Goal: Information Seeking & Learning: Learn about a topic

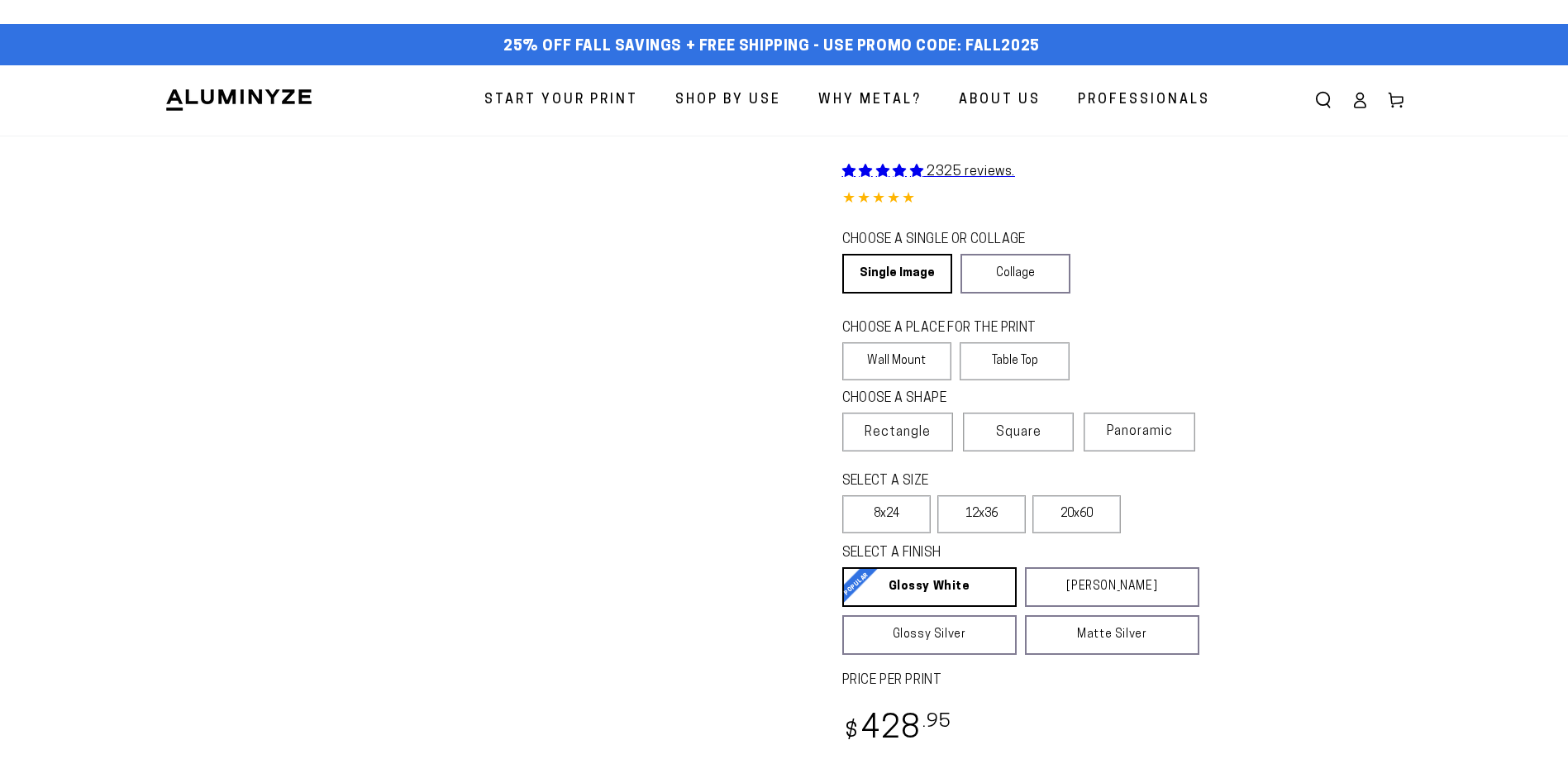
select select "**********"
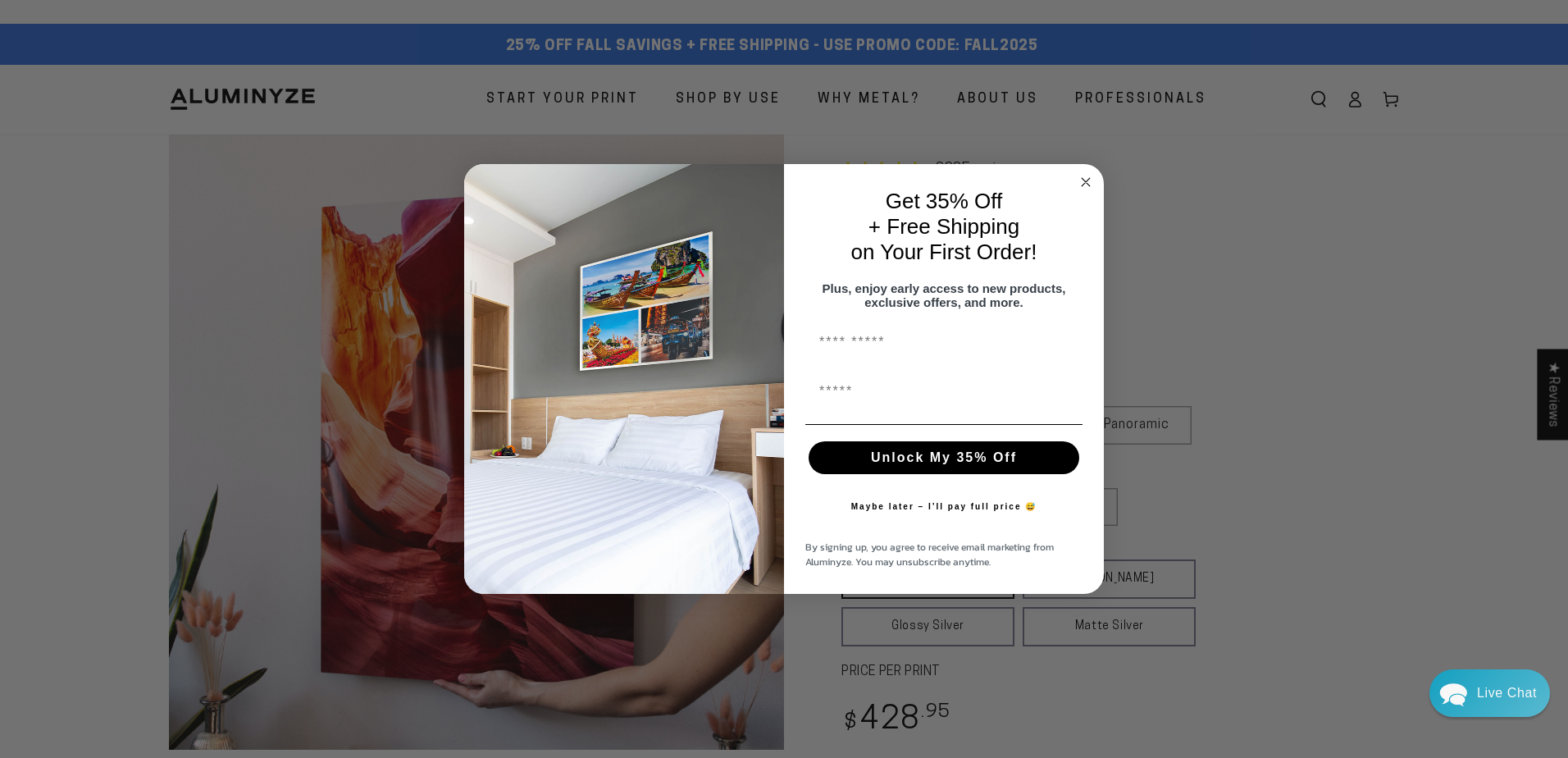
click at [1082, 173] on circle "Close dialog" at bounding box center [1086, 181] width 18 height 18
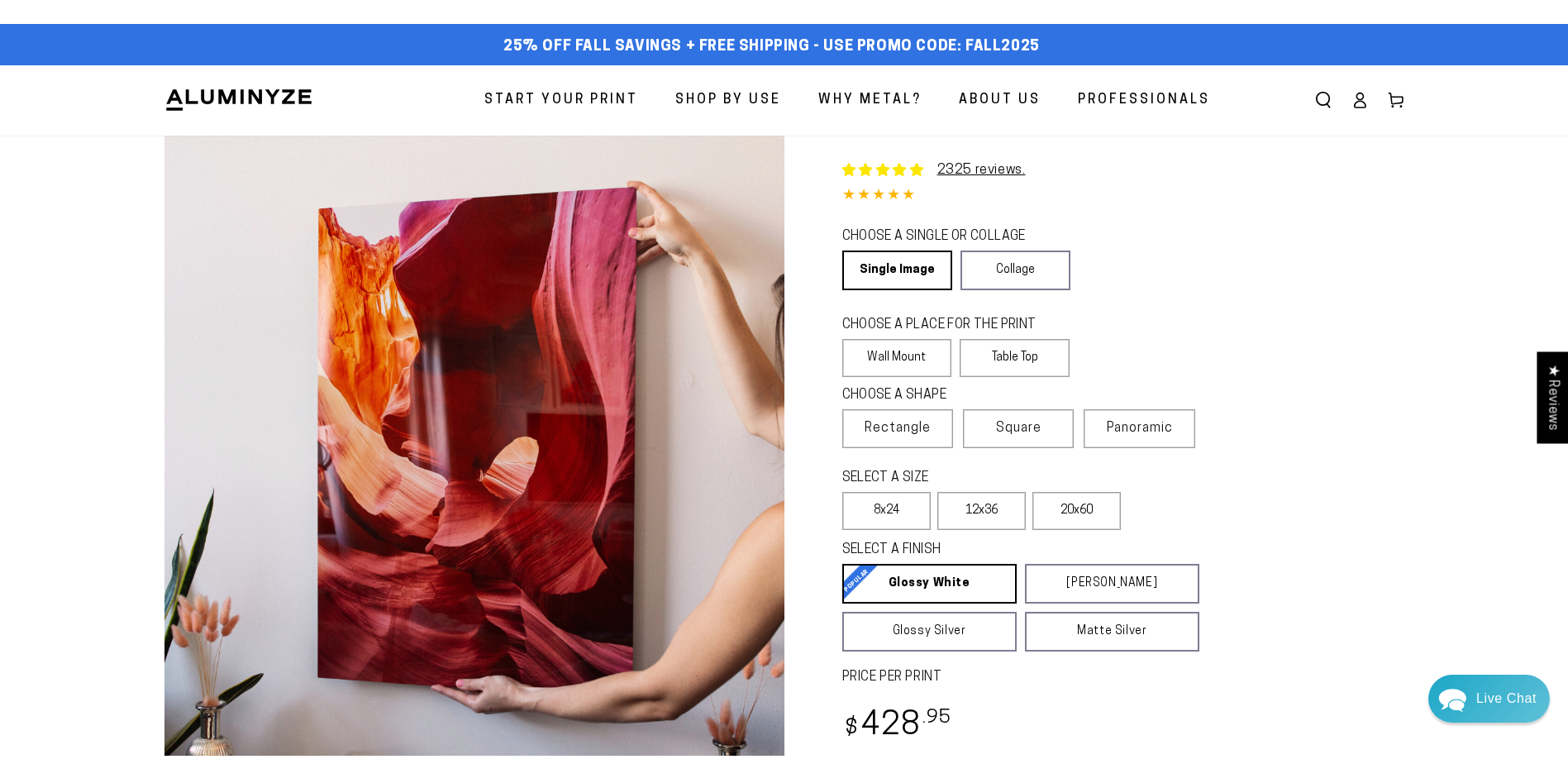
click at [990, 100] on span "About Us" at bounding box center [1000, 100] width 82 height 24
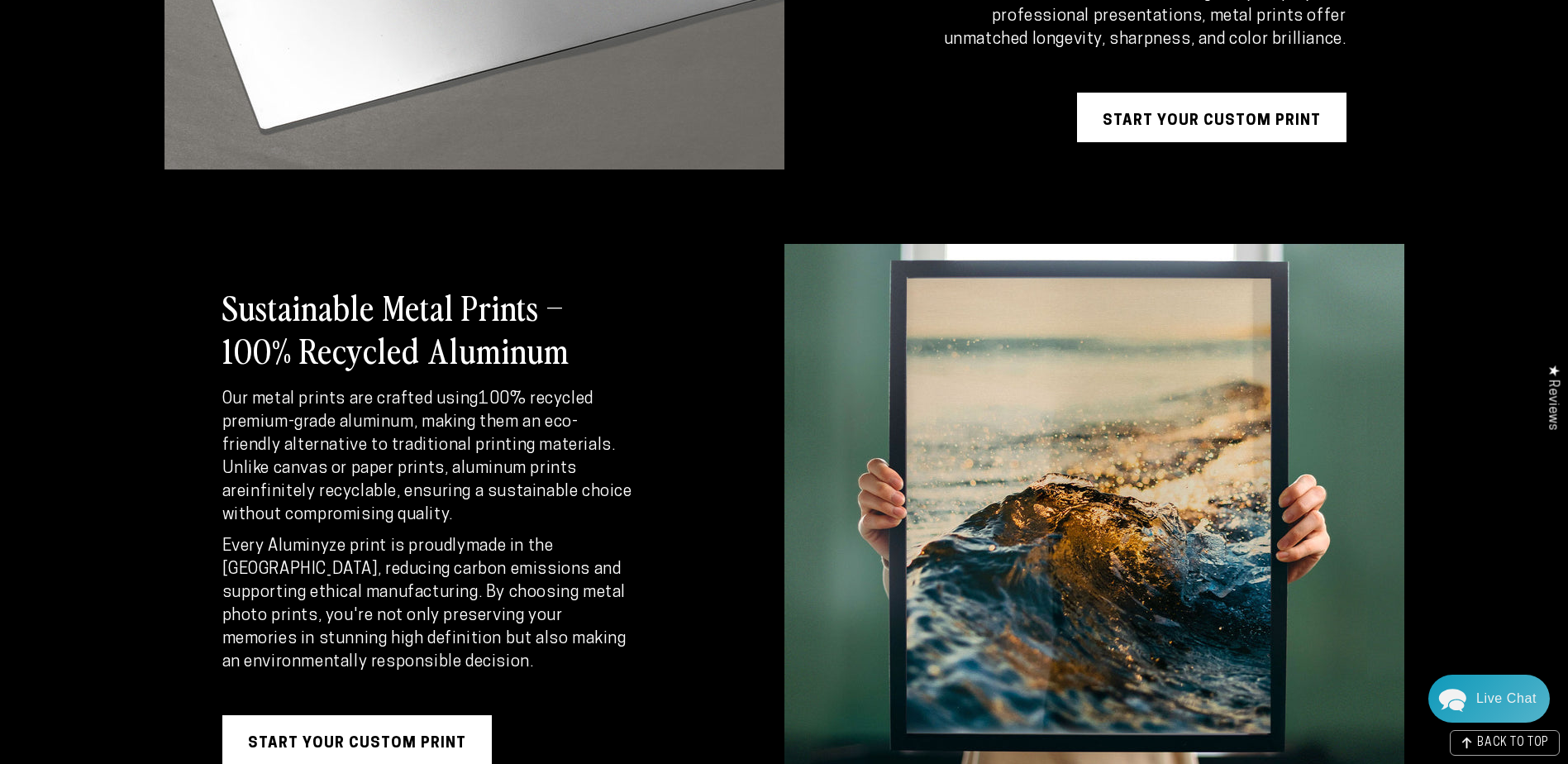
scroll to position [2976, 0]
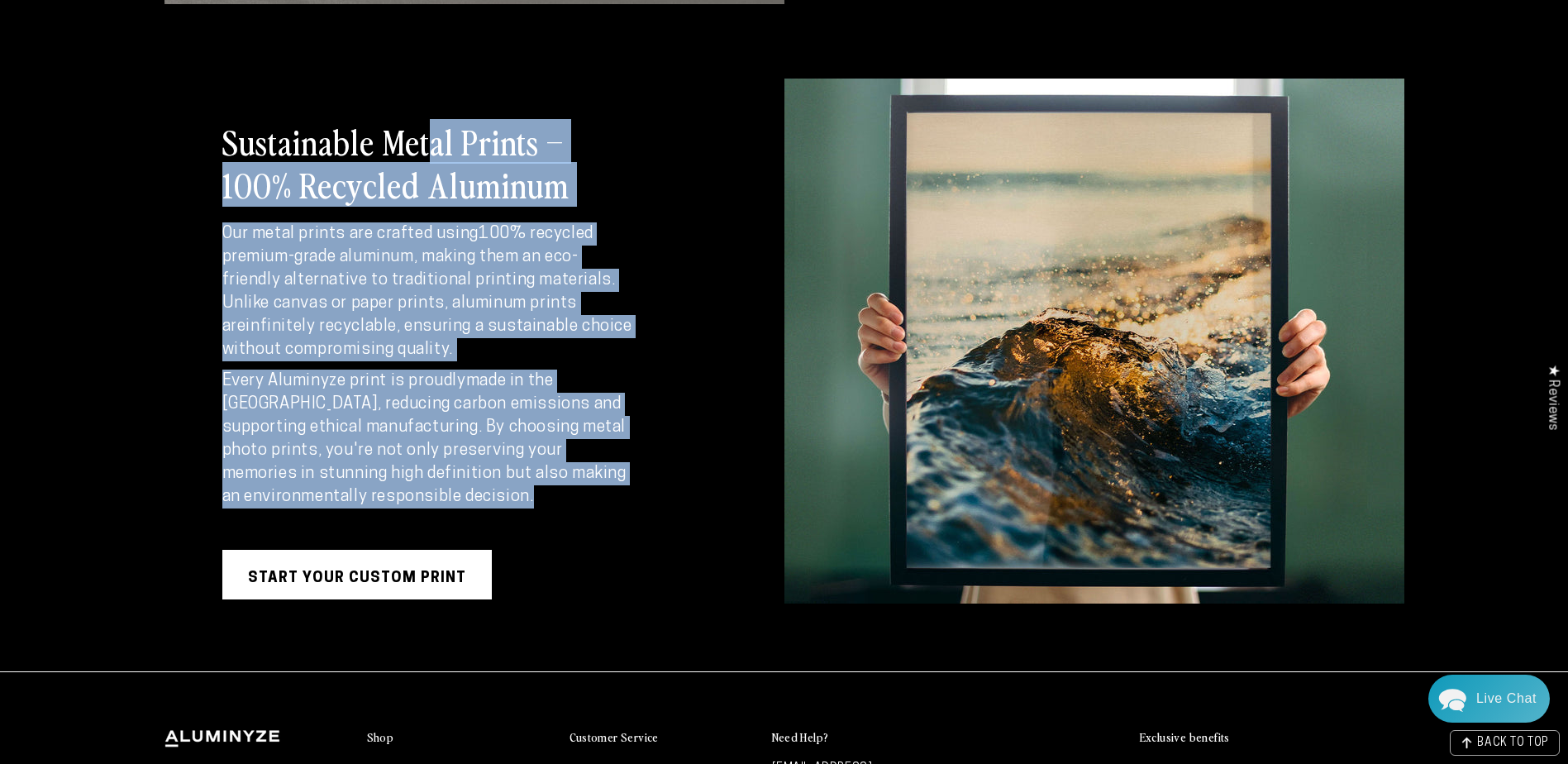
drag, startPoint x: 428, startPoint y: 100, endPoint x: 605, endPoint y: 495, distance: 432.8
click at [605, 495] on div "Sustainable Metal Prints – 100% Recycled Aluminum Our metal prints are crafted …" at bounding box center [428, 360] width 529 height 563
click at [605, 495] on p "Every Aluminyze print is proudly made in the USA , reducing carbon emissions an…" at bounding box center [428, 439] width 414 height 139
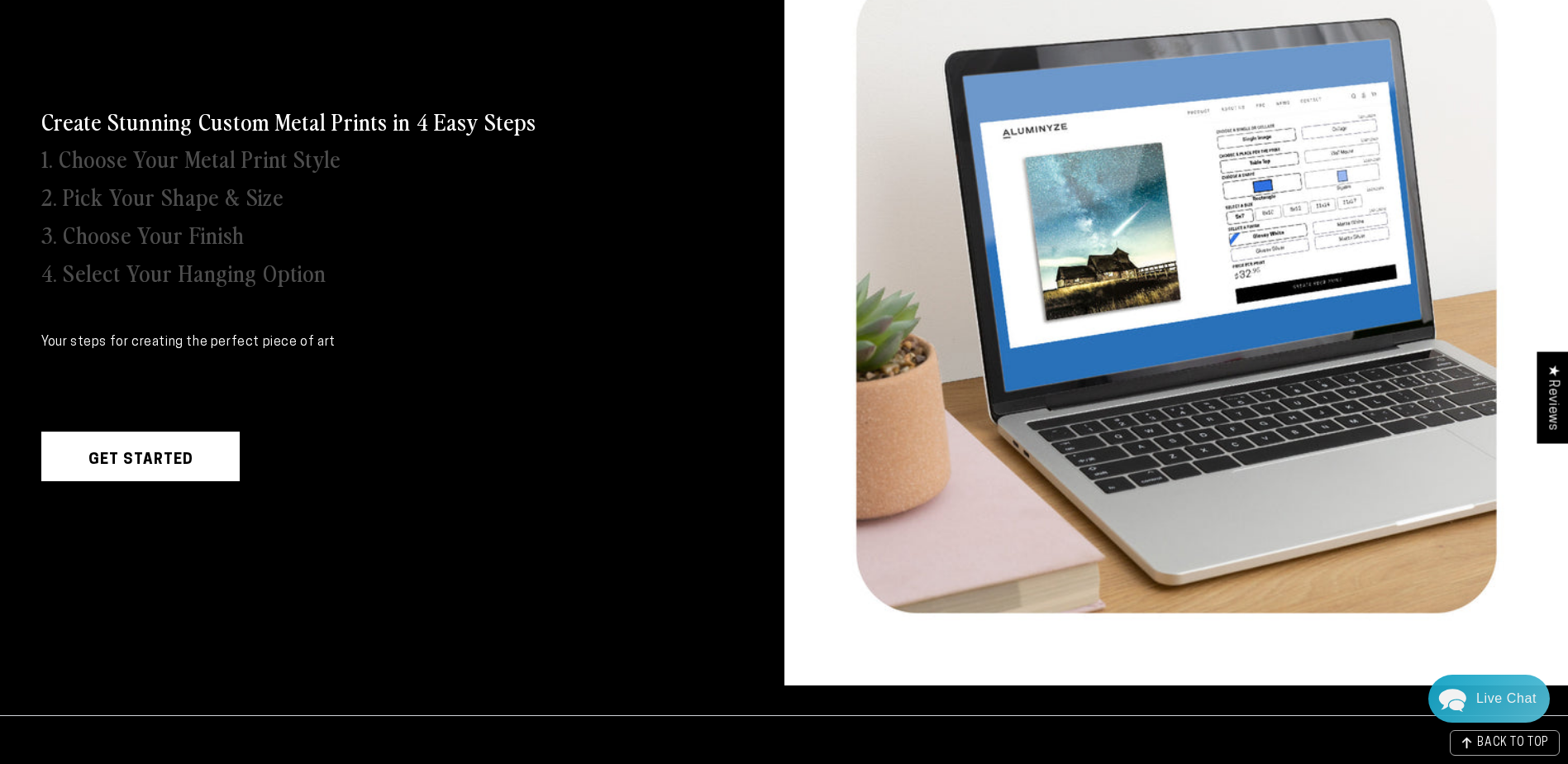
scroll to position [0, 0]
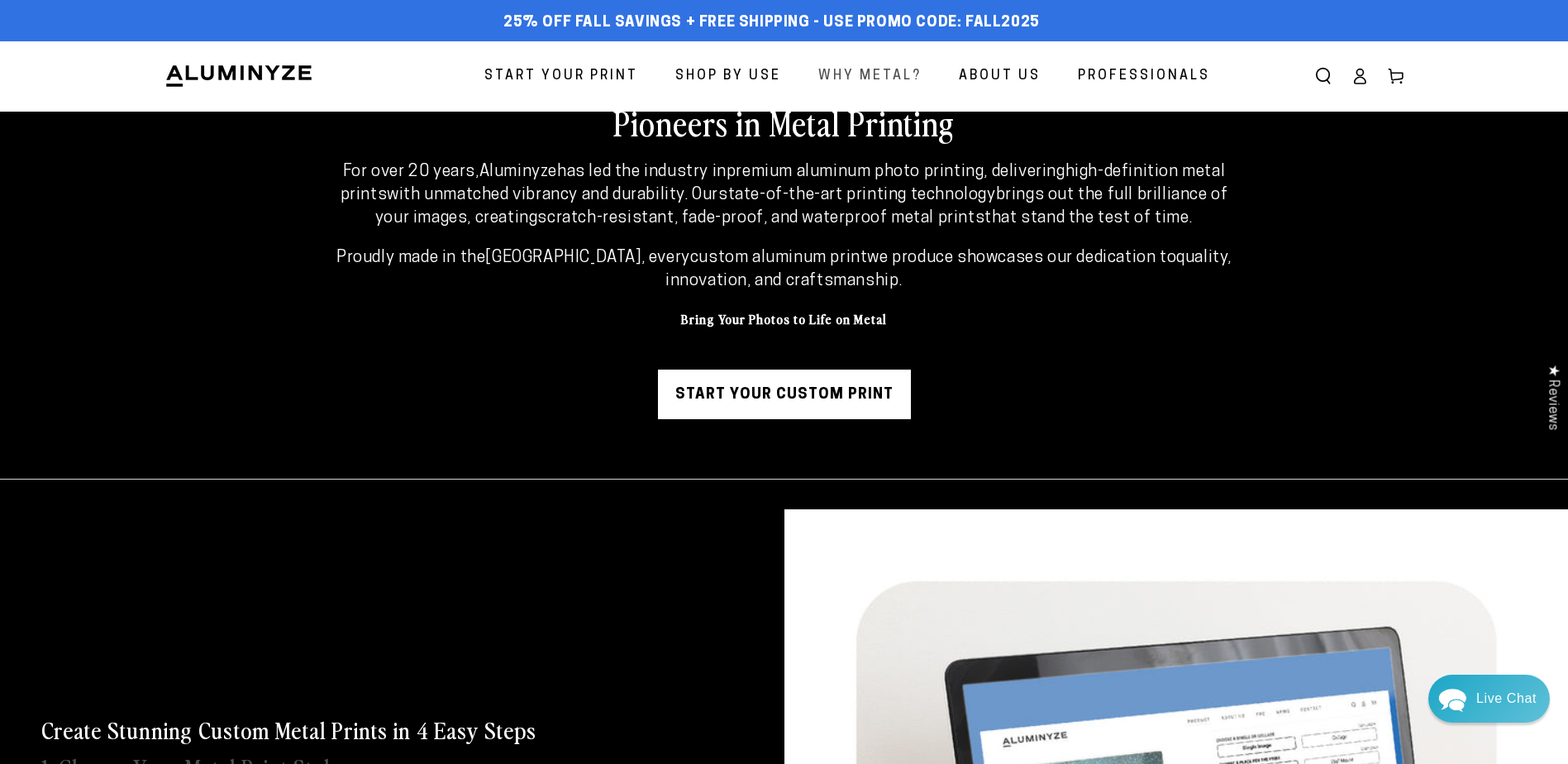
click at [864, 69] on span "Why Metal?" at bounding box center [871, 76] width 104 height 24
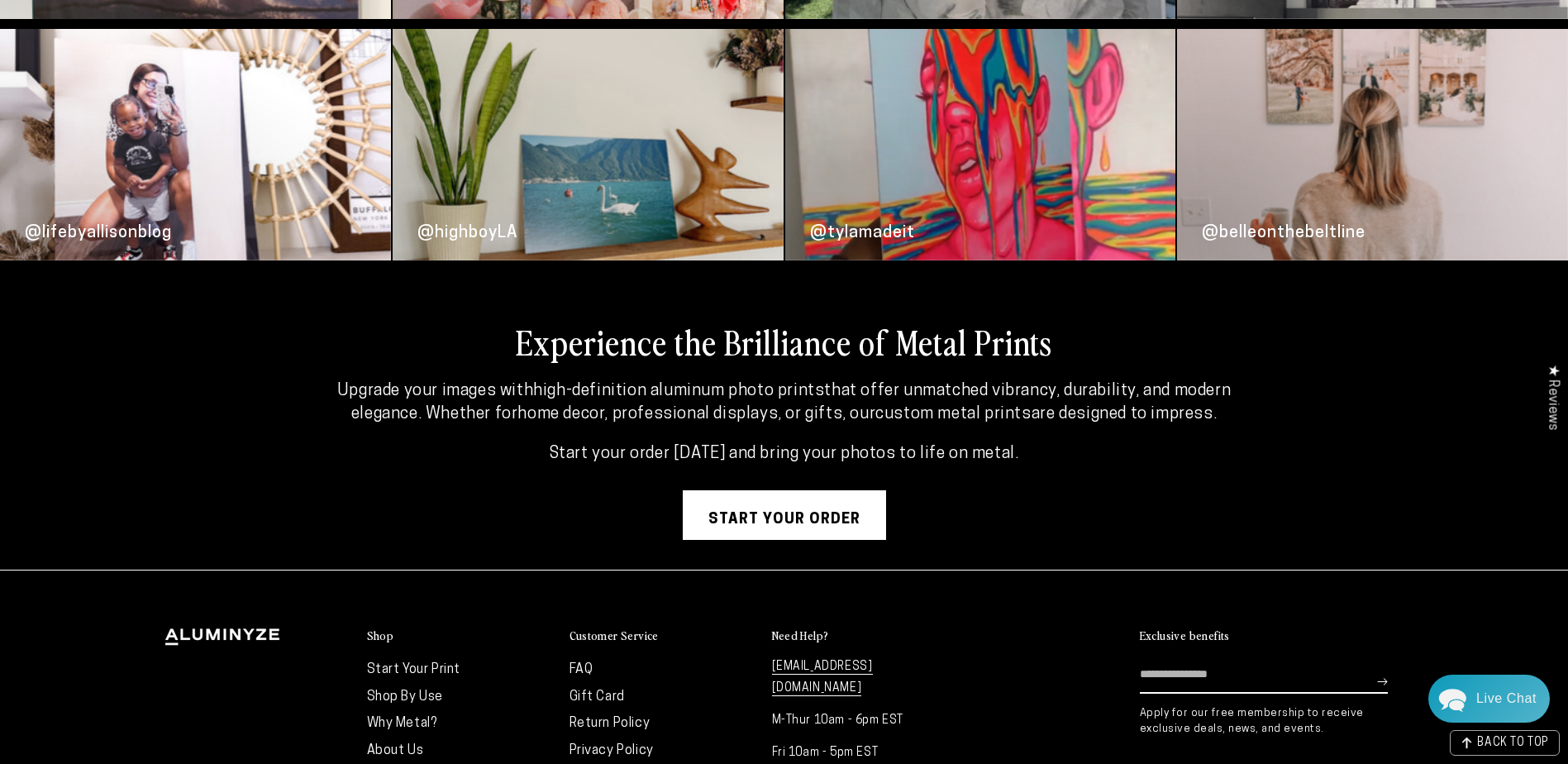
scroll to position [4427, 0]
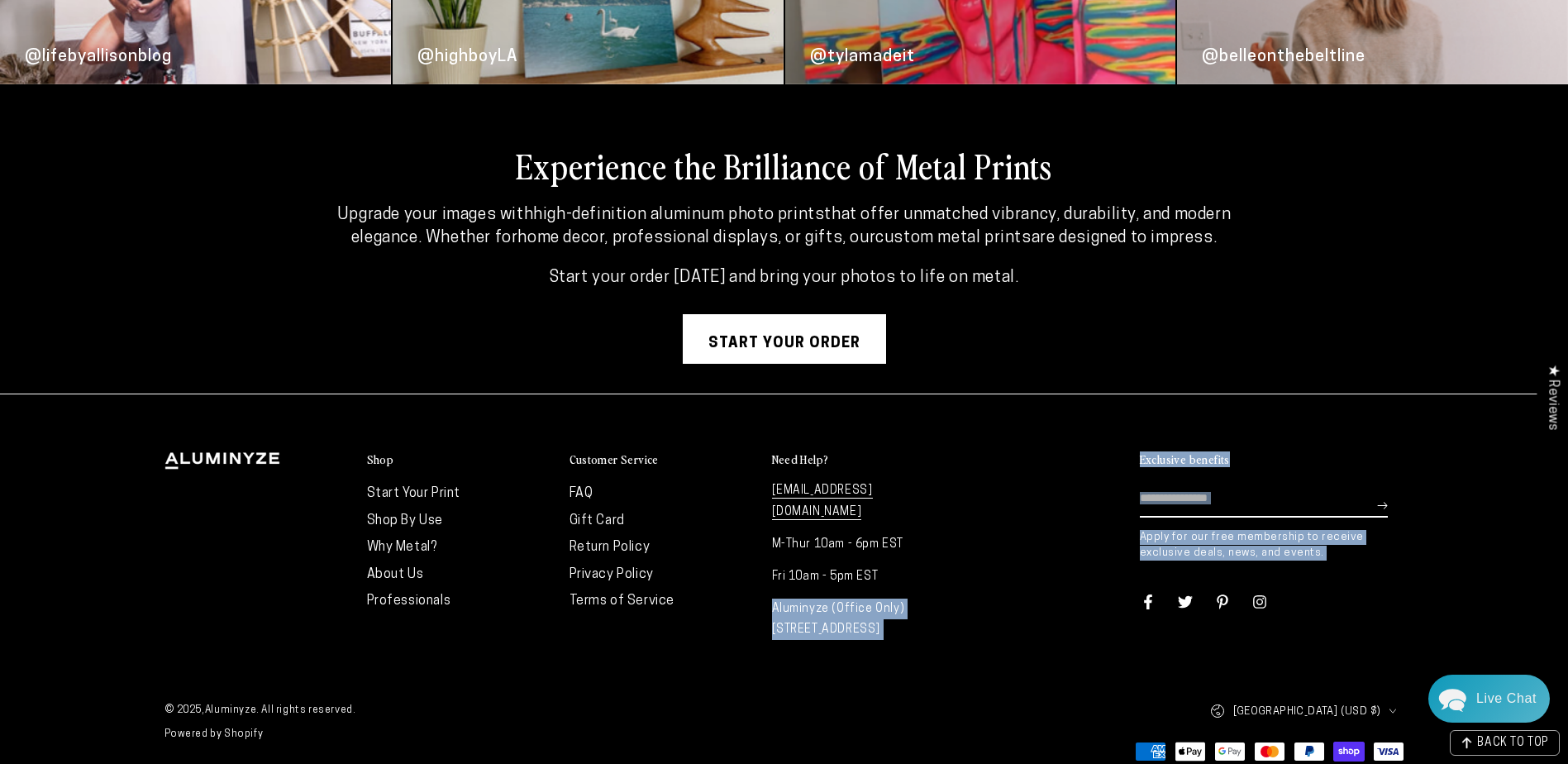
drag, startPoint x: 975, startPoint y: 598, endPoint x: 964, endPoint y: 554, distance: 45.4
click at [964, 554] on div "Shop Start Your Print Shop By Use Why Metal? About Us Professionals" at bounding box center [784, 550] width 1240 height 196
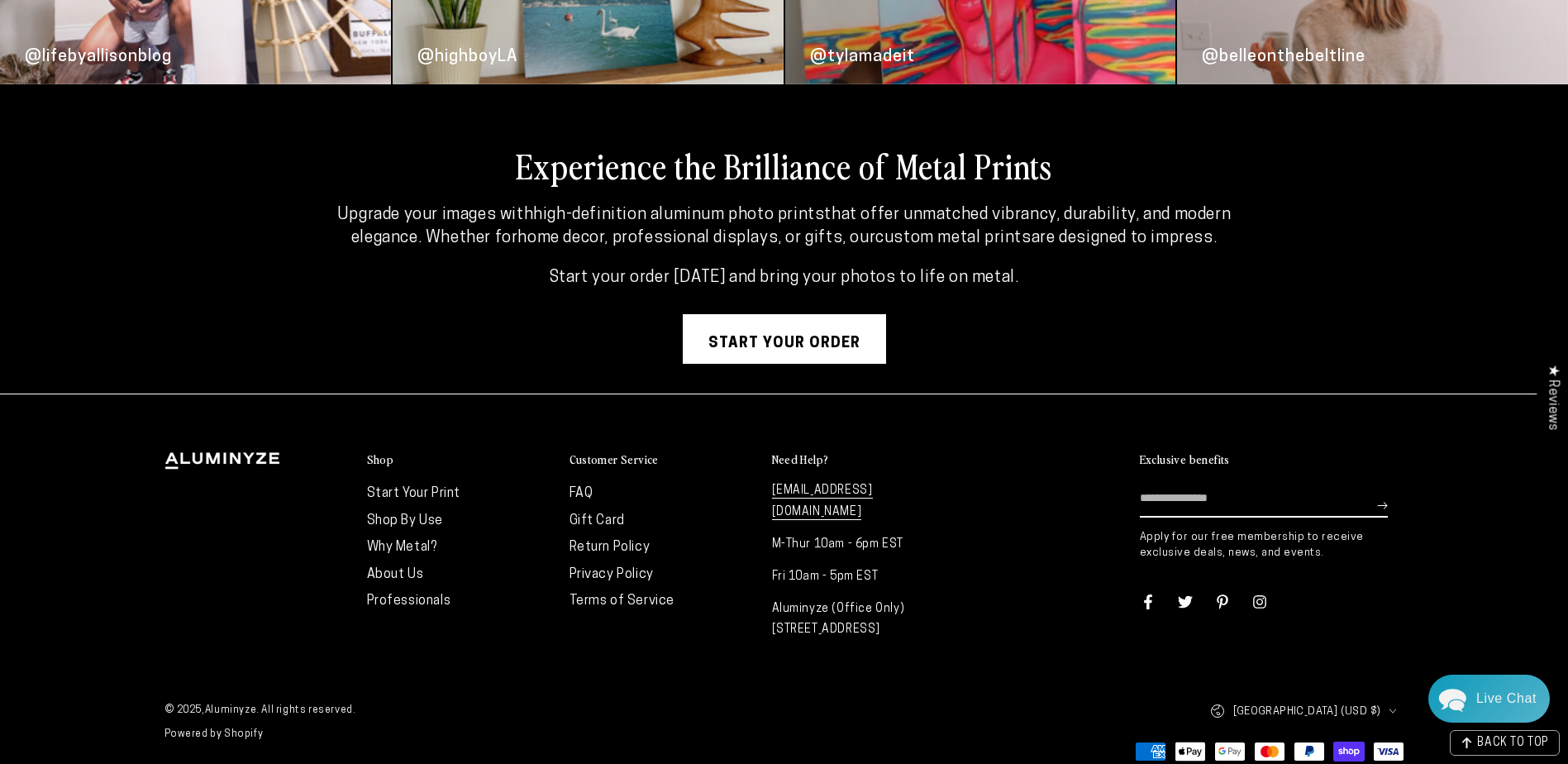
drag, startPoint x: 964, startPoint y: 554, endPoint x: 978, endPoint y: 301, distance: 253.4
click at [977, 302] on div "Experience the Brilliance of Metal Prints Upgrade your images with high-definit…" at bounding box center [784, 253] width 1075 height 220
click at [587, 488] on link "FAQ" at bounding box center [581, 494] width 24 height 14
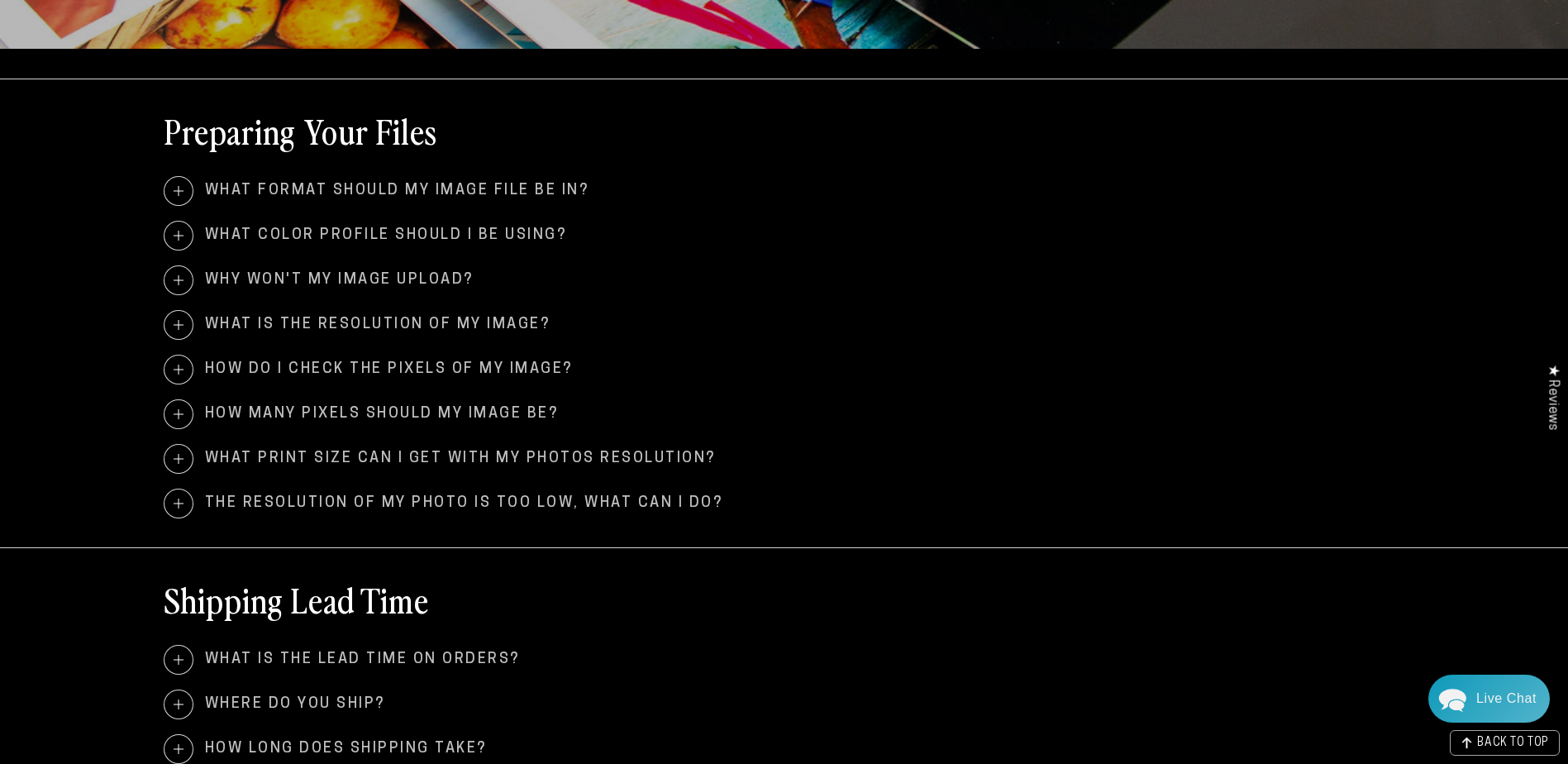
scroll to position [744, 0]
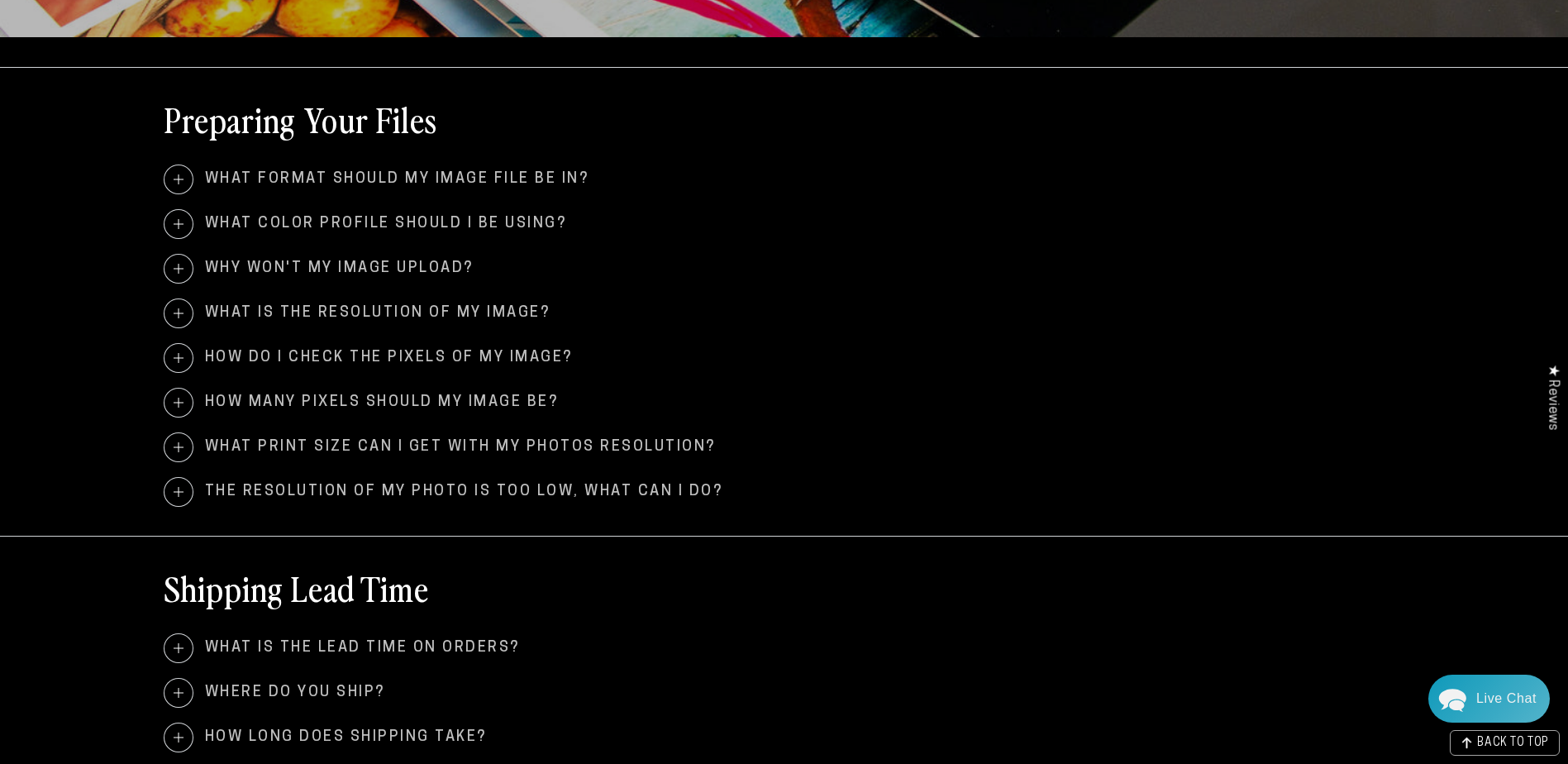
click at [168, 178] on span at bounding box center [178, 179] width 28 height 28
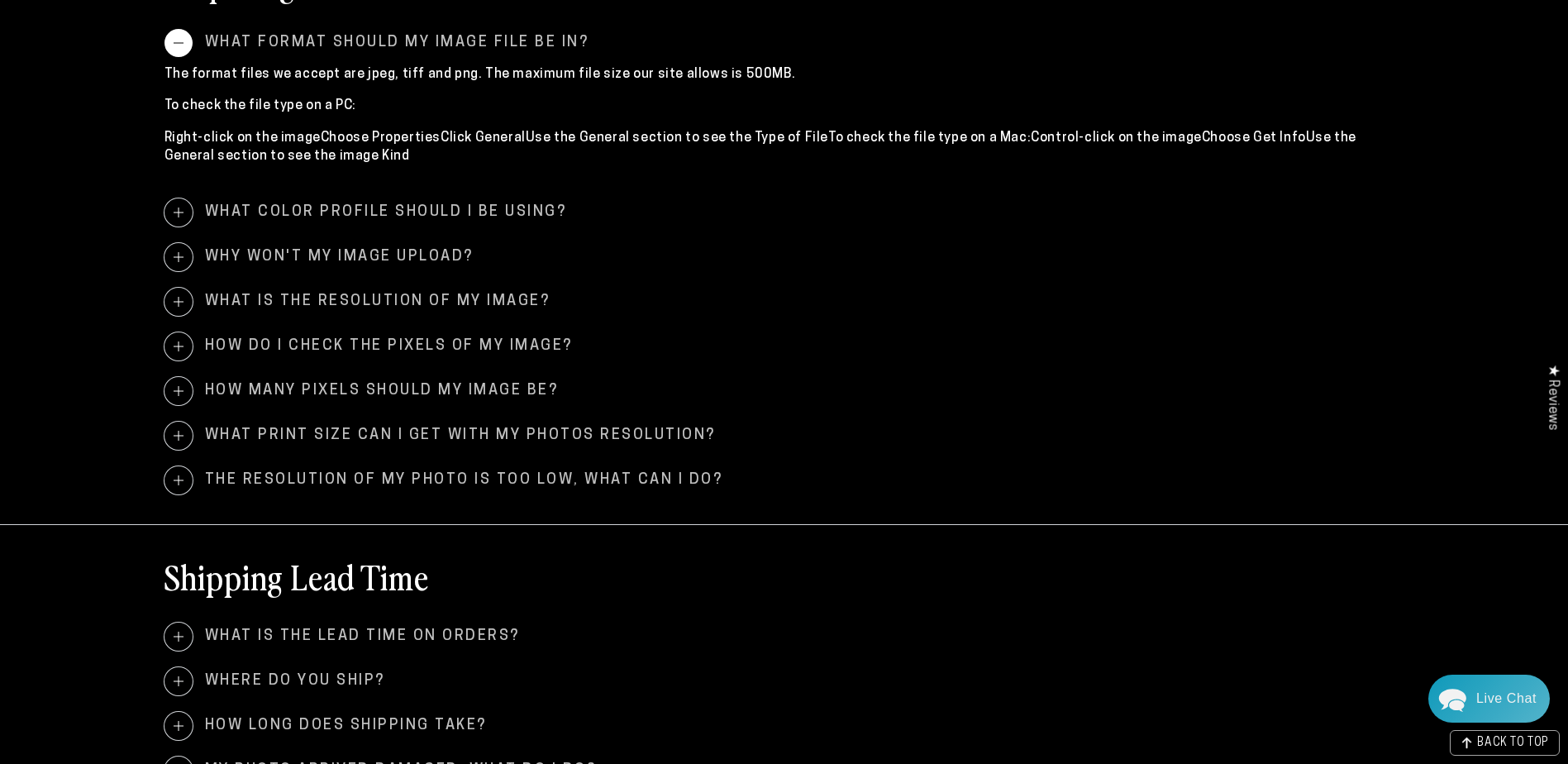
scroll to position [910, 0]
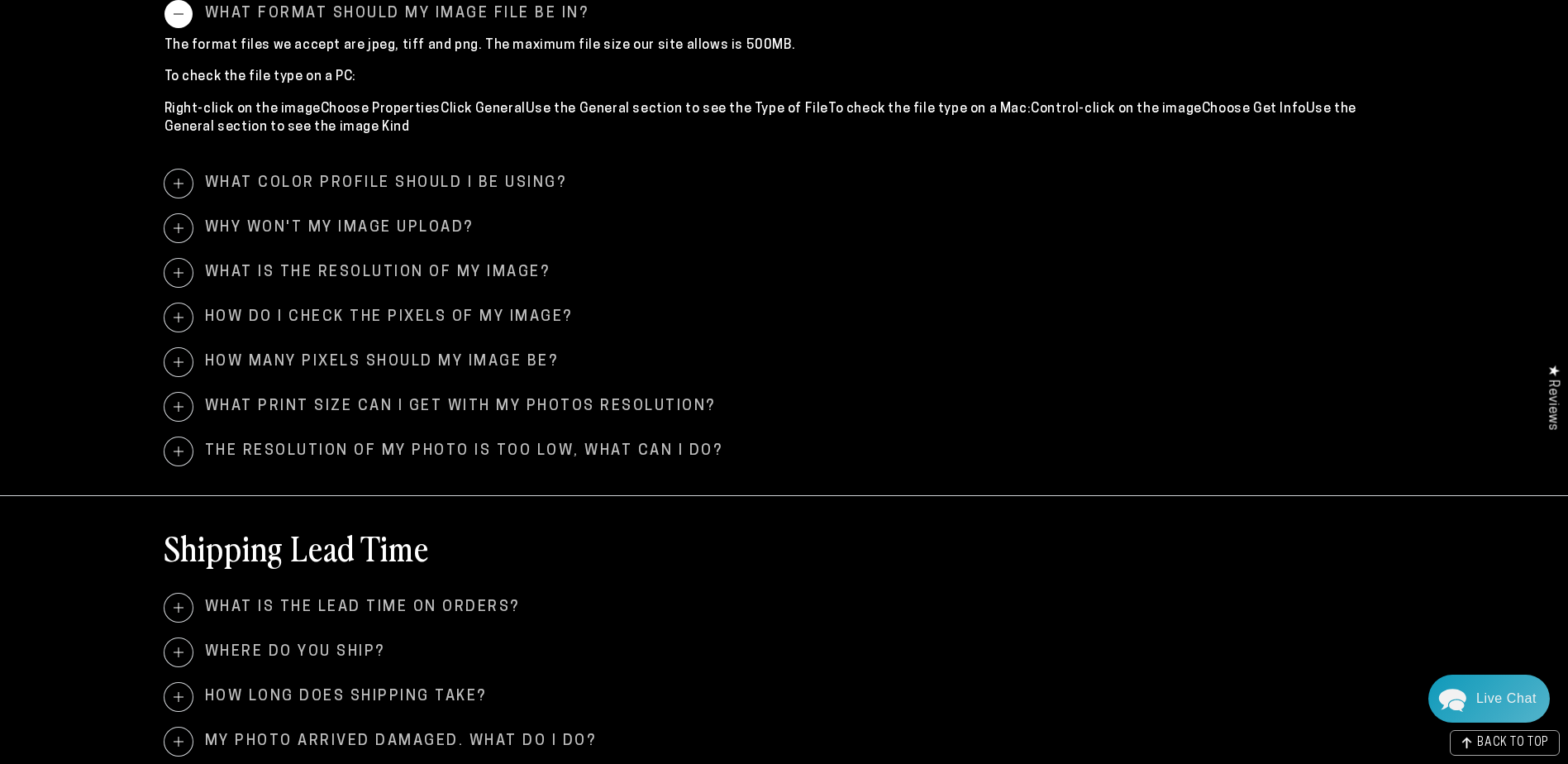
click at [170, 312] on span at bounding box center [178, 317] width 28 height 28
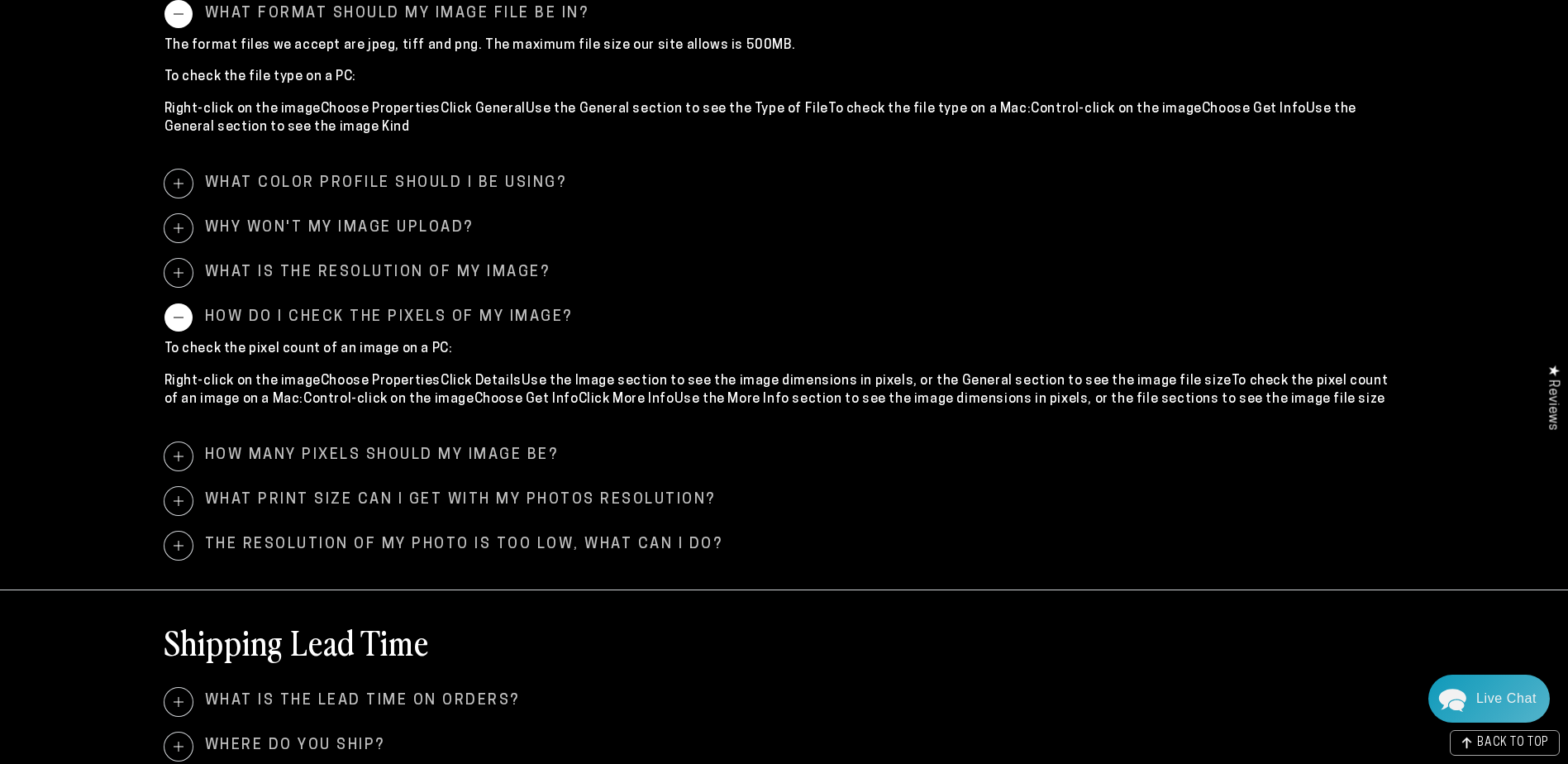
click at [172, 313] on span at bounding box center [178, 317] width 28 height 28
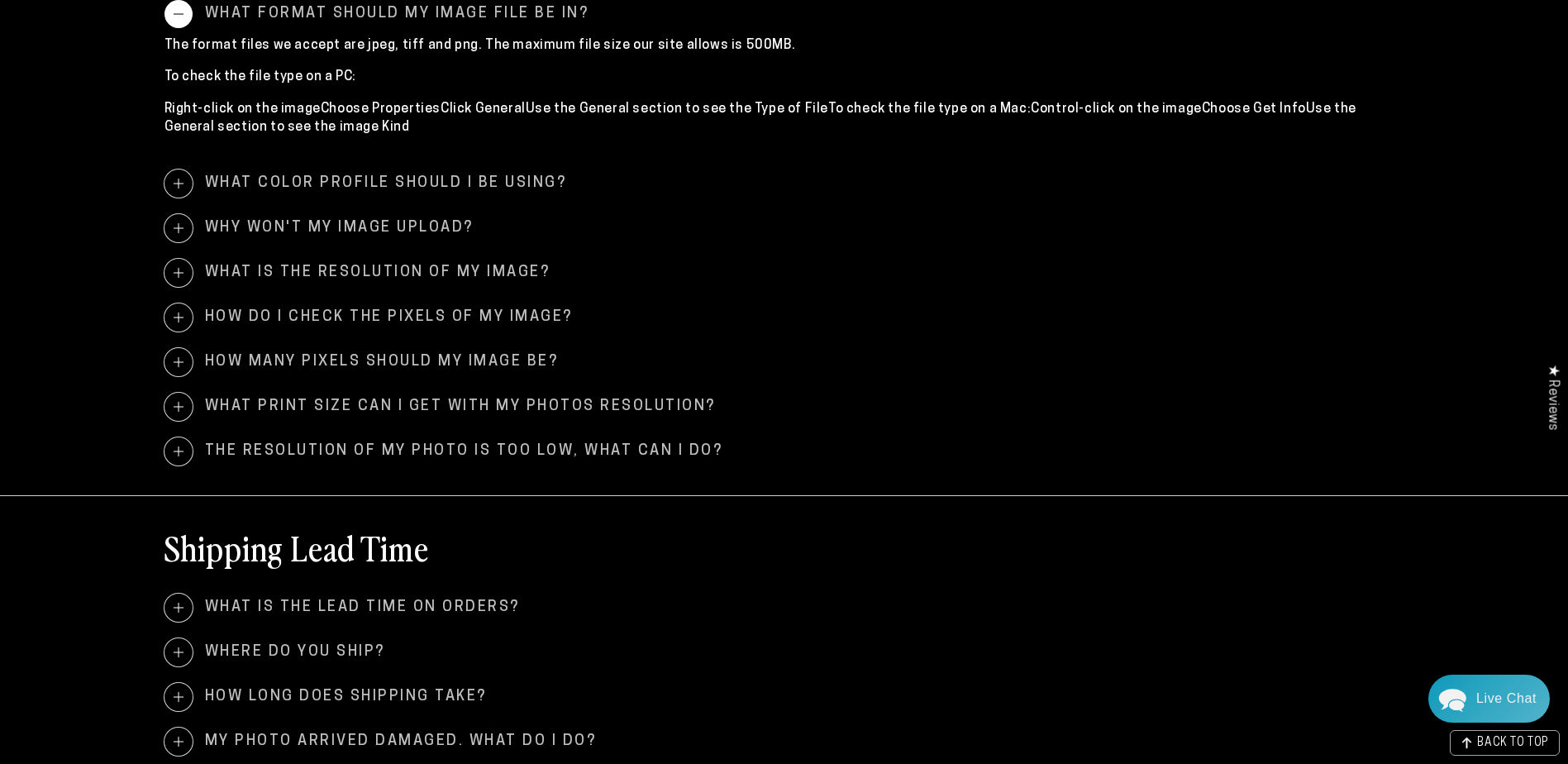
click at [178, 363] on span at bounding box center [178, 362] width 28 height 28
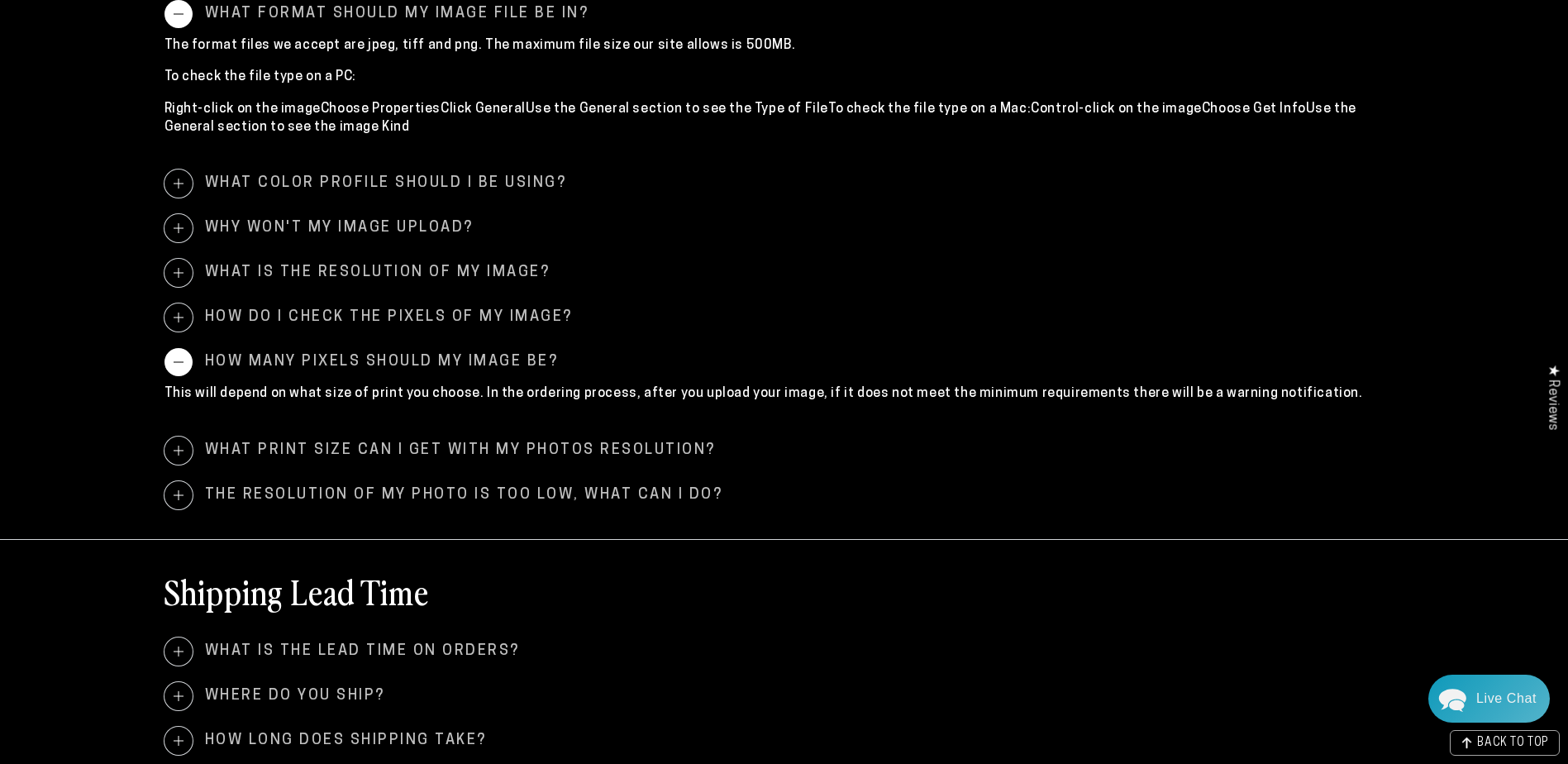
click at [176, 363] on span at bounding box center [178, 362] width 28 height 28
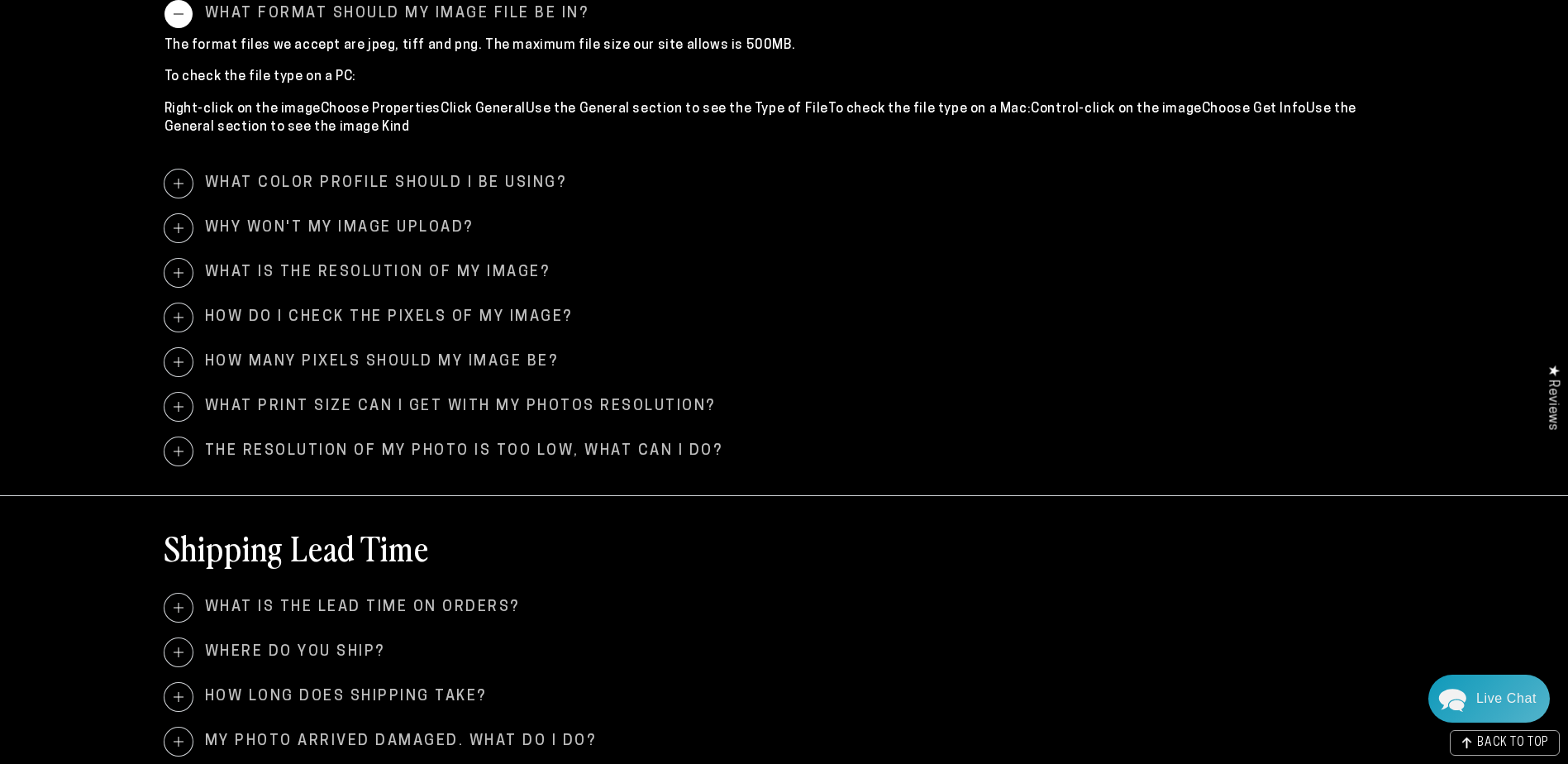
click at [181, 267] on span at bounding box center [178, 273] width 28 height 28
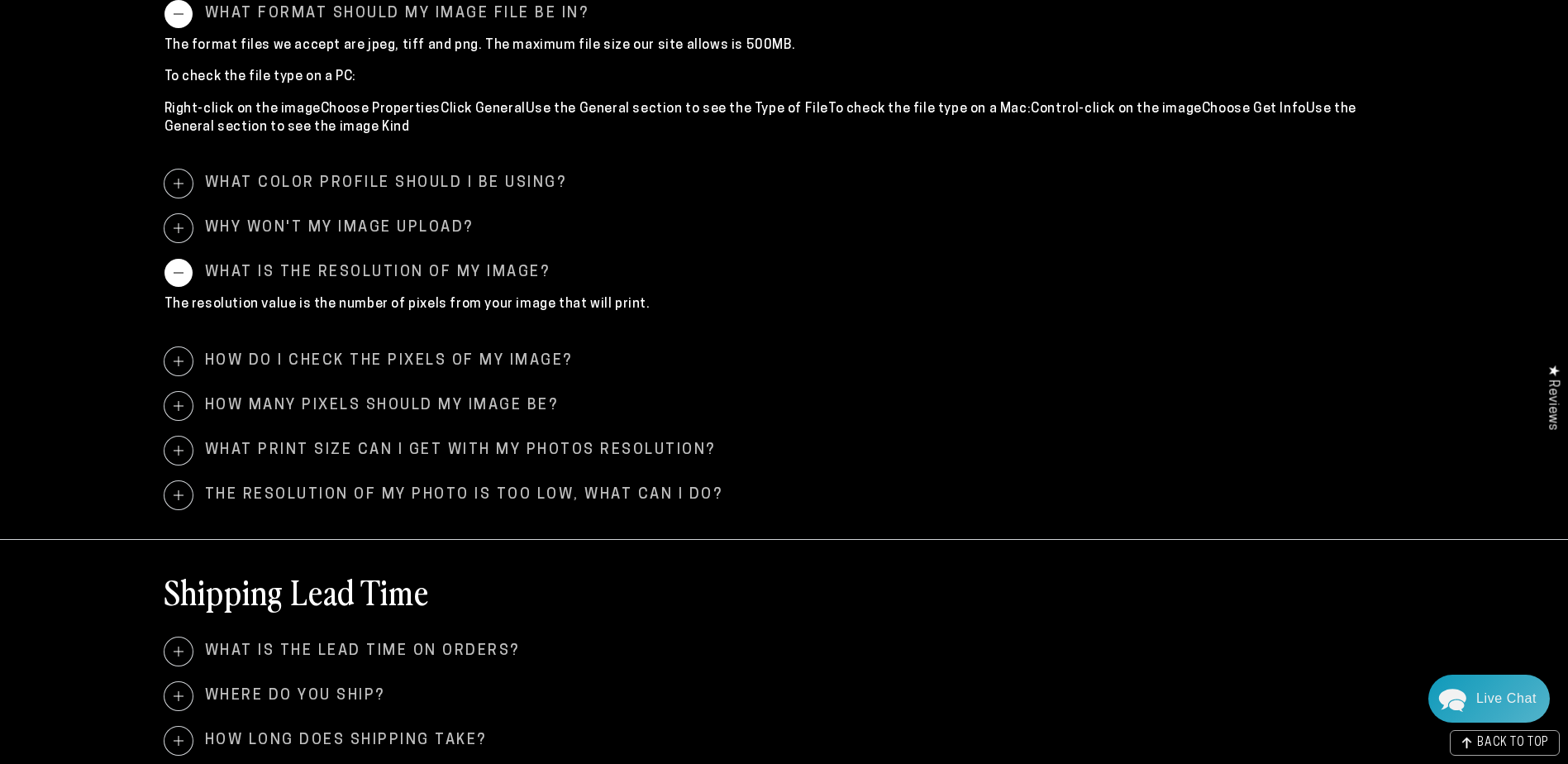
click at [181, 267] on span at bounding box center [178, 273] width 28 height 28
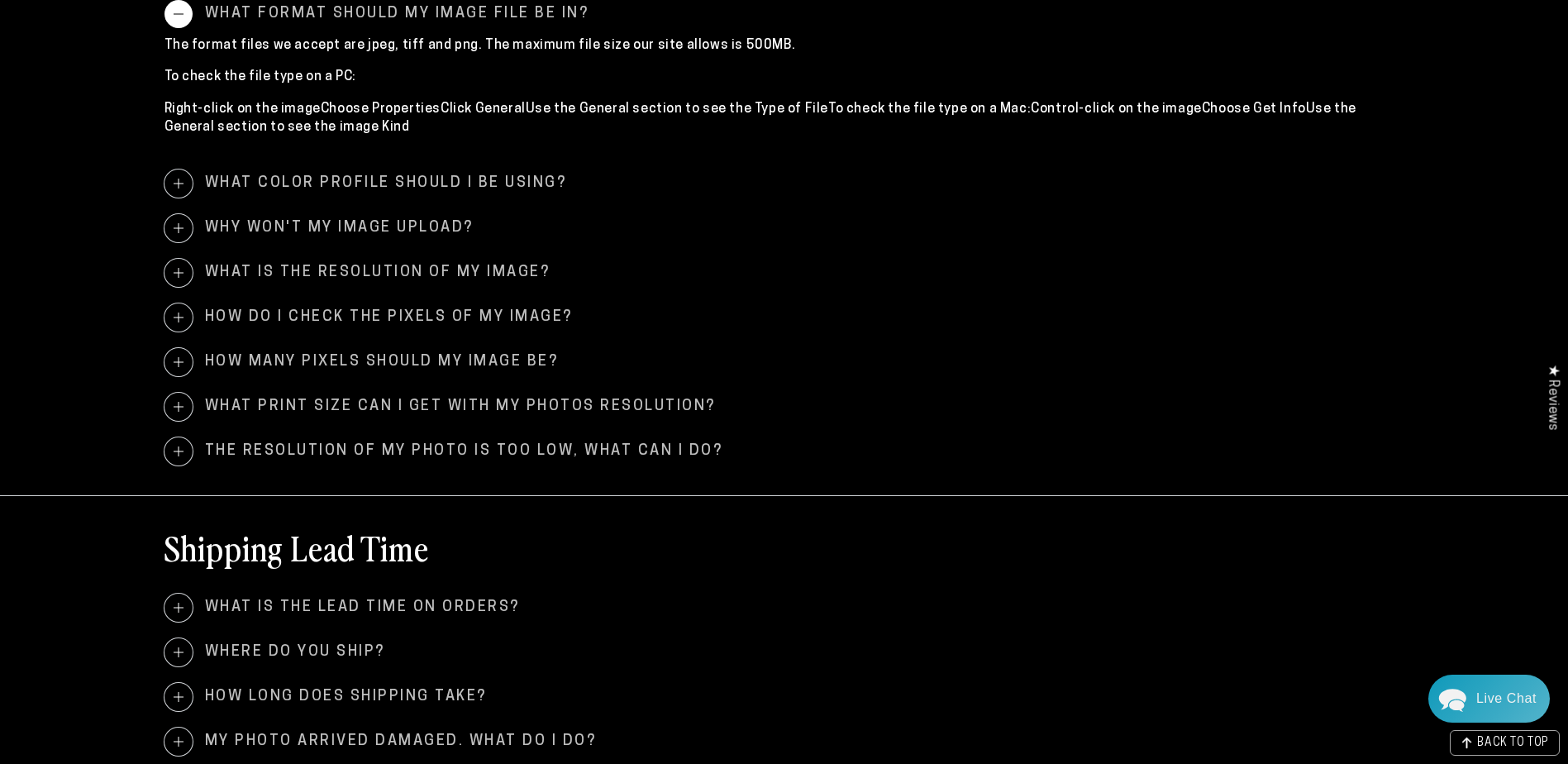
click at [185, 15] on span at bounding box center [178, 14] width 28 height 28
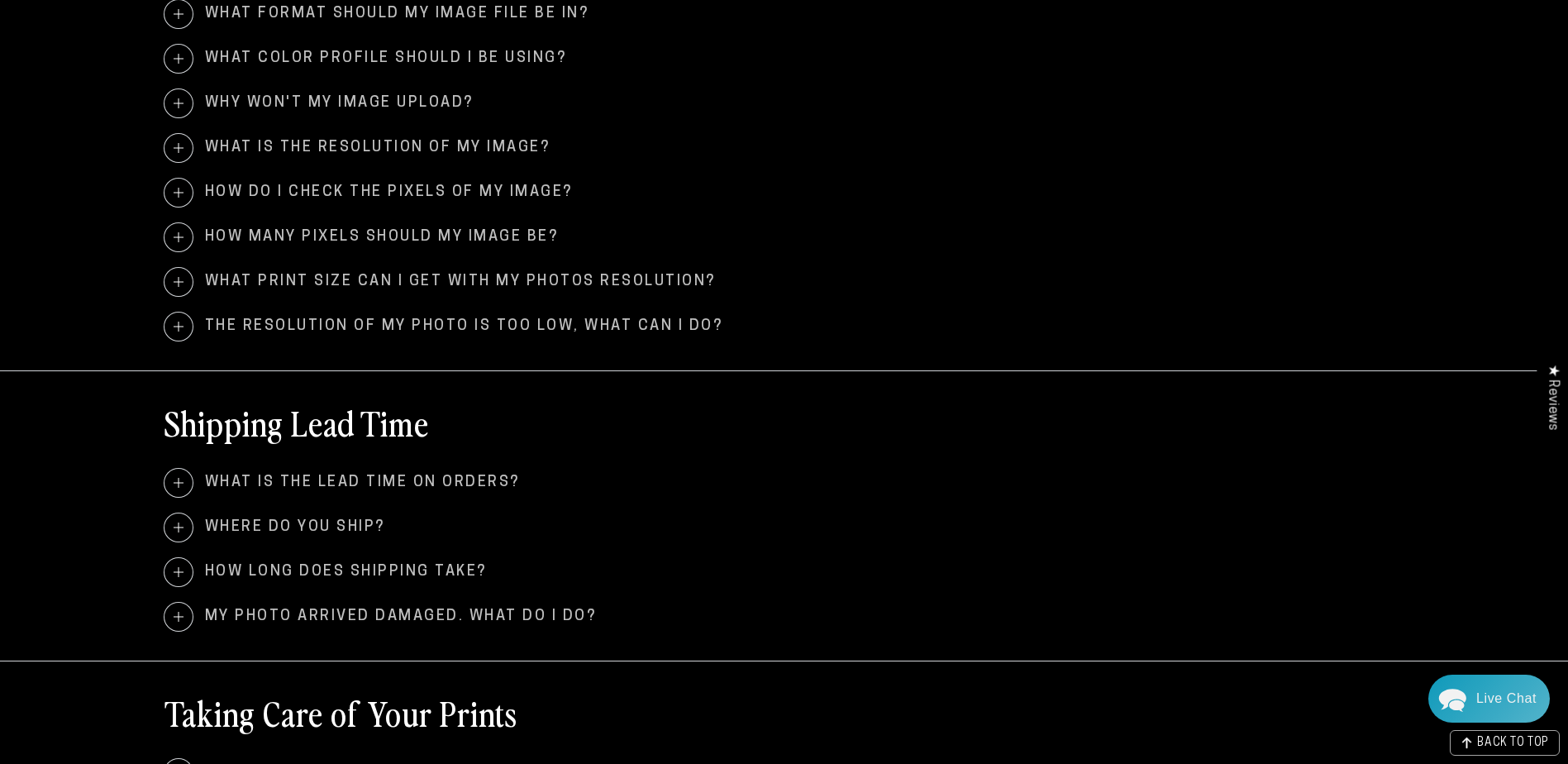
click at [173, 323] on span at bounding box center [178, 326] width 28 height 28
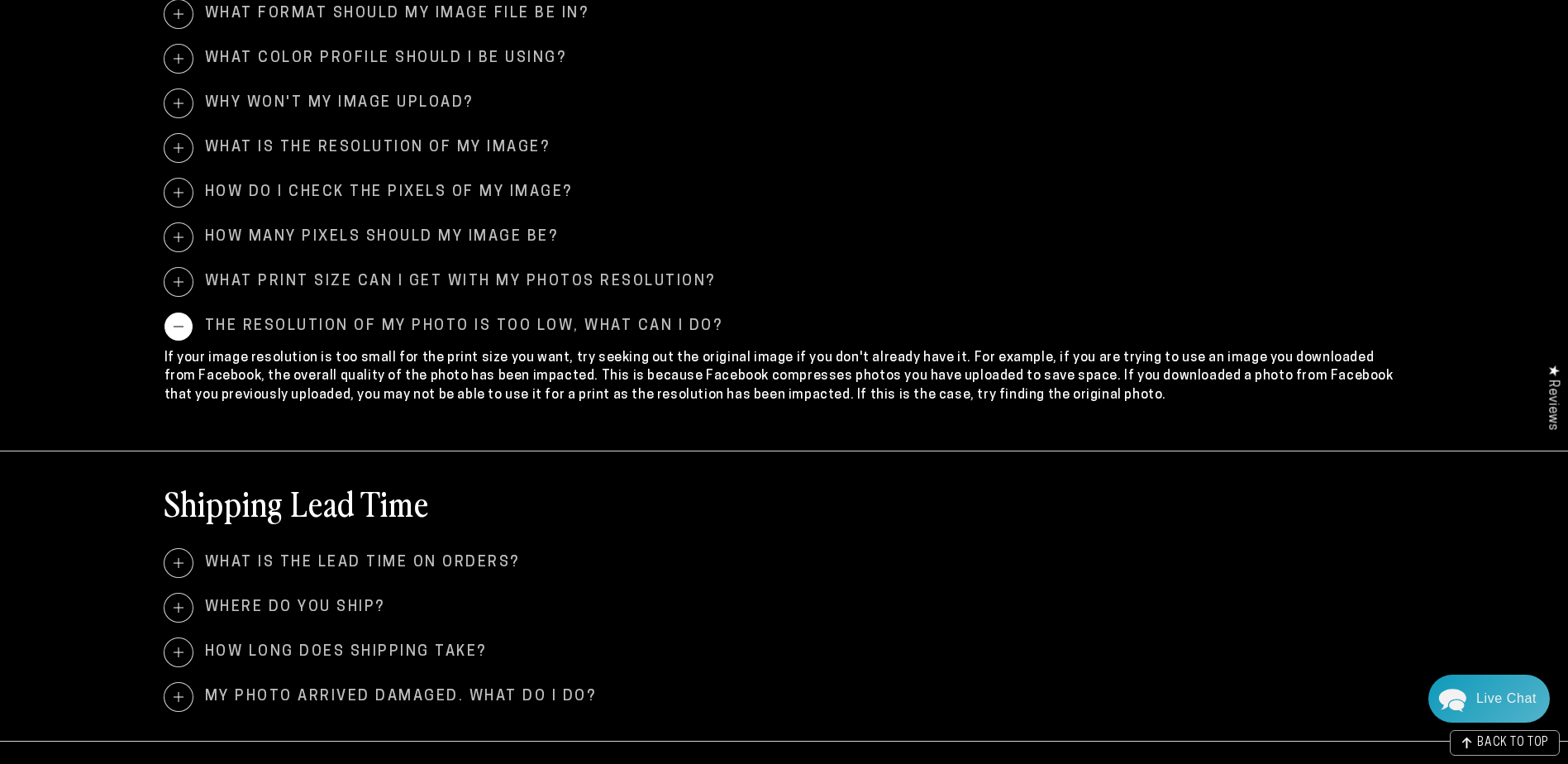
click at [169, 331] on span at bounding box center [178, 326] width 28 height 28
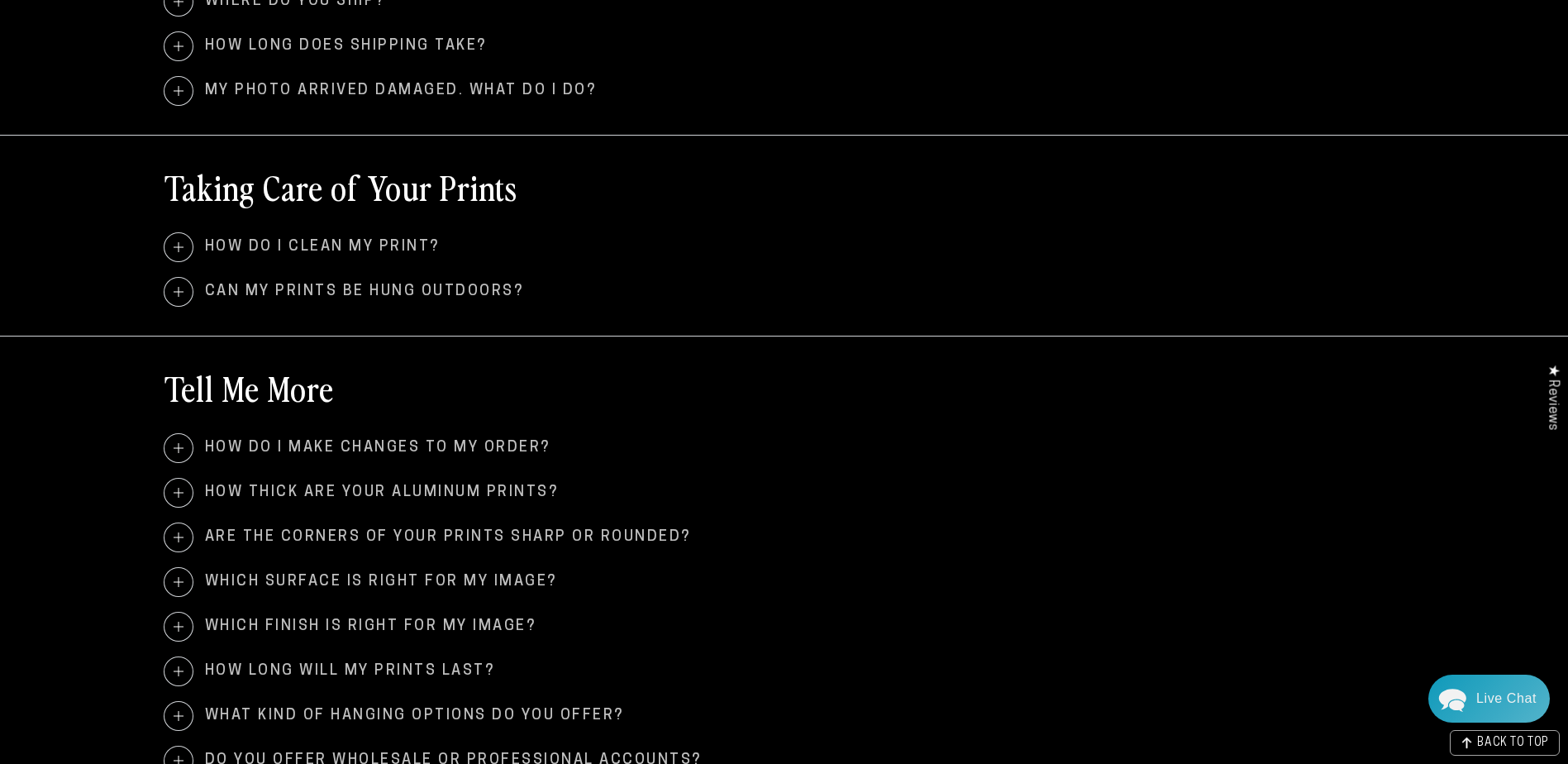
scroll to position [1488, 0]
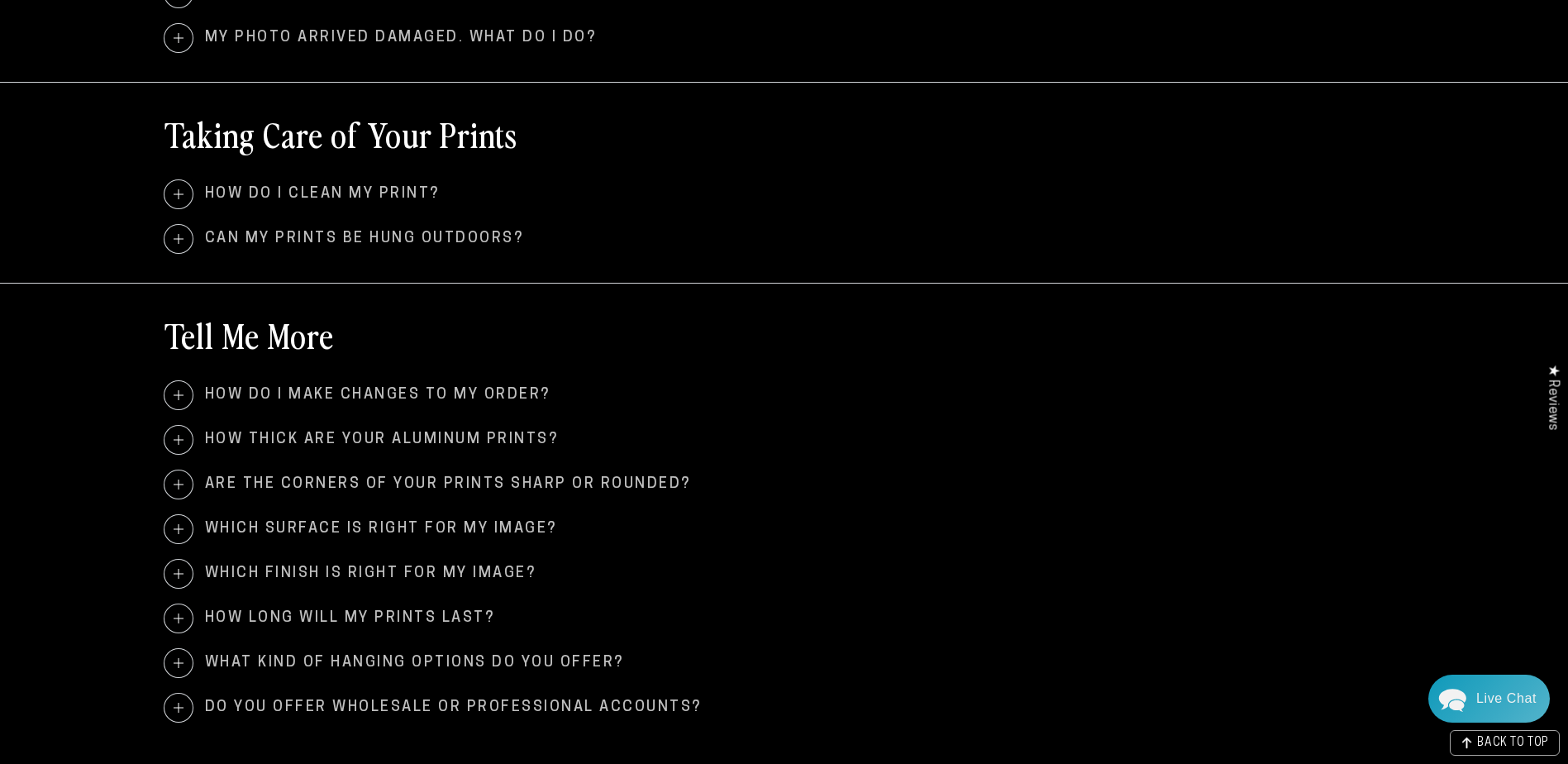
click at [180, 201] on span at bounding box center [178, 194] width 28 height 28
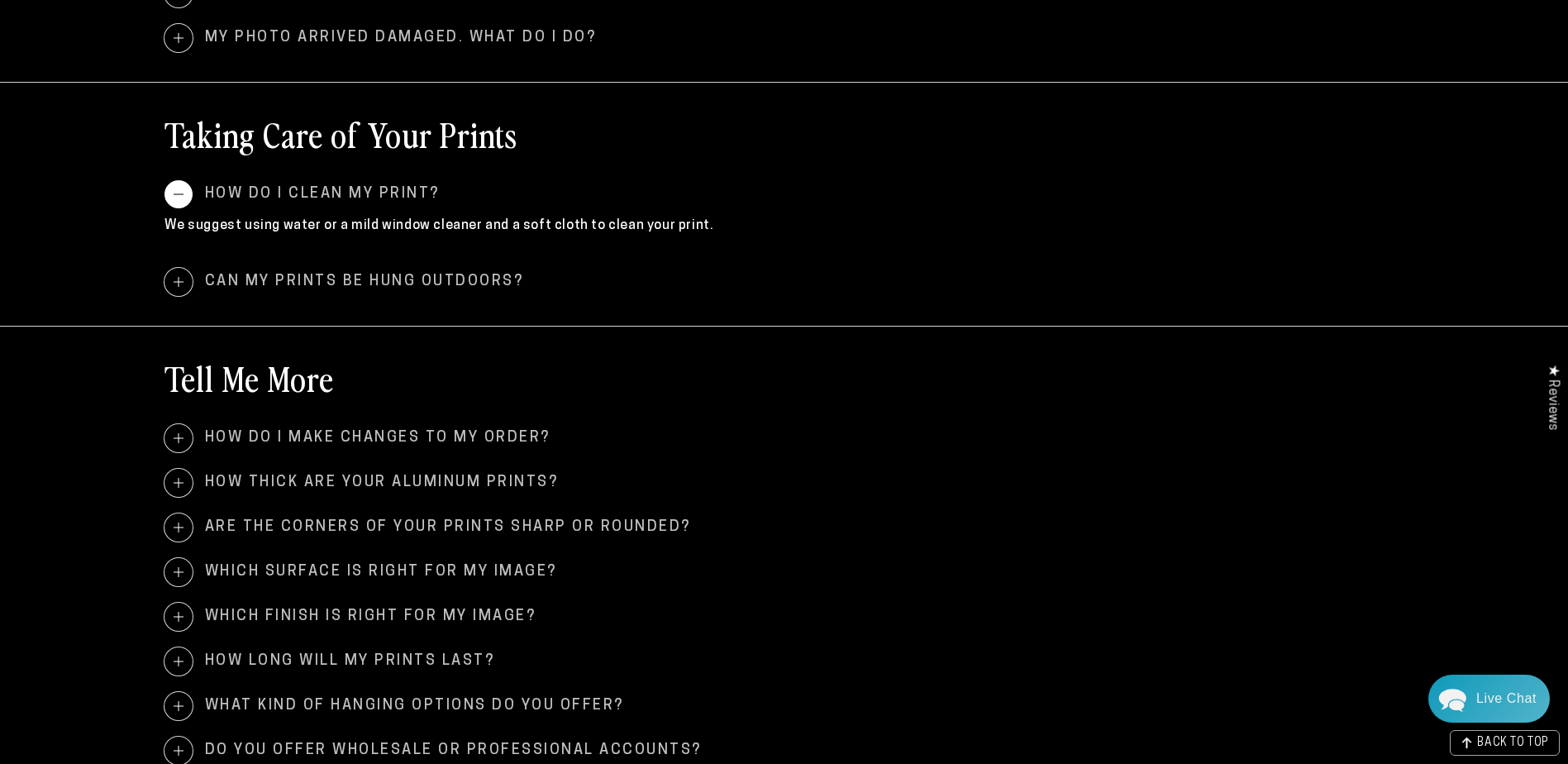
click at [179, 201] on span at bounding box center [178, 194] width 28 height 28
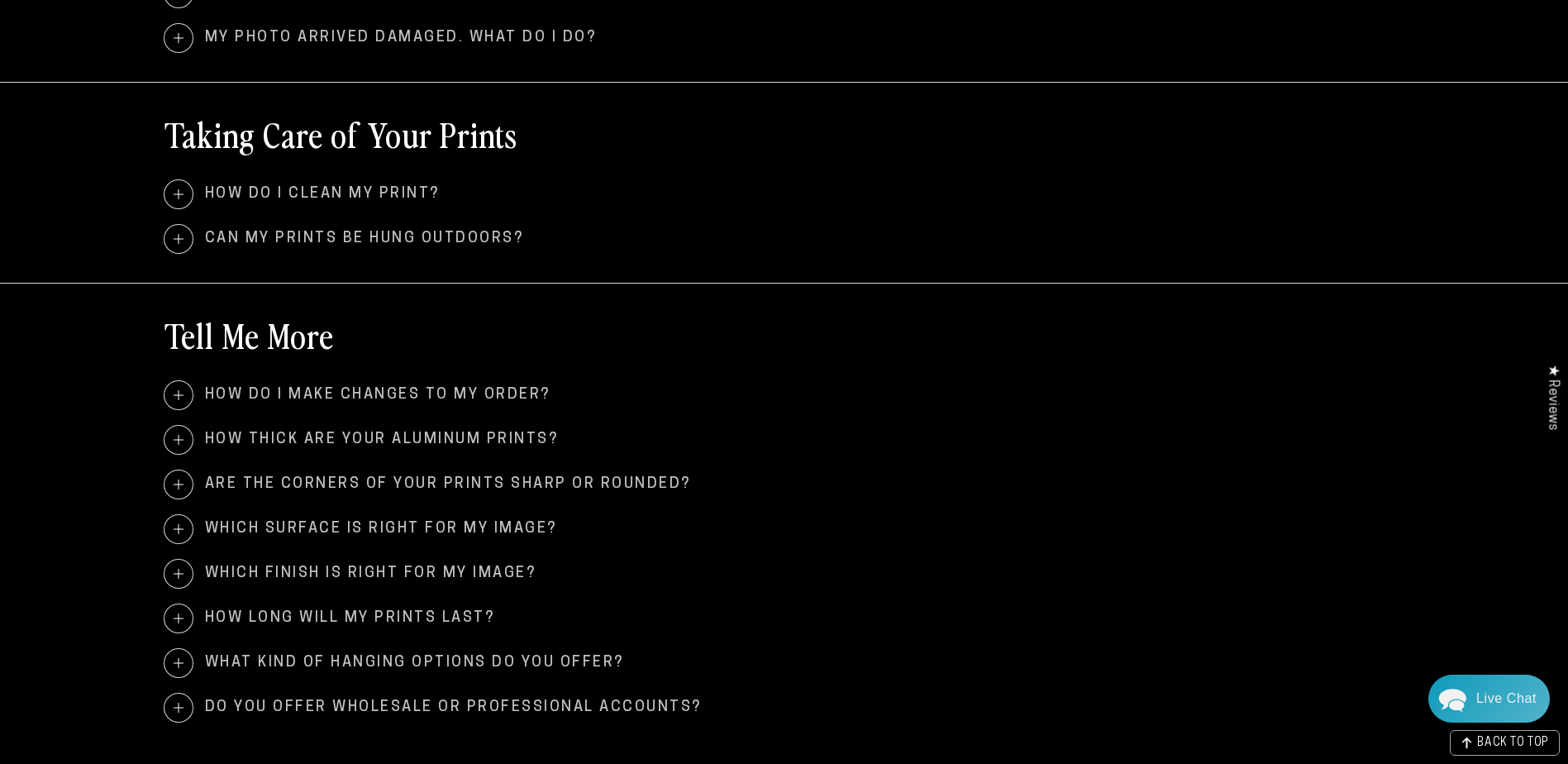
click at [179, 226] on span at bounding box center [178, 239] width 28 height 28
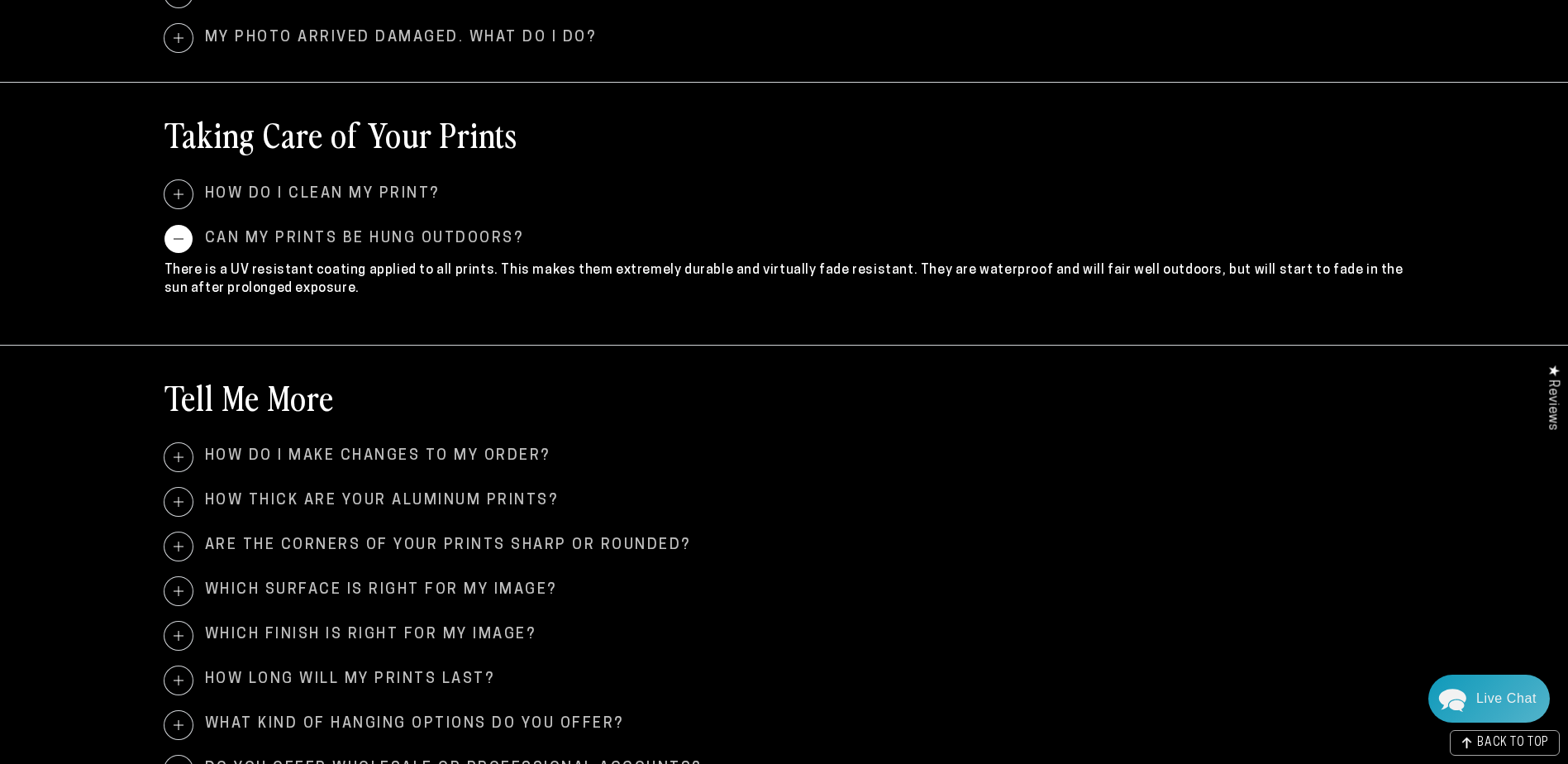
click at [178, 241] on span at bounding box center [178, 239] width 28 height 28
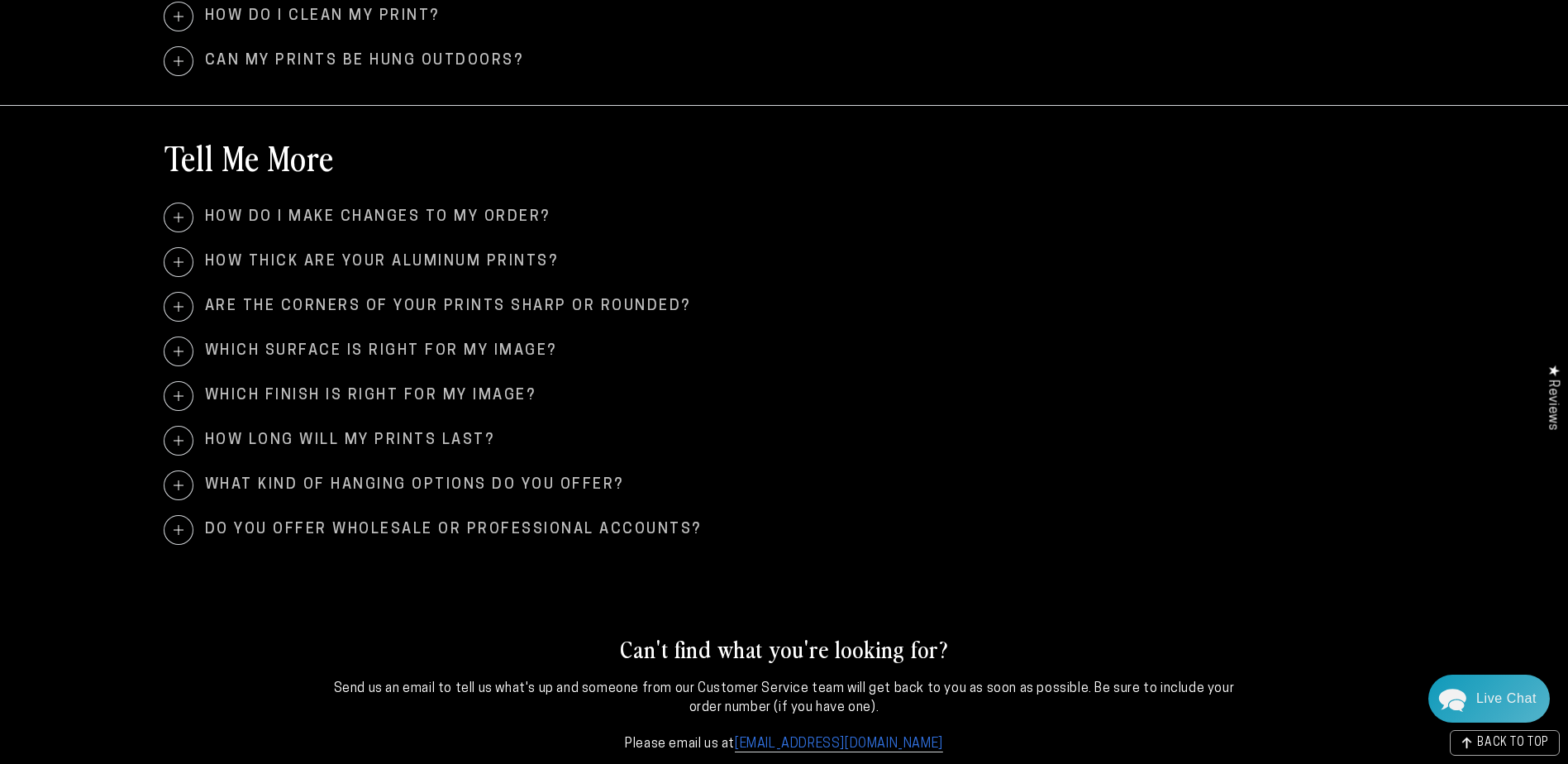
scroll to position [1653, 0]
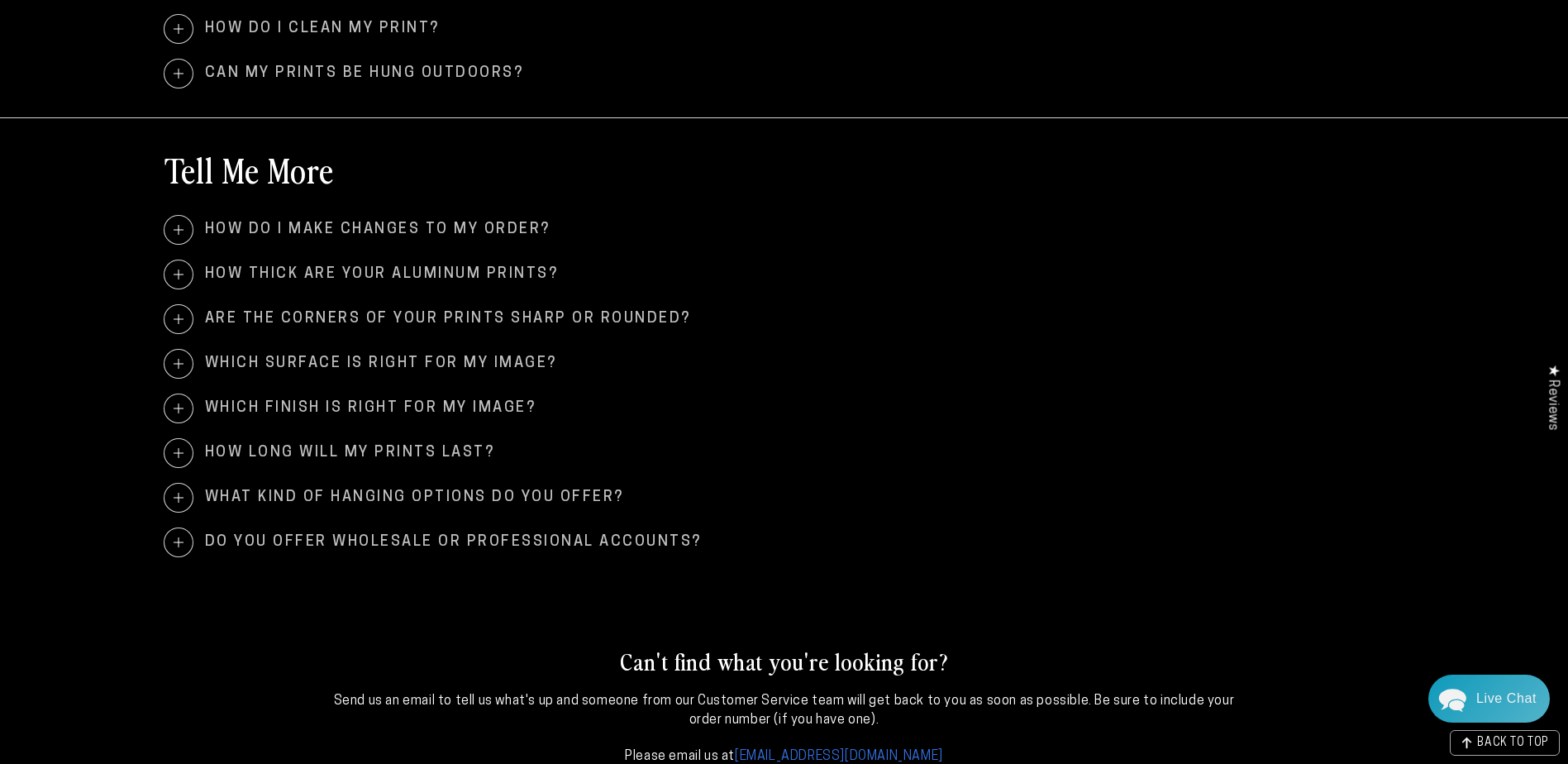
click at [182, 321] on span at bounding box center [178, 319] width 28 height 28
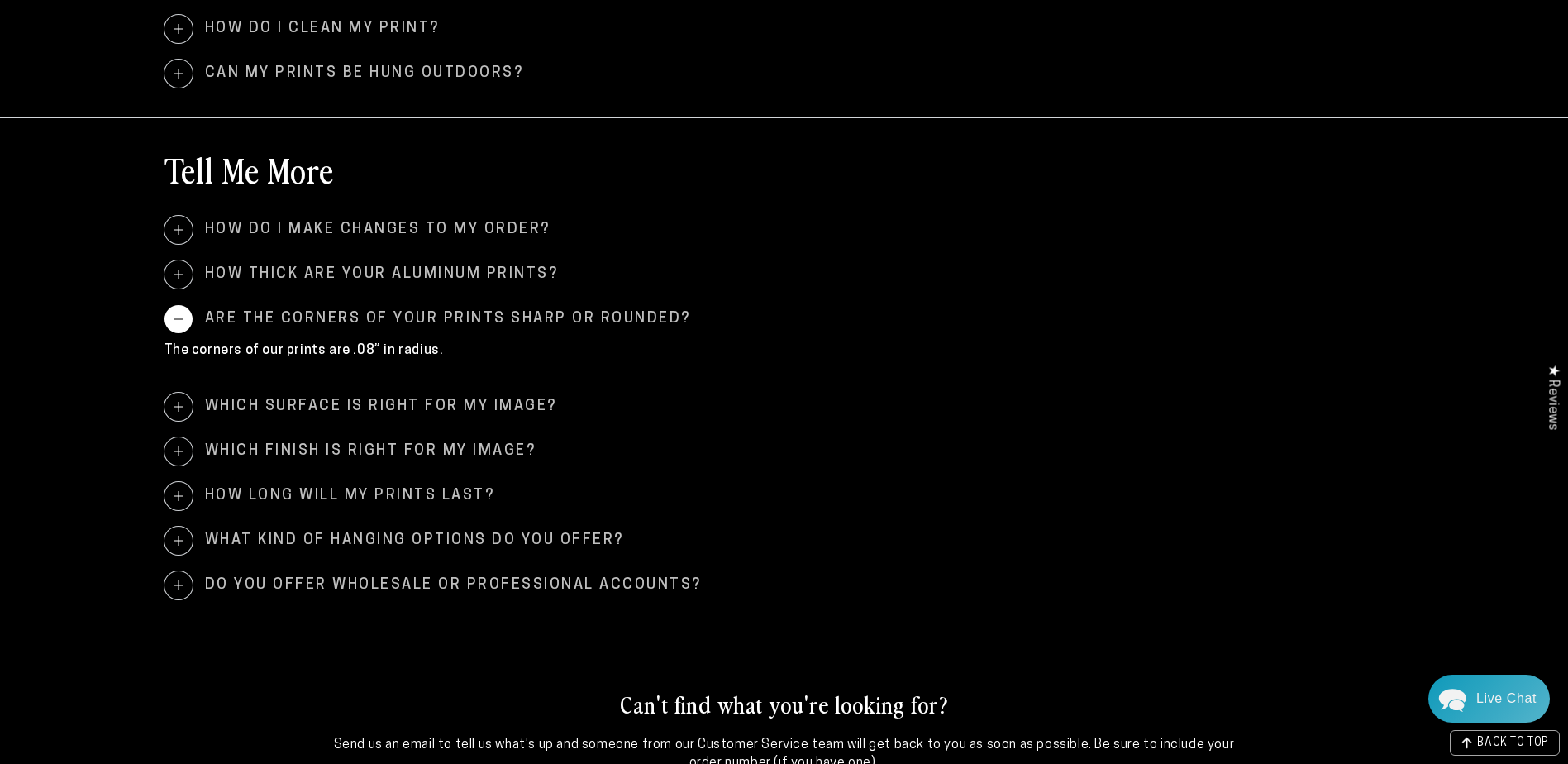
click at [176, 318] on span at bounding box center [178, 319] width 28 height 28
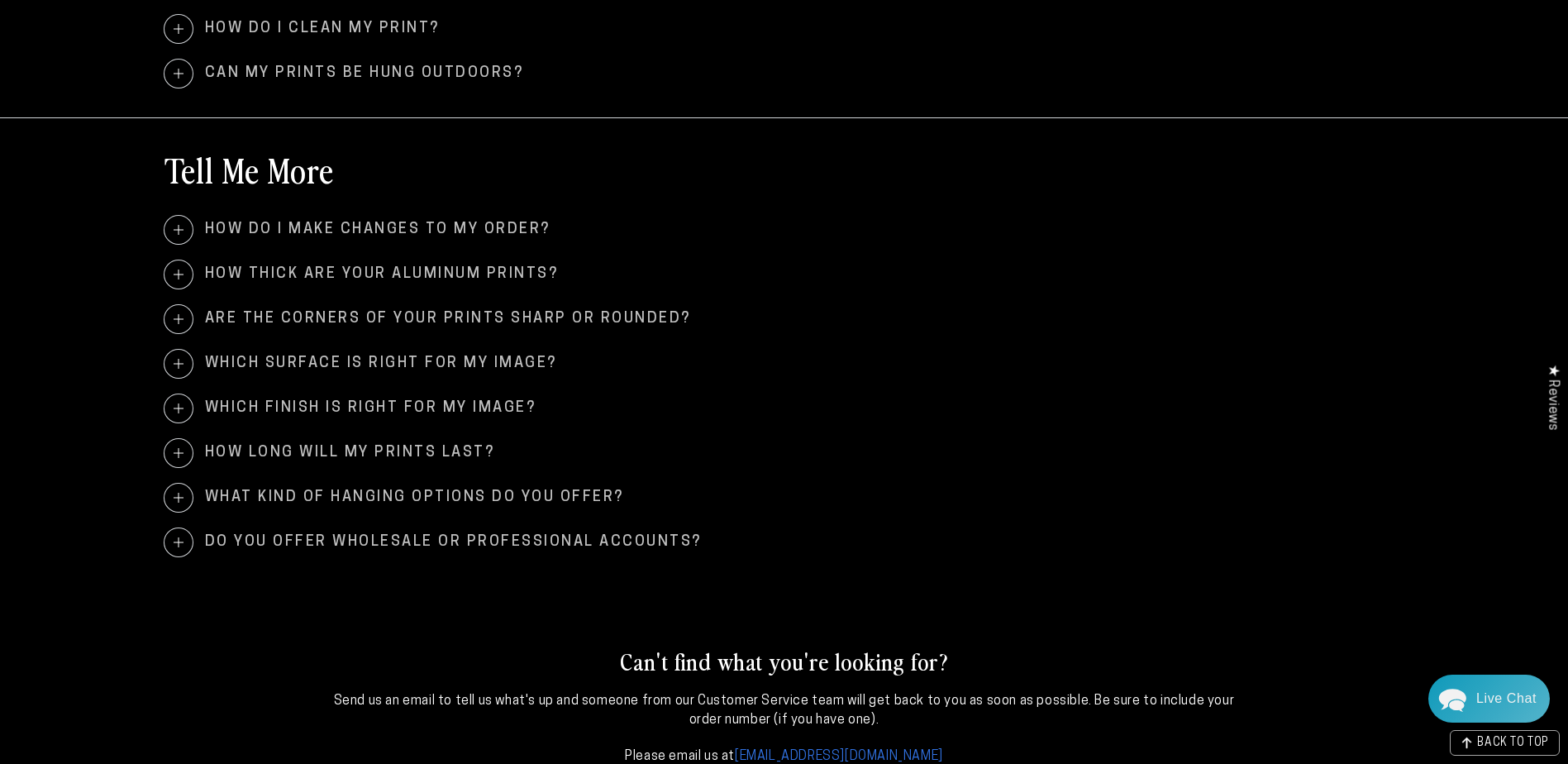
click at [179, 365] on span at bounding box center [178, 363] width 28 height 28
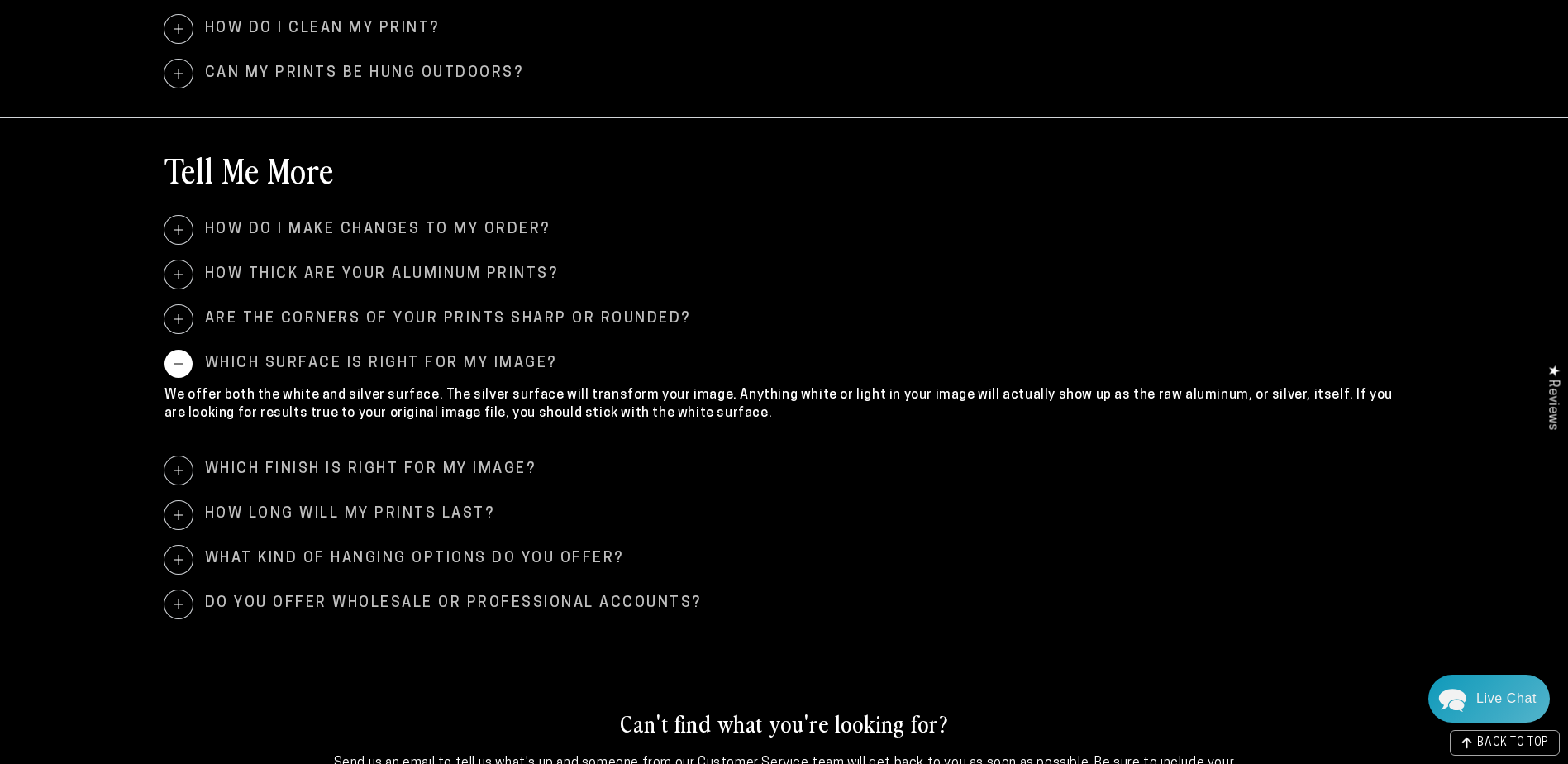
click at [178, 366] on span at bounding box center [178, 363] width 28 height 28
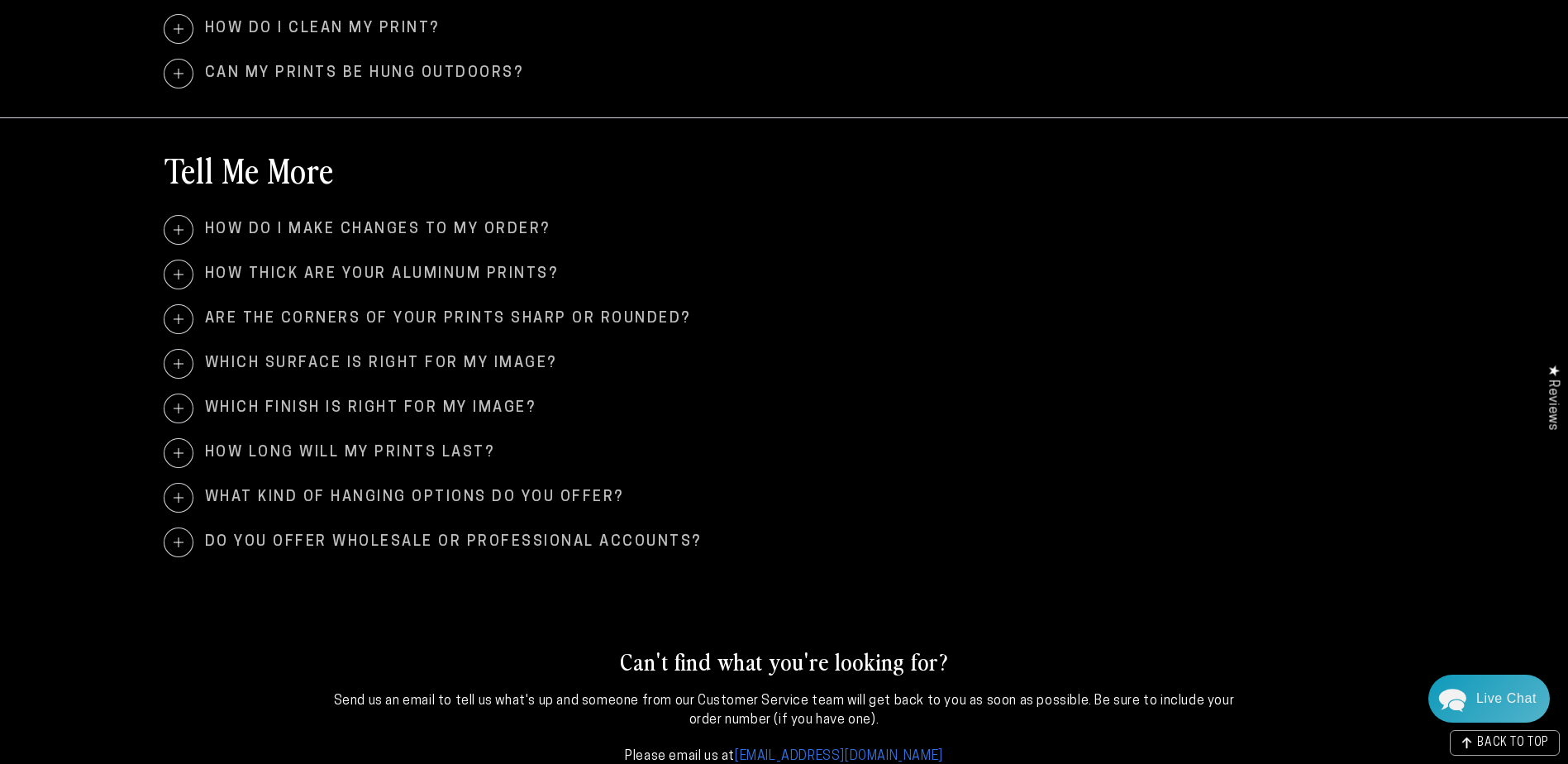
click at [171, 406] on span at bounding box center [178, 408] width 28 height 28
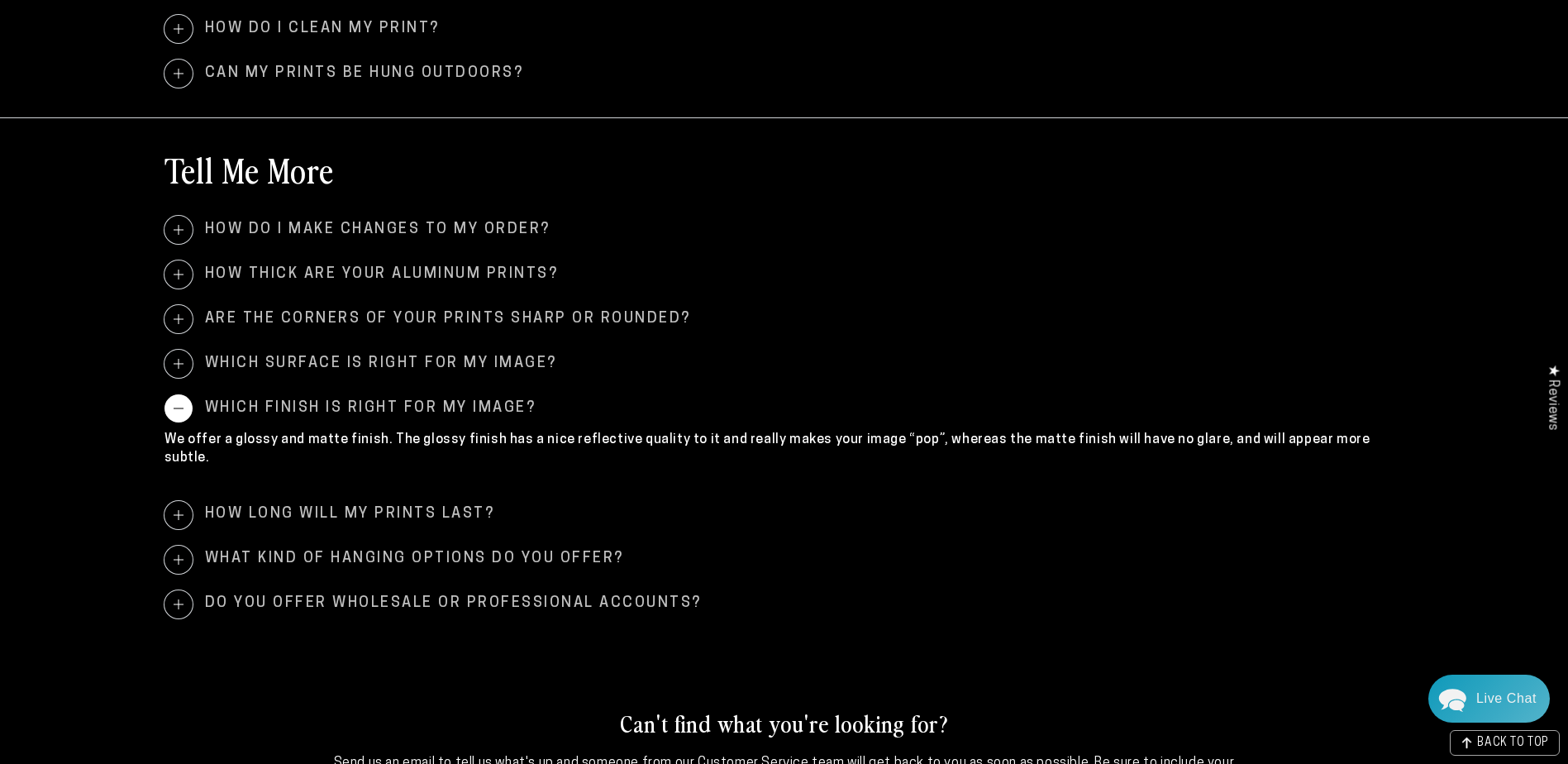
click at [173, 403] on span at bounding box center [178, 408] width 28 height 28
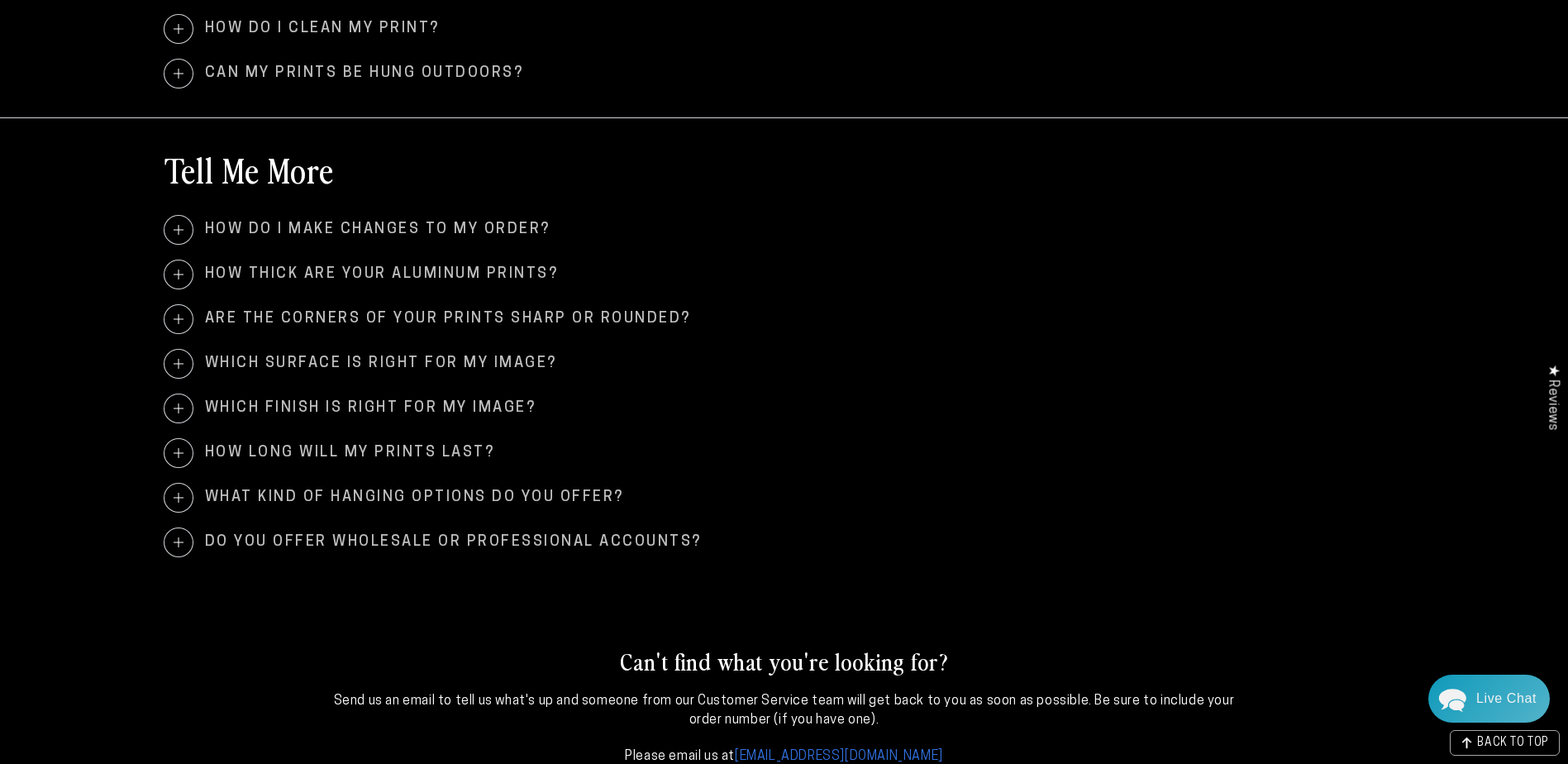
click at [184, 457] on span at bounding box center [178, 453] width 28 height 28
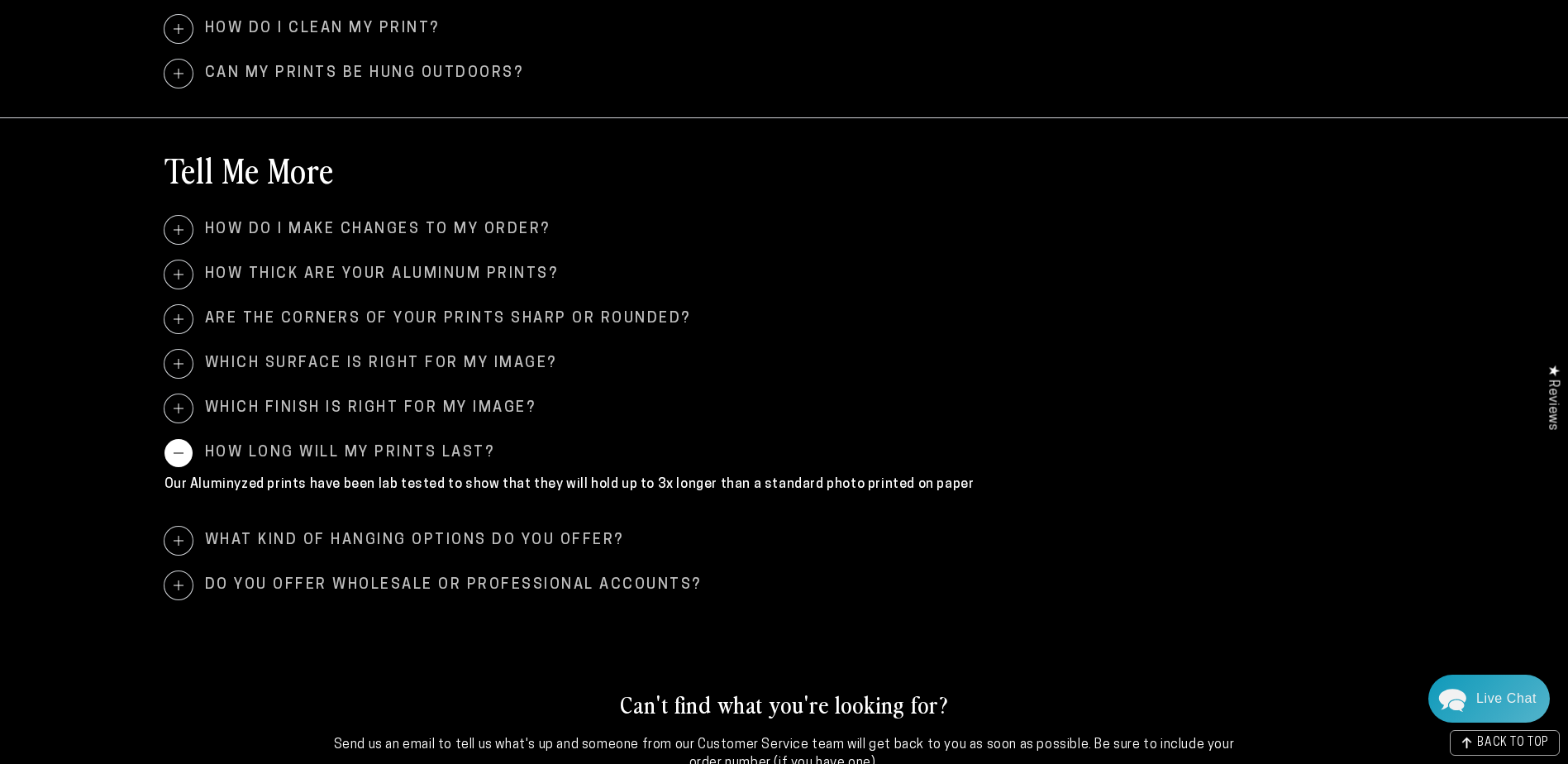
click at [181, 449] on span at bounding box center [178, 453] width 28 height 28
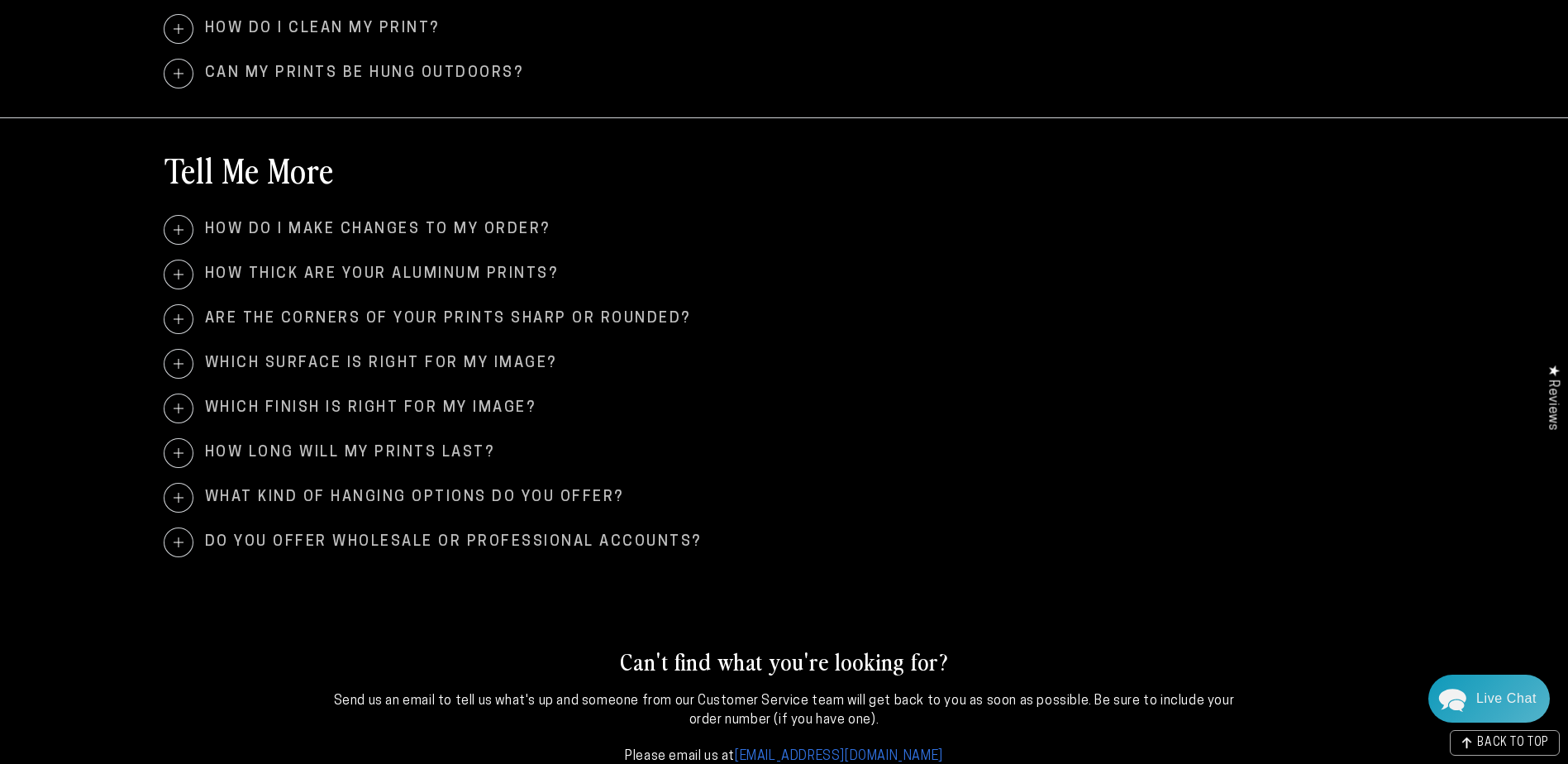
click at [176, 500] on span at bounding box center [178, 497] width 28 height 28
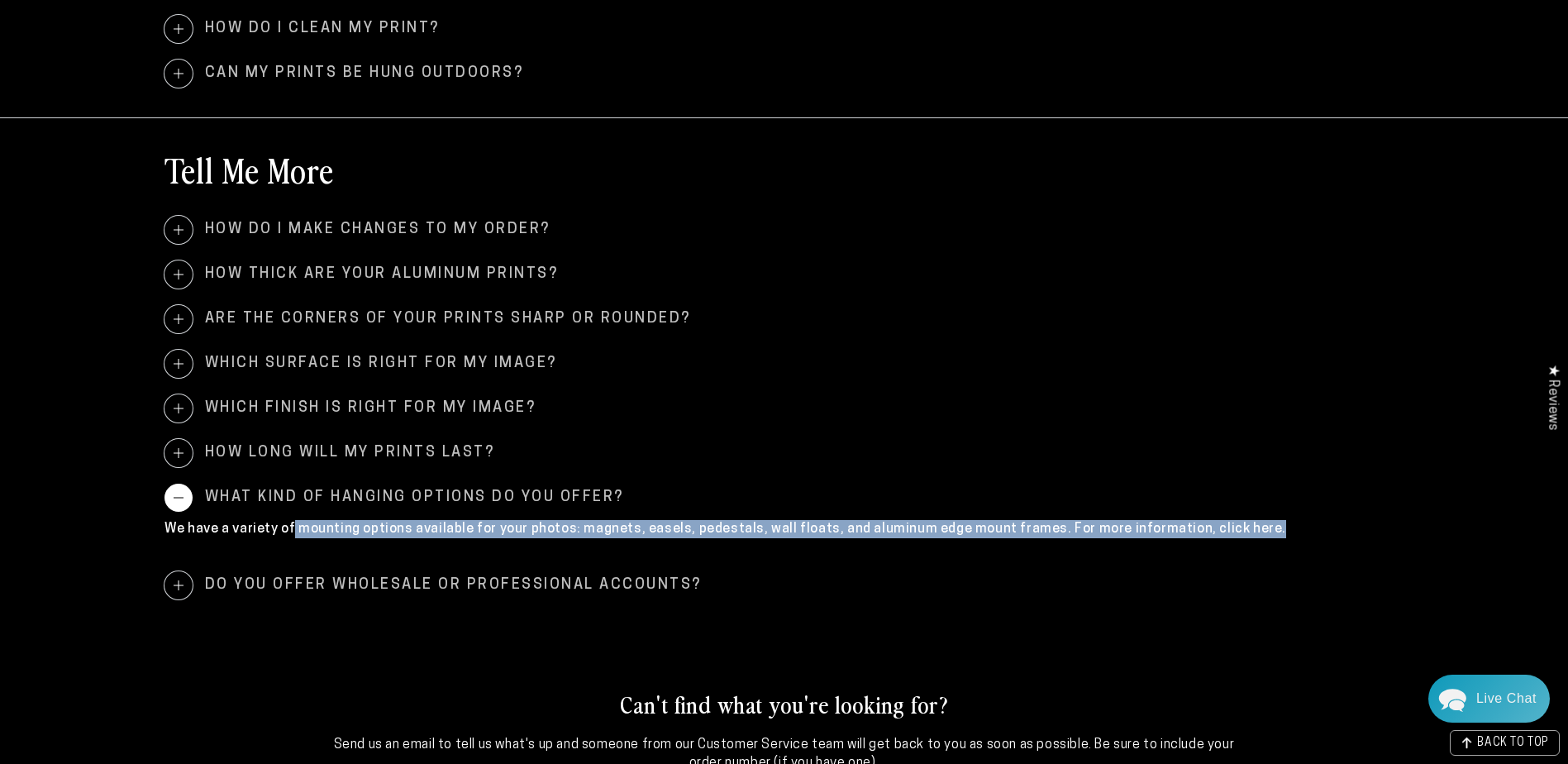
drag, startPoint x: 292, startPoint y: 529, endPoint x: 1260, endPoint y: 525, distance: 968.0
click at [1260, 525] on p "We have a variety of mounting options available for your photos: magnets, easel…" at bounding box center [784, 529] width 1240 height 19
drag, startPoint x: 1260, startPoint y: 525, endPoint x: 1024, endPoint y: 533, distance: 236.1
click at [1022, 538] on p "We have a variety of mounting options available for your photos: magnets, easel…" at bounding box center [784, 529] width 1240 height 19
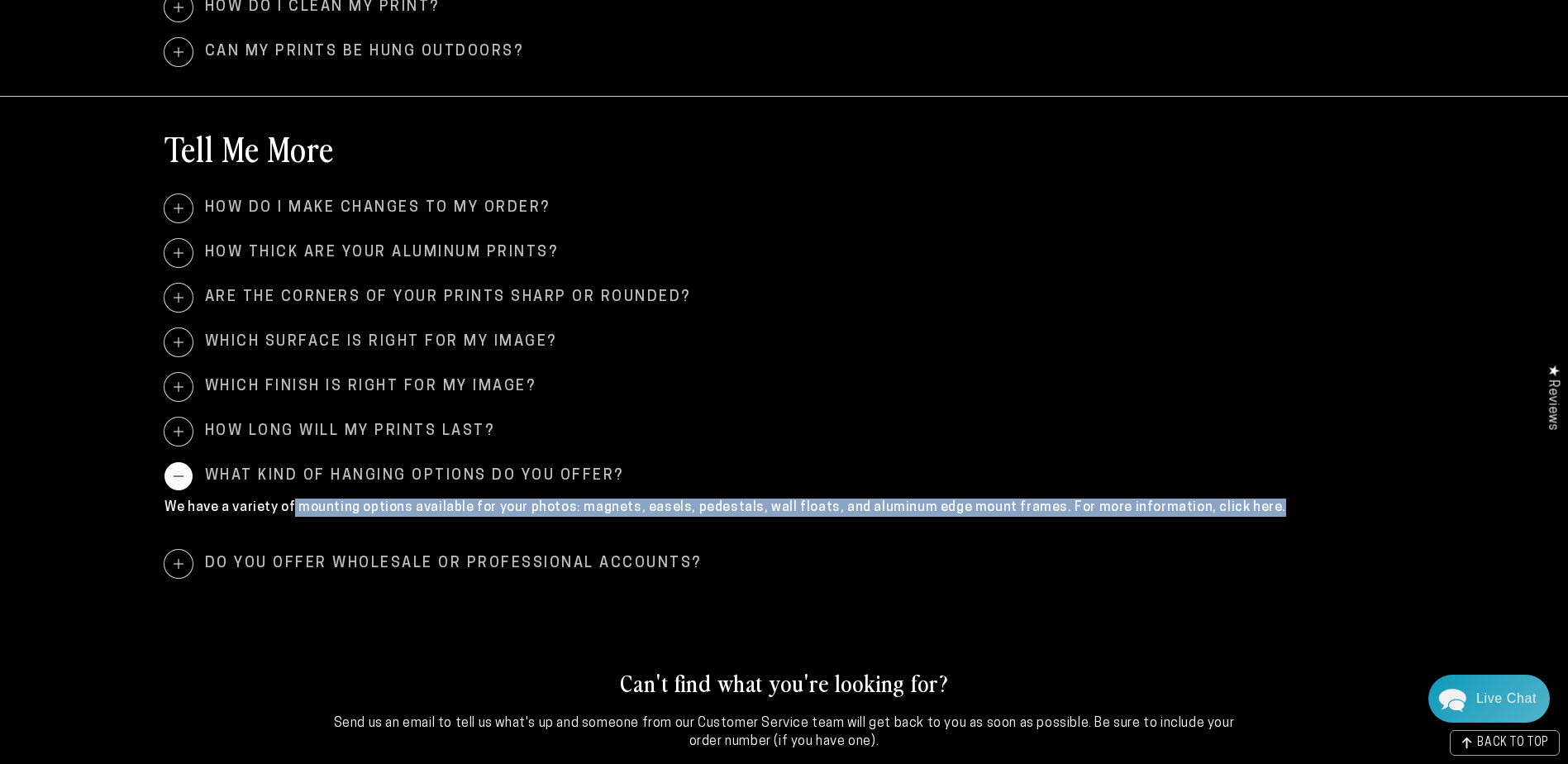
scroll to position [1736, 0]
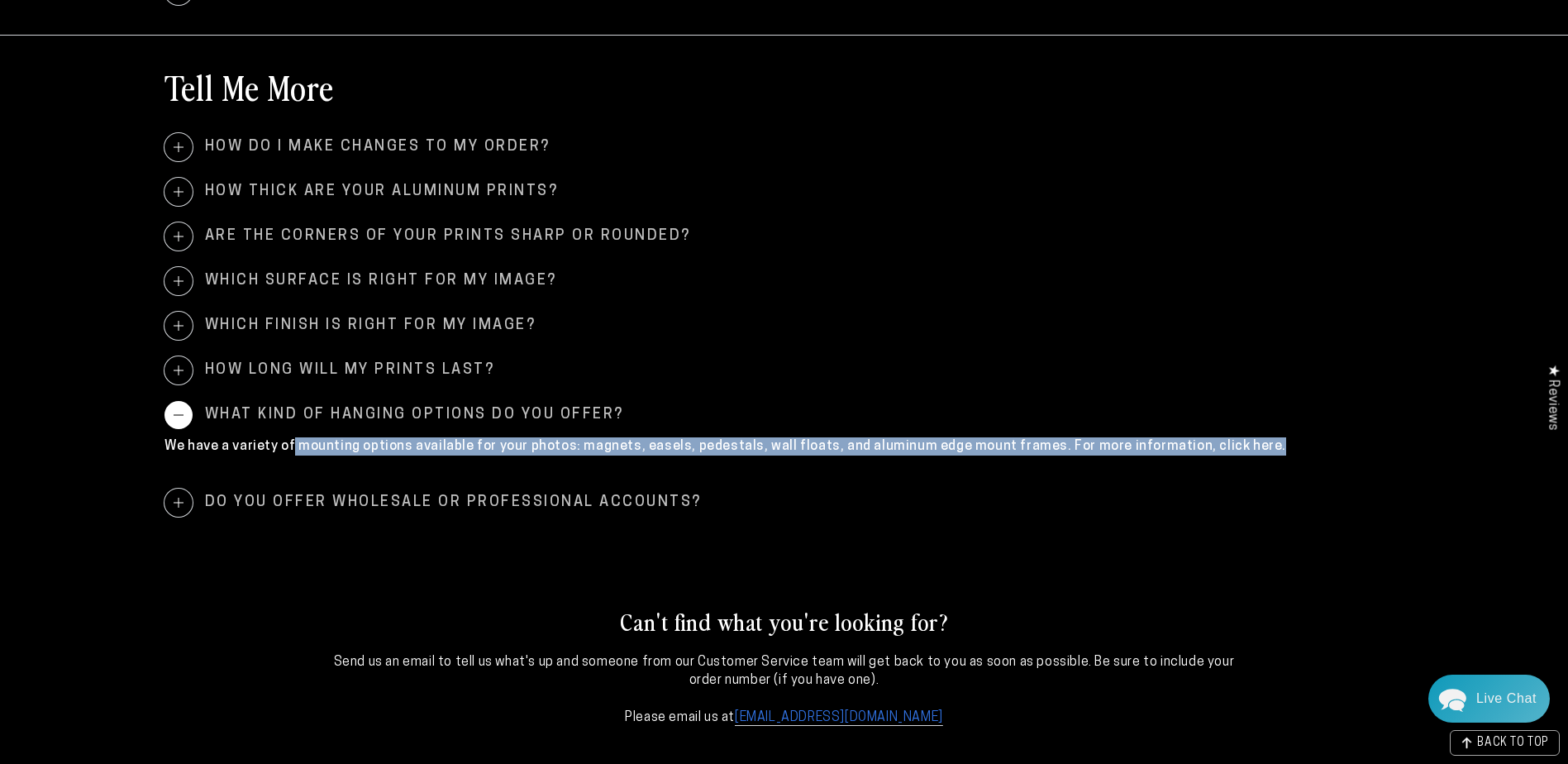
click at [1203, 450] on p "We have a variety of mounting options available for your photos: magnets, easel…" at bounding box center [784, 446] width 1240 height 19
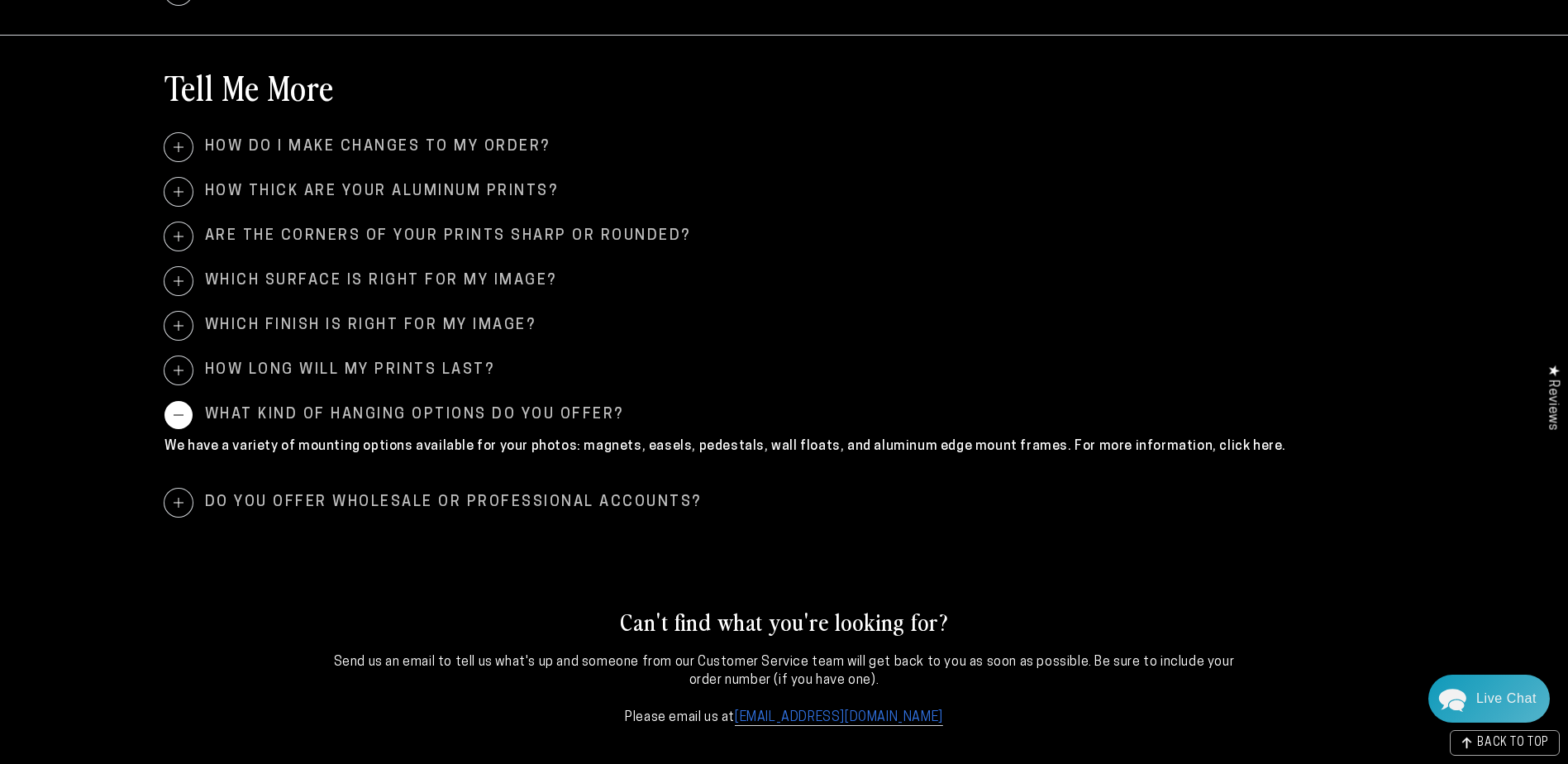
click at [1203, 441] on p "We have a variety of mounting options available for your photos: magnets, easel…" at bounding box center [784, 446] width 1240 height 19
click at [1091, 451] on p "We have a variety of mounting options available for your photos: magnets, easel…" at bounding box center [784, 446] width 1240 height 19
click at [1195, 444] on p "We have a variety of mounting options available for your photos: magnets, easel…" at bounding box center [784, 446] width 1240 height 19
click at [1198, 444] on p "We have a variety of mounting options available for your photos: magnets, easel…" at bounding box center [784, 446] width 1240 height 19
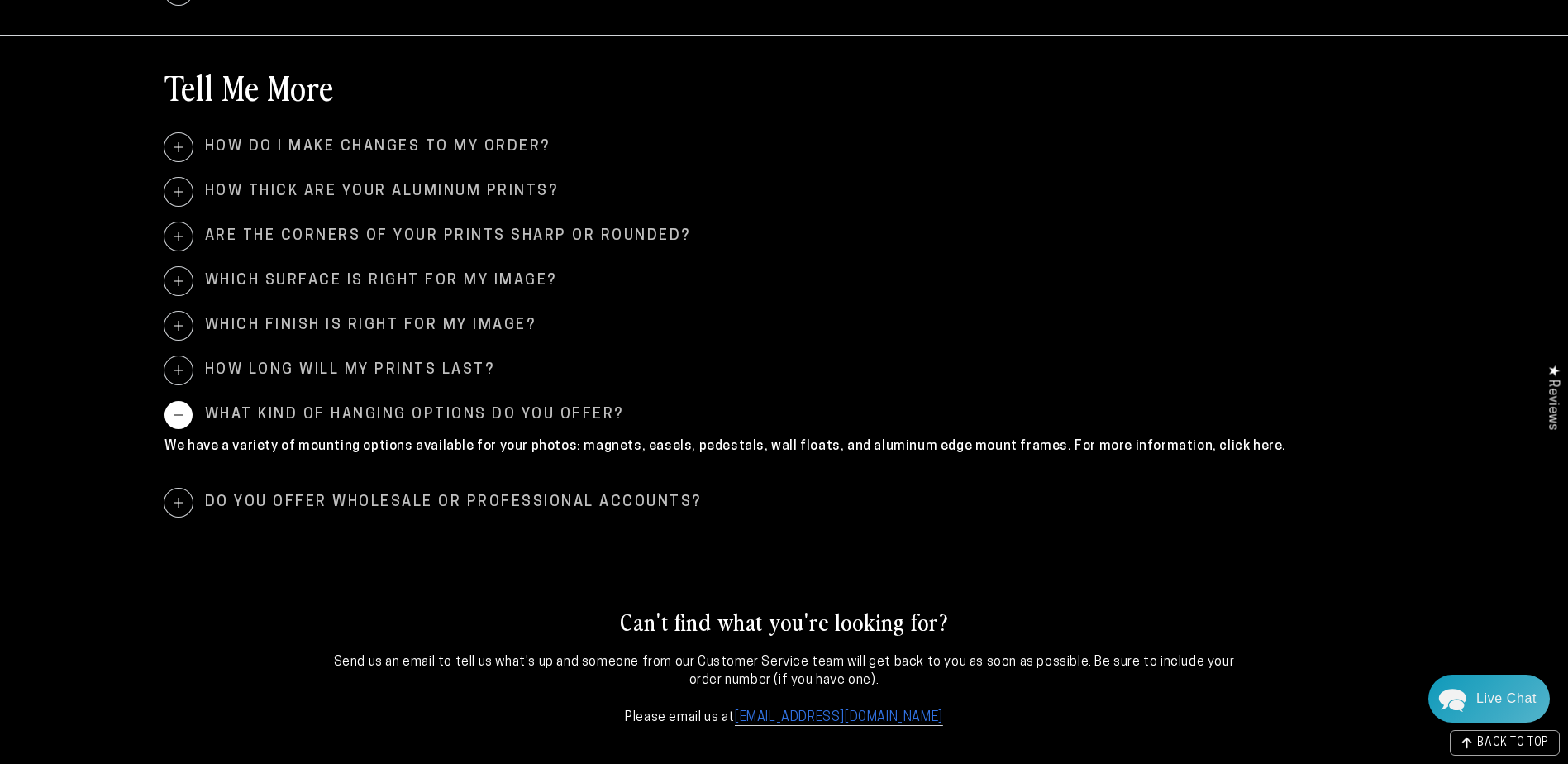
drag, startPoint x: 1198, startPoint y: 444, endPoint x: 1226, endPoint y: 446, distance: 28.1
click at [1226, 446] on p "We have a variety of mounting options available for your photos: magnets, easel…" at bounding box center [784, 446] width 1240 height 19
click at [1244, 446] on p "We have a variety of mounting options available for your photos: magnets, easel…" at bounding box center [784, 446] width 1240 height 19
click at [1246, 446] on p "We have a variety of mounting options available for your photos: magnets, easel…" at bounding box center [784, 446] width 1240 height 19
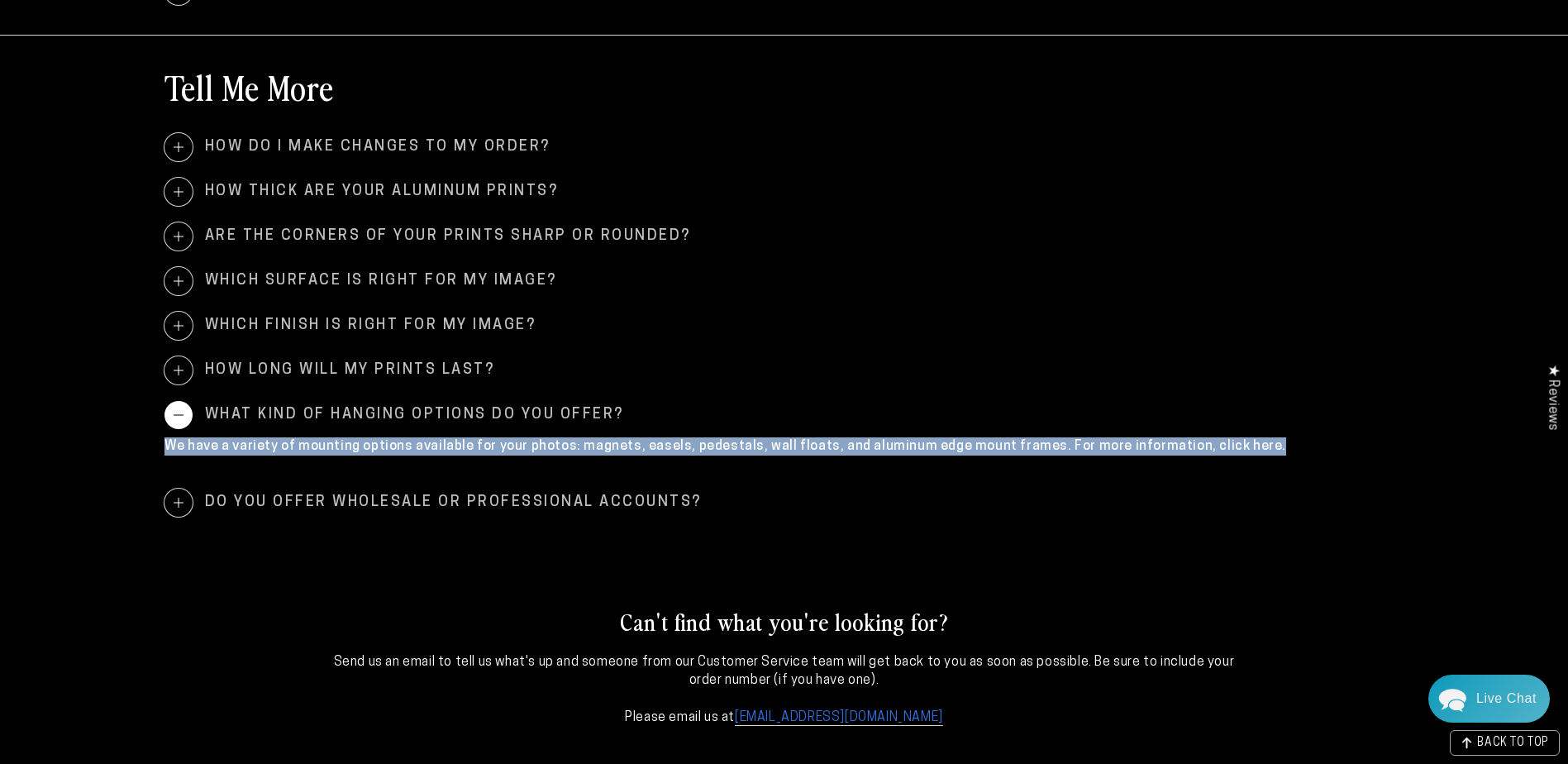
click at [1242, 449] on p "We have a variety of mounting options available for your photos: magnets, easel…" at bounding box center [784, 446] width 1240 height 19
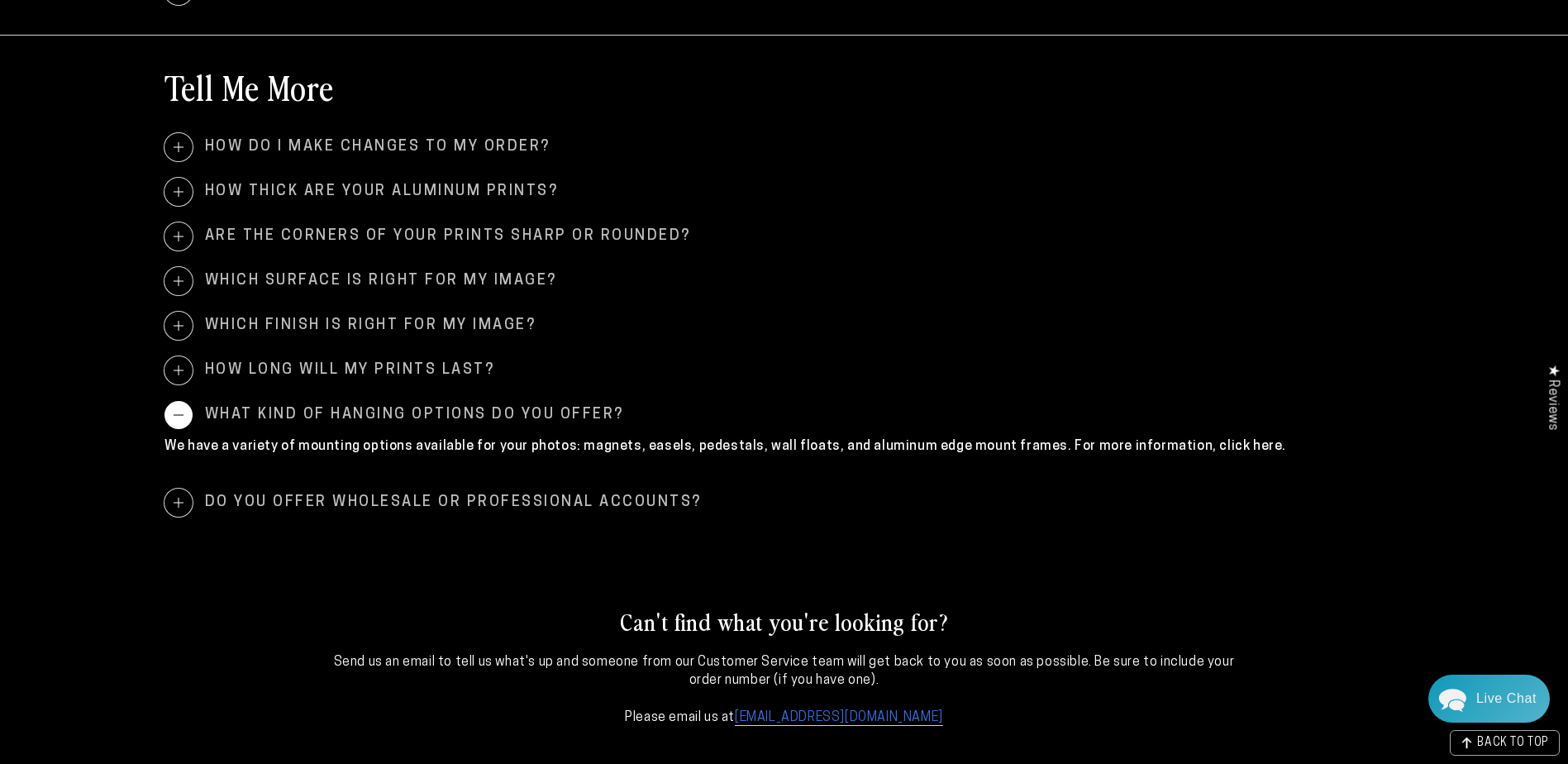
click at [481, 501] on span "Do you offer wholesale or professional accounts?" at bounding box center [784, 502] width 1240 height 28
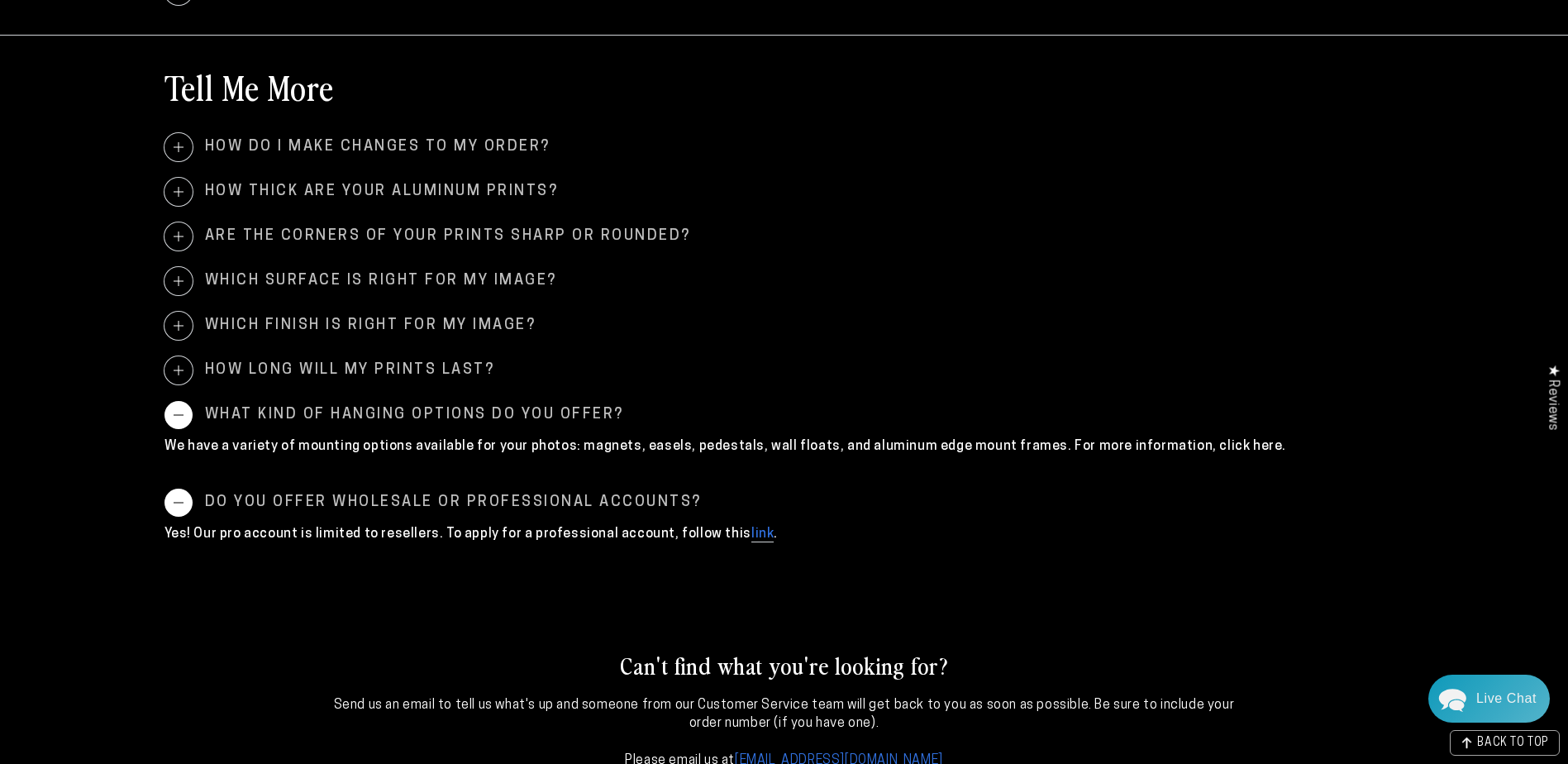
click at [1086, 499] on span "Do you offer wholesale or professional accounts?" at bounding box center [784, 502] width 1240 height 28
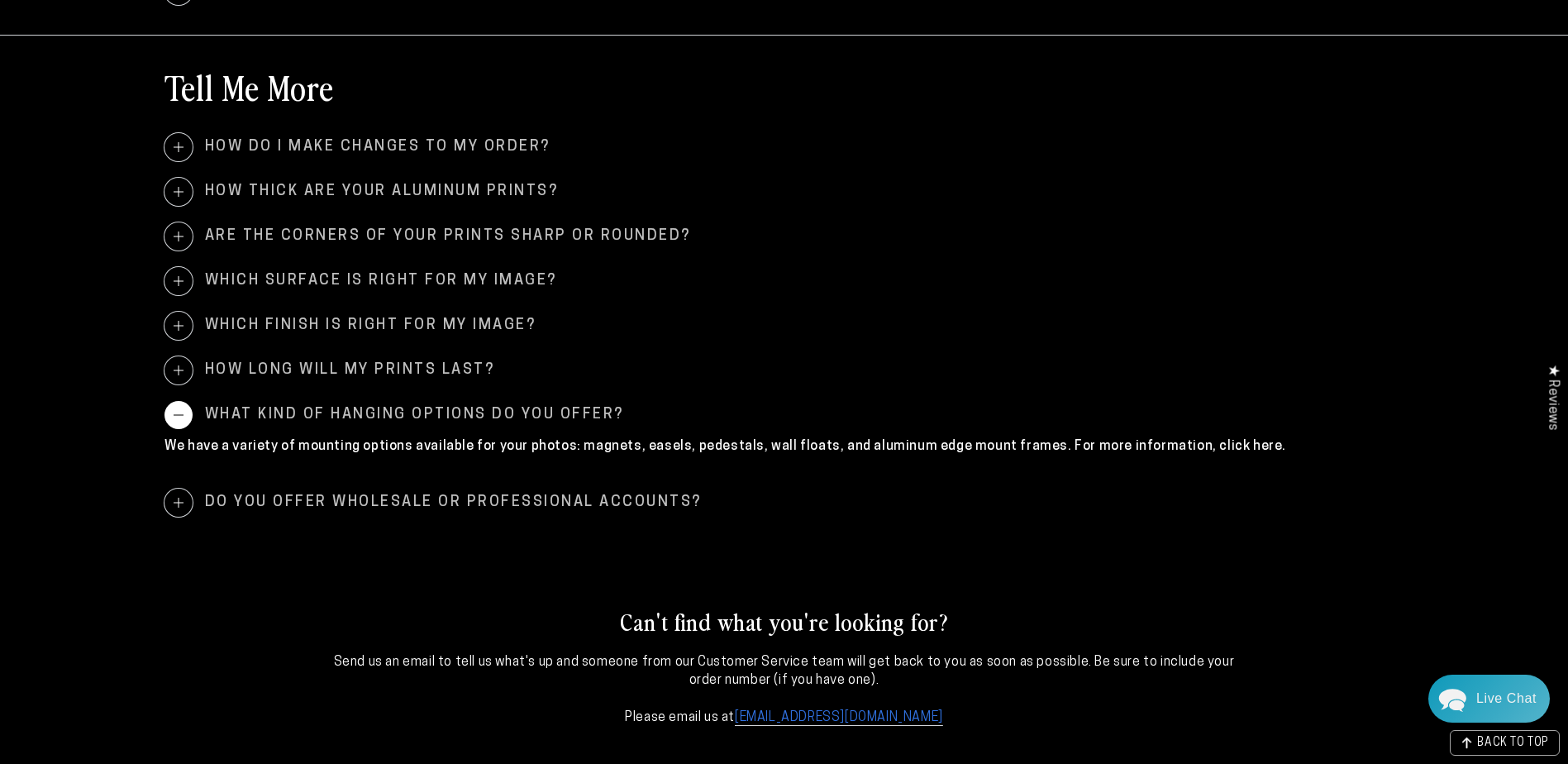
click at [1183, 441] on p "We have a variety of mounting options available for your photos: magnets, easel…" at bounding box center [784, 446] width 1240 height 19
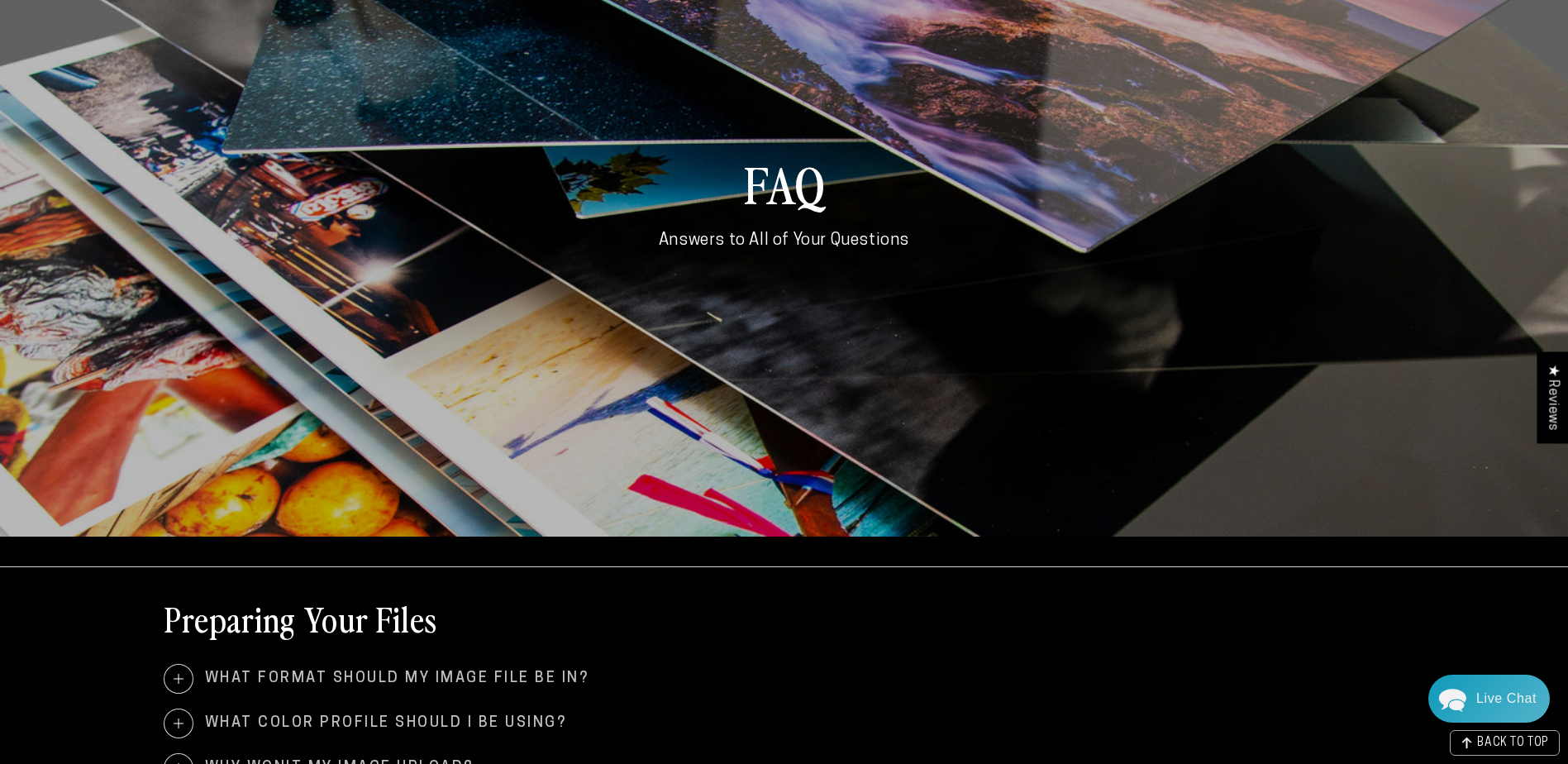
scroll to position [0, 0]
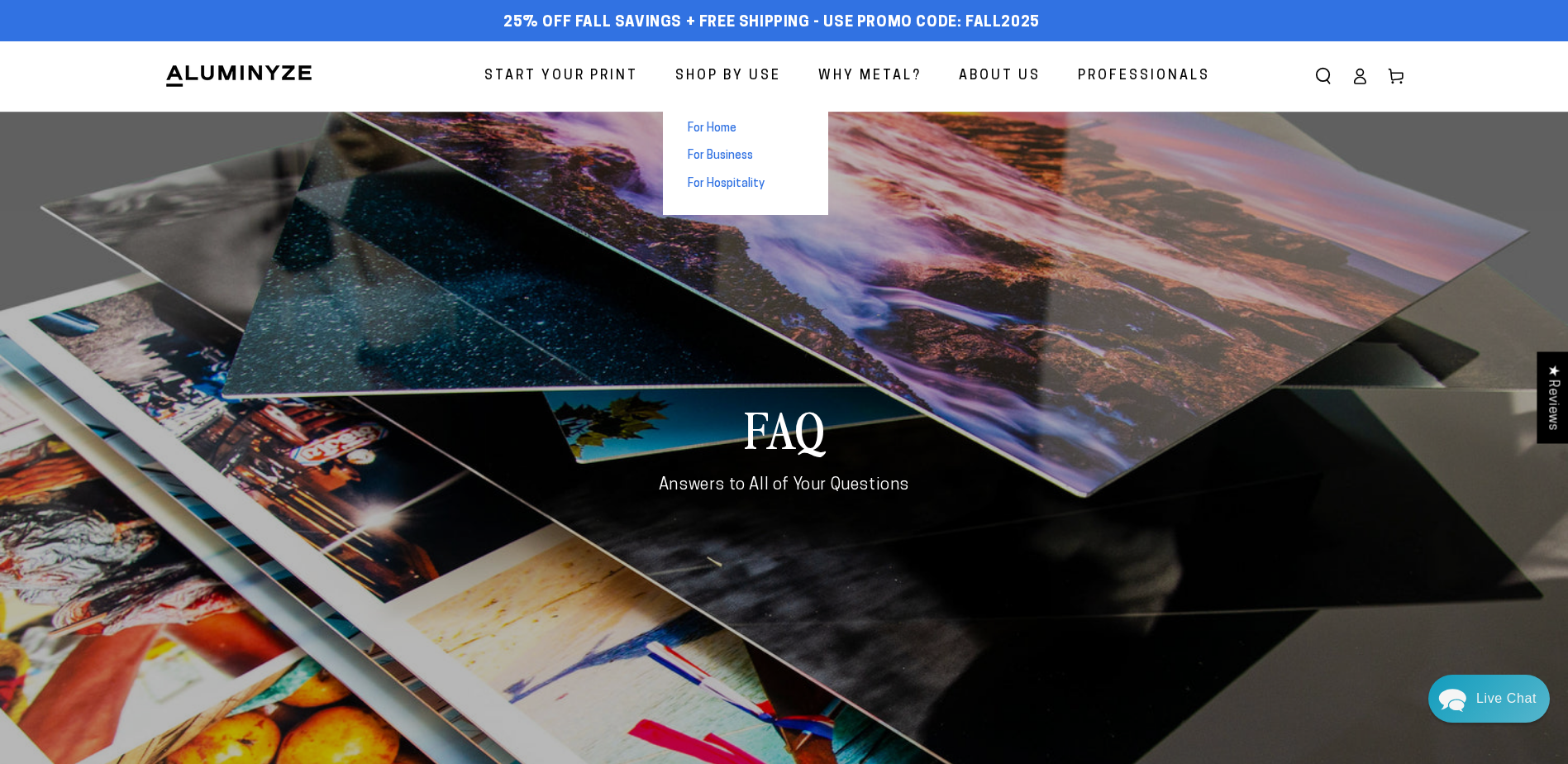
click at [727, 71] on span "Shop By Use" at bounding box center [728, 76] width 106 height 24
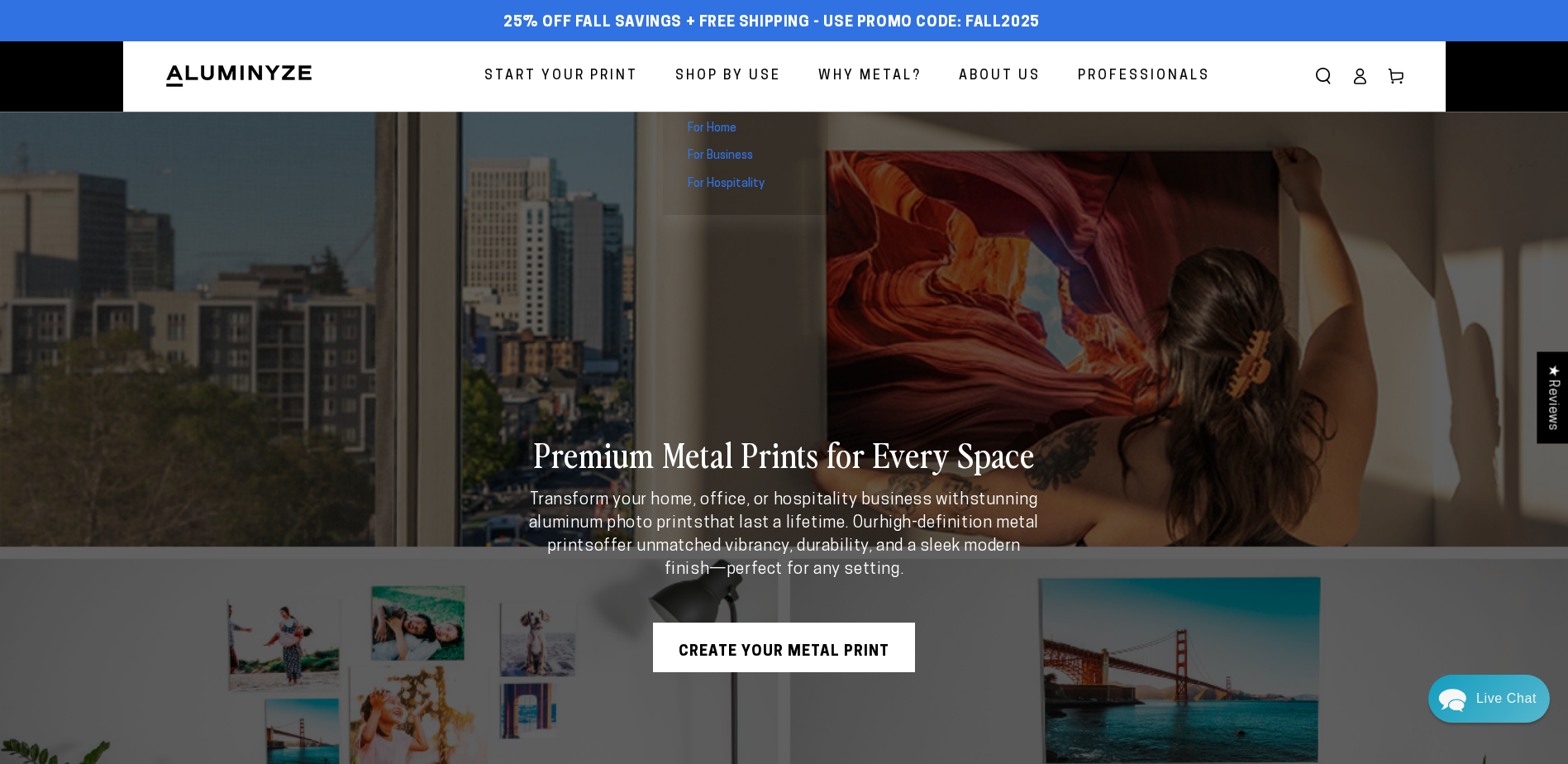
click at [725, 154] on span "For Business" at bounding box center [720, 156] width 66 height 17
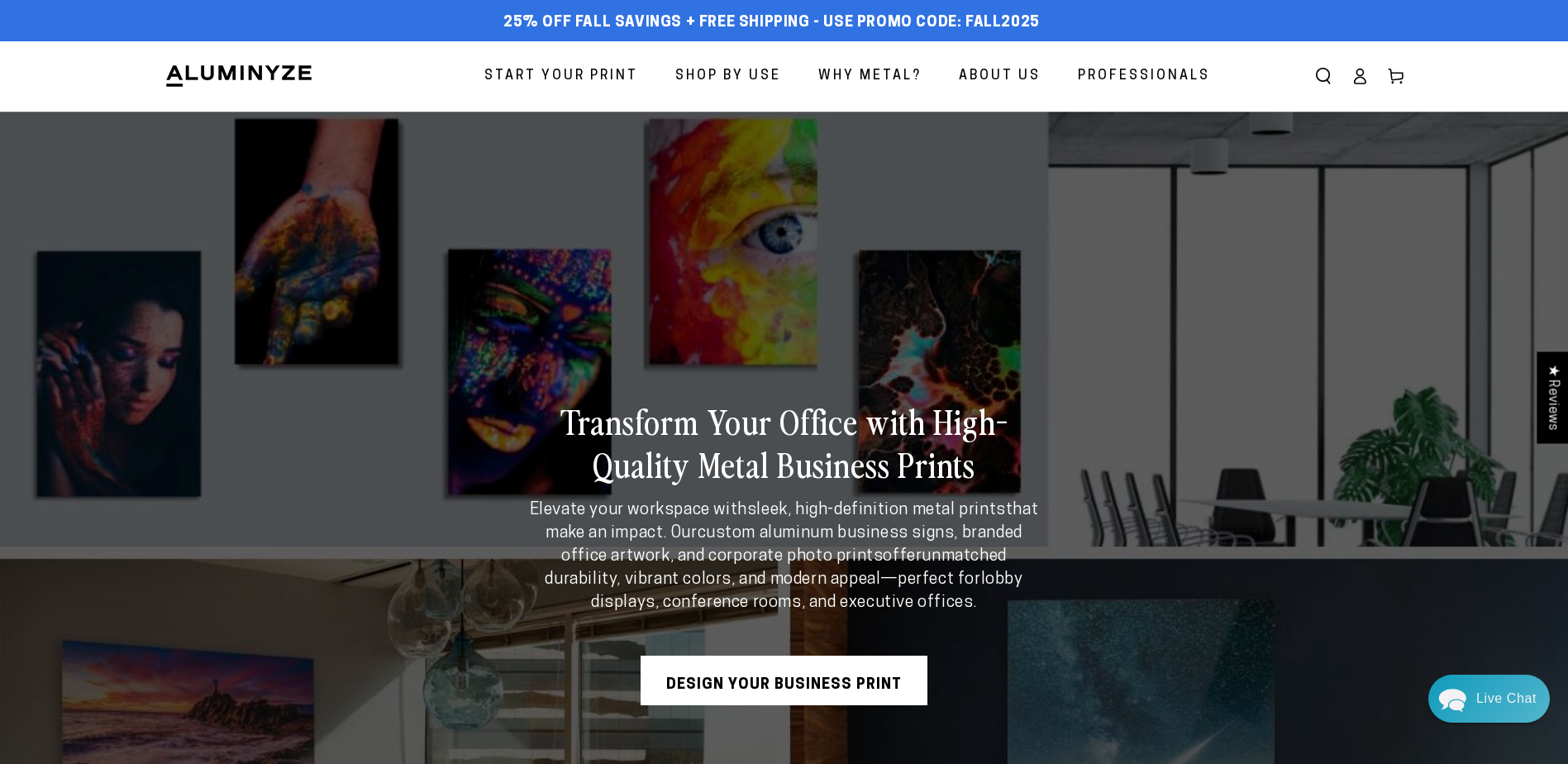
click at [596, 78] on span "Start Your Print" at bounding box center [560, 76] width 154 height 24
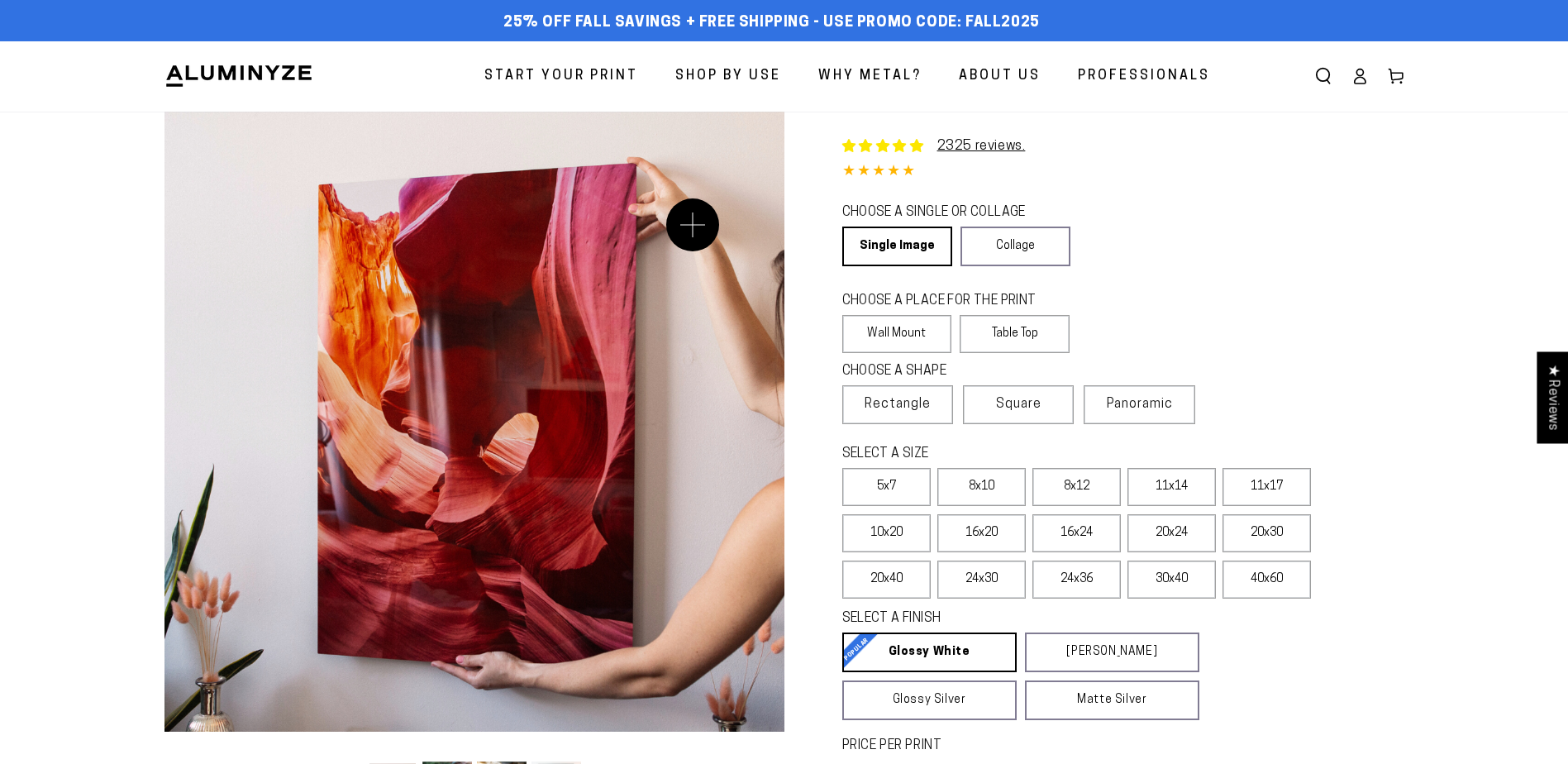
select select "**********"
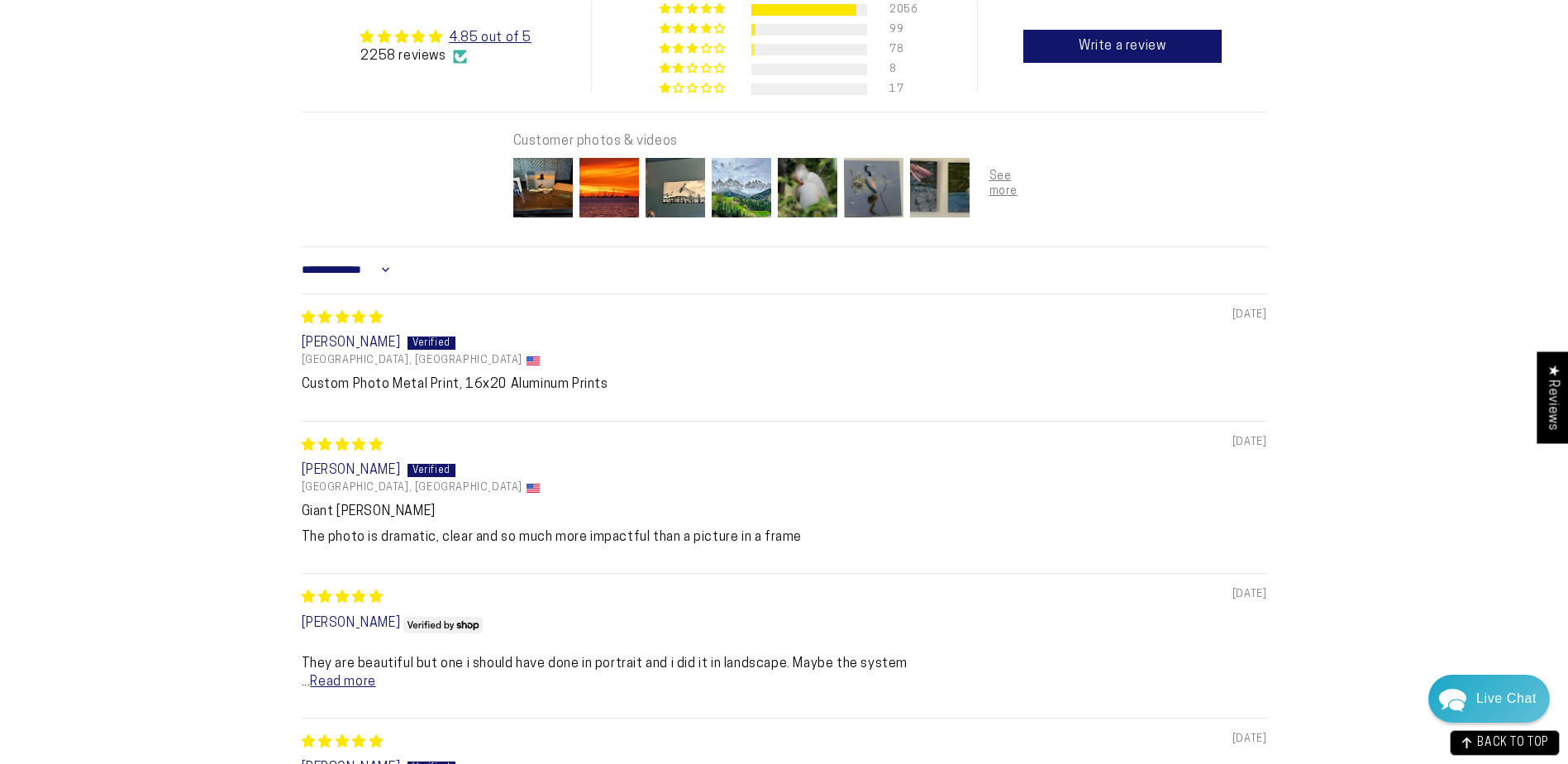
scroll to position [992, 0]
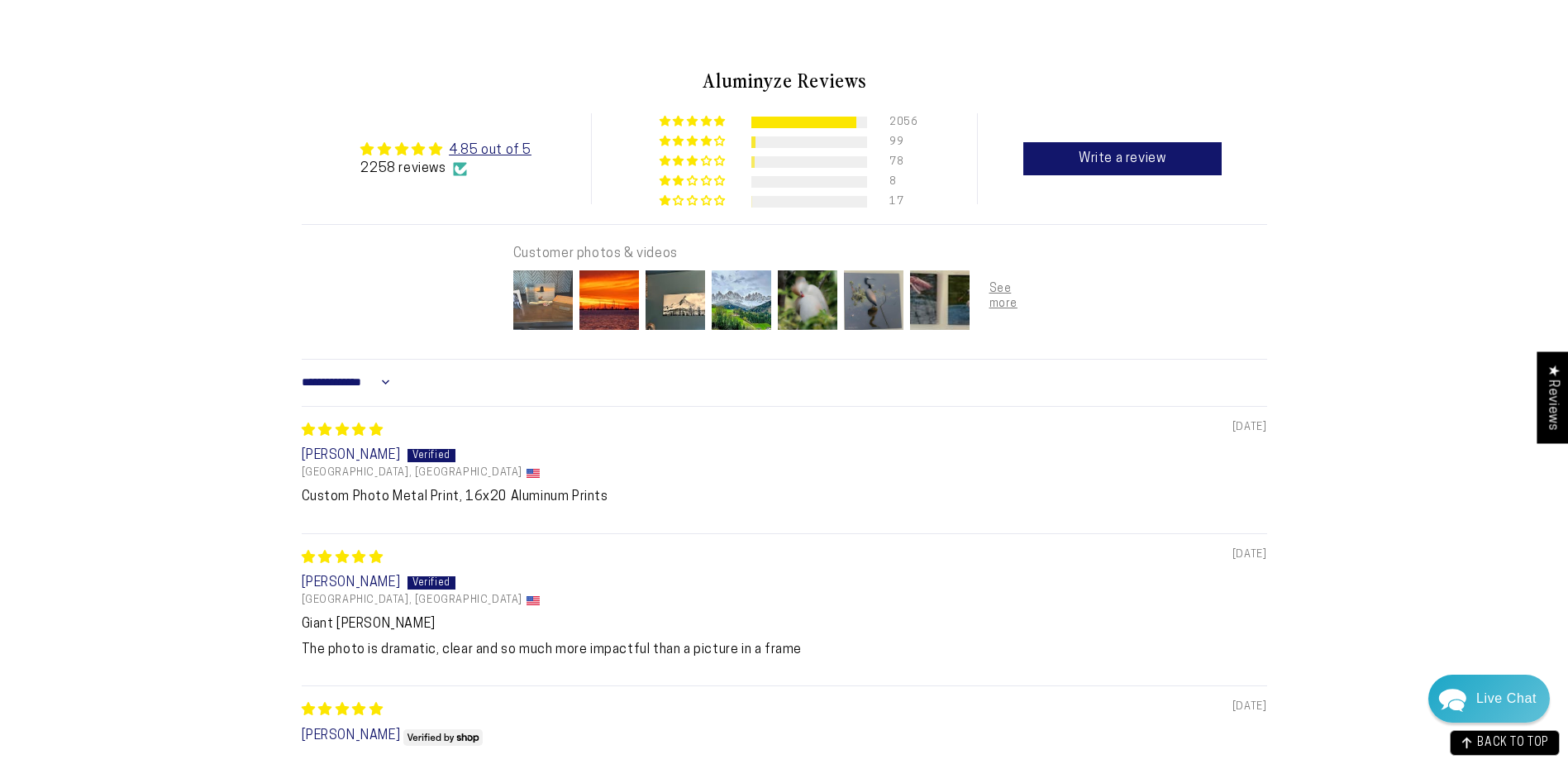
click at [543, 292] on img at bounding box center [543, 300] width 67 height 67
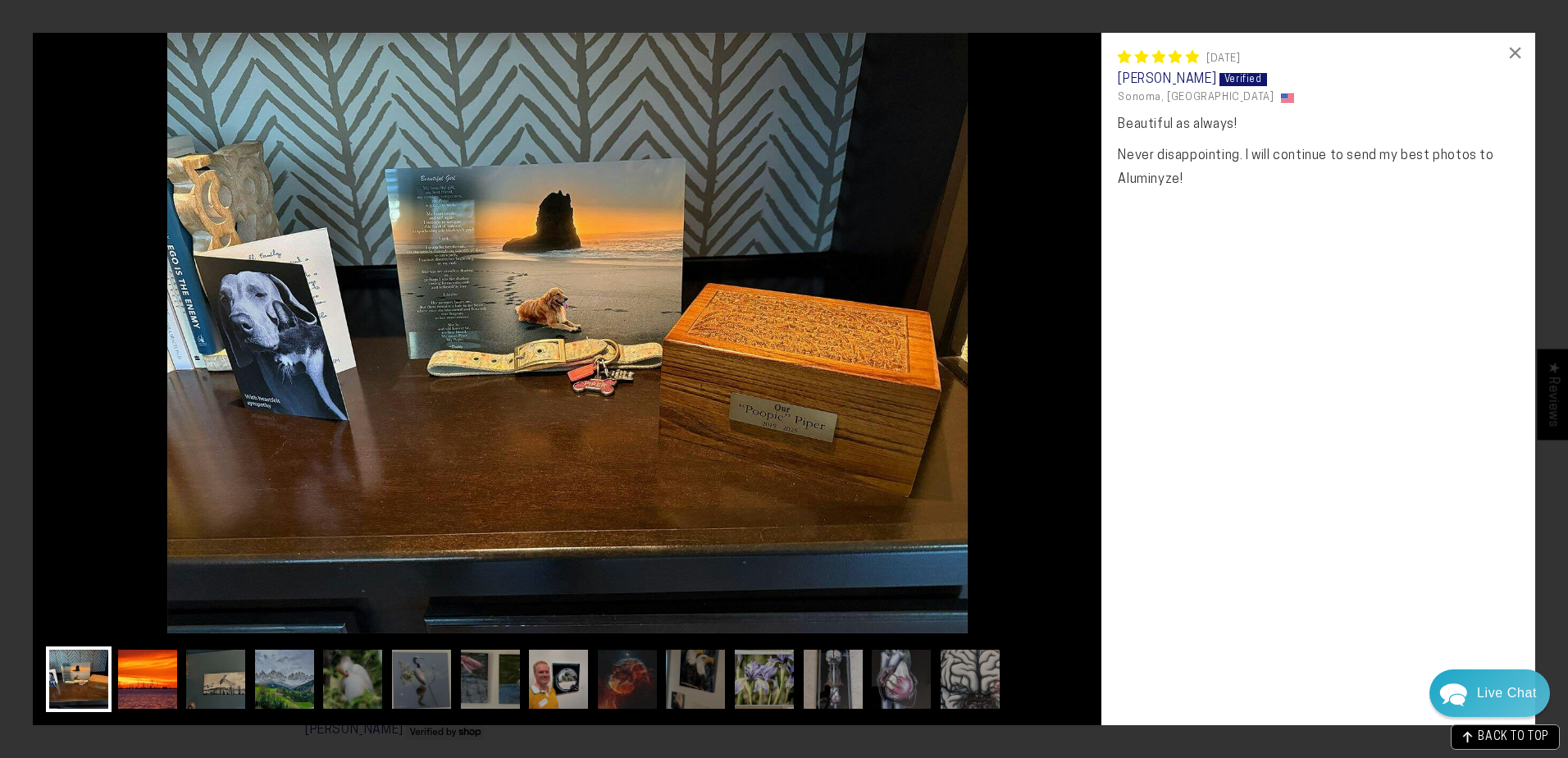
click at [160, 680] on img at bounding box center [147, 679] width 66 height 66
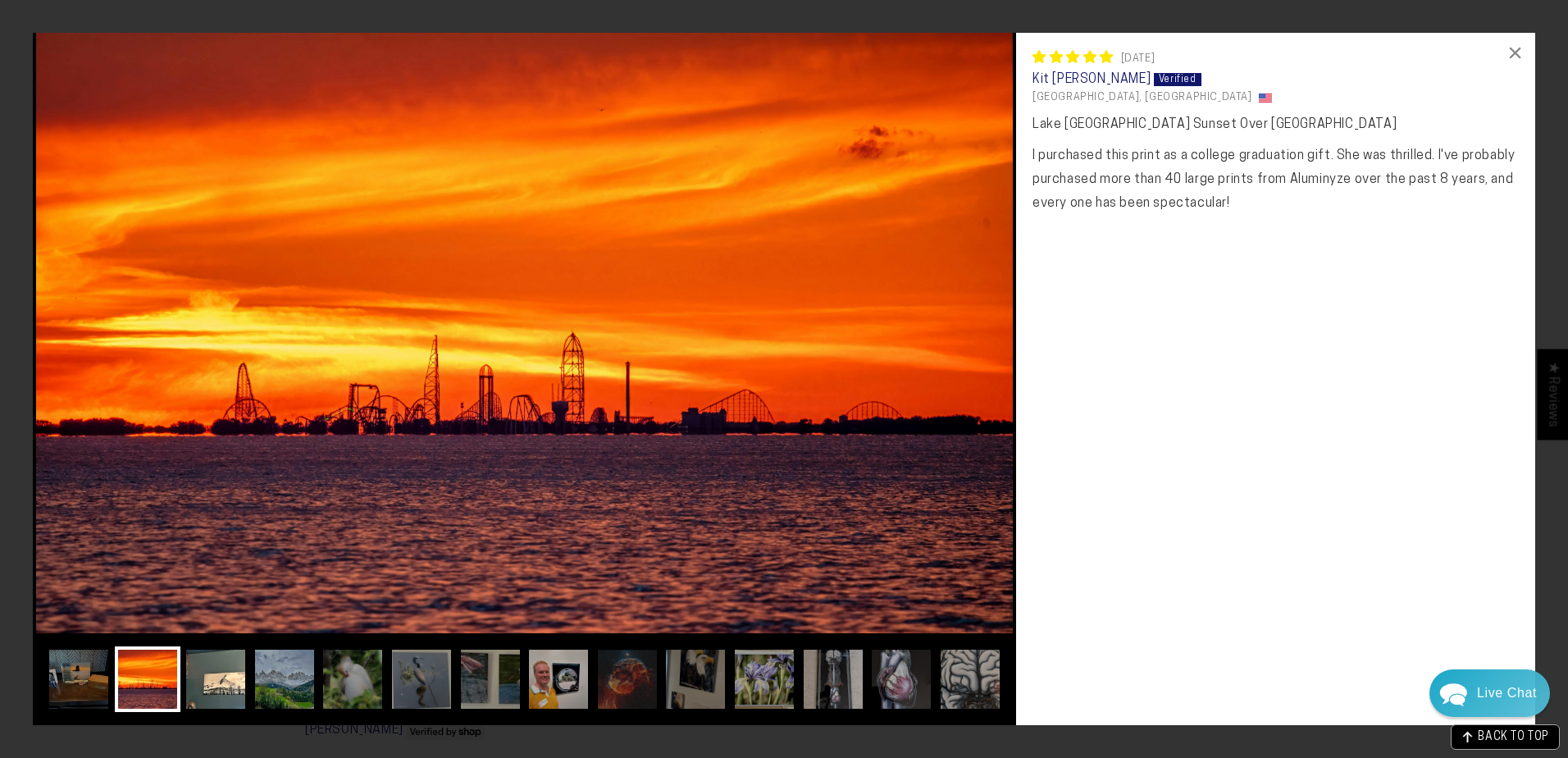
click at [219, 674] on img at bounding box center [215, 679] width 66 height 66
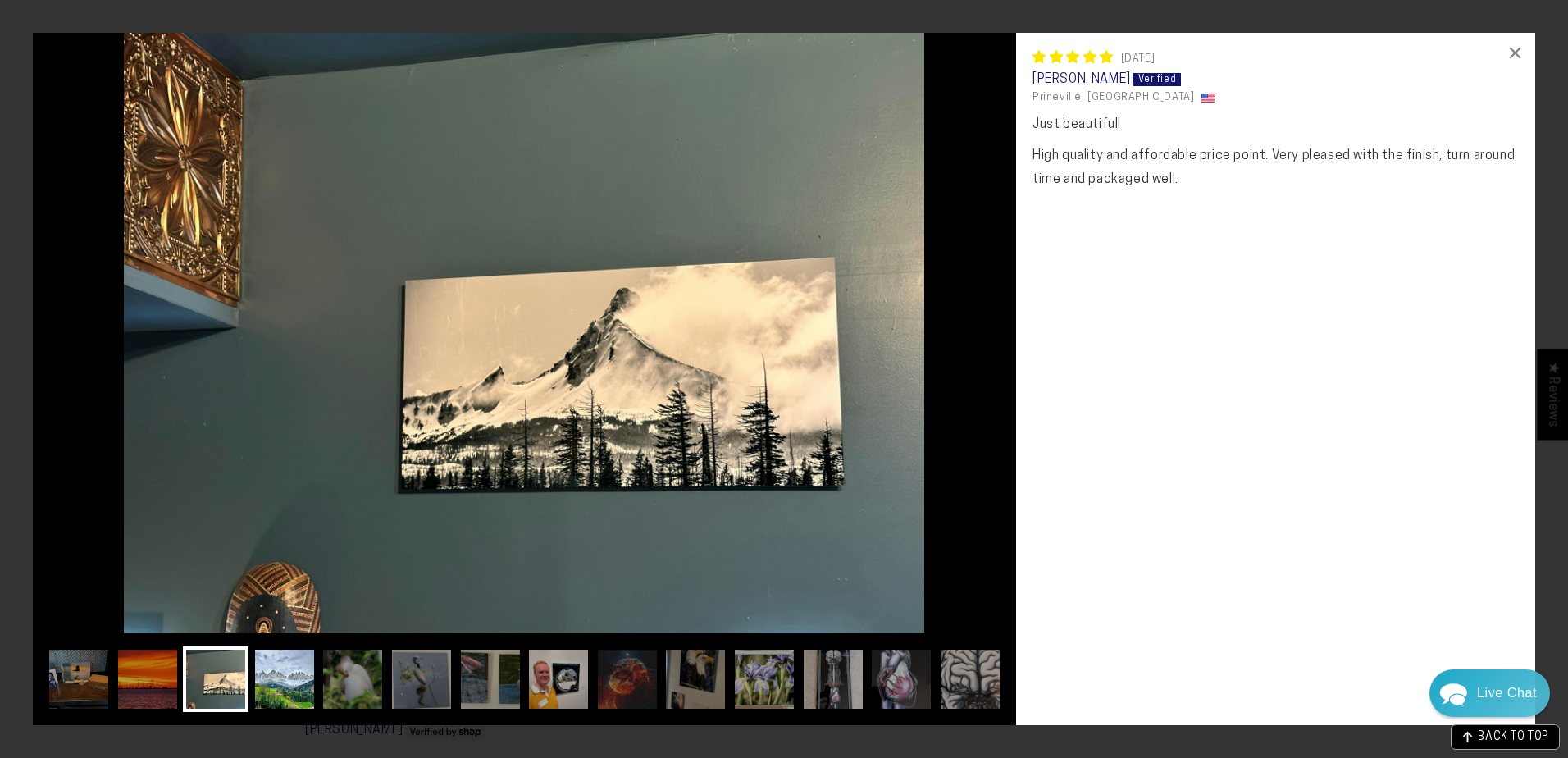
click at [288, 674] on img at bounding box center [284, 679] width 66 height 66
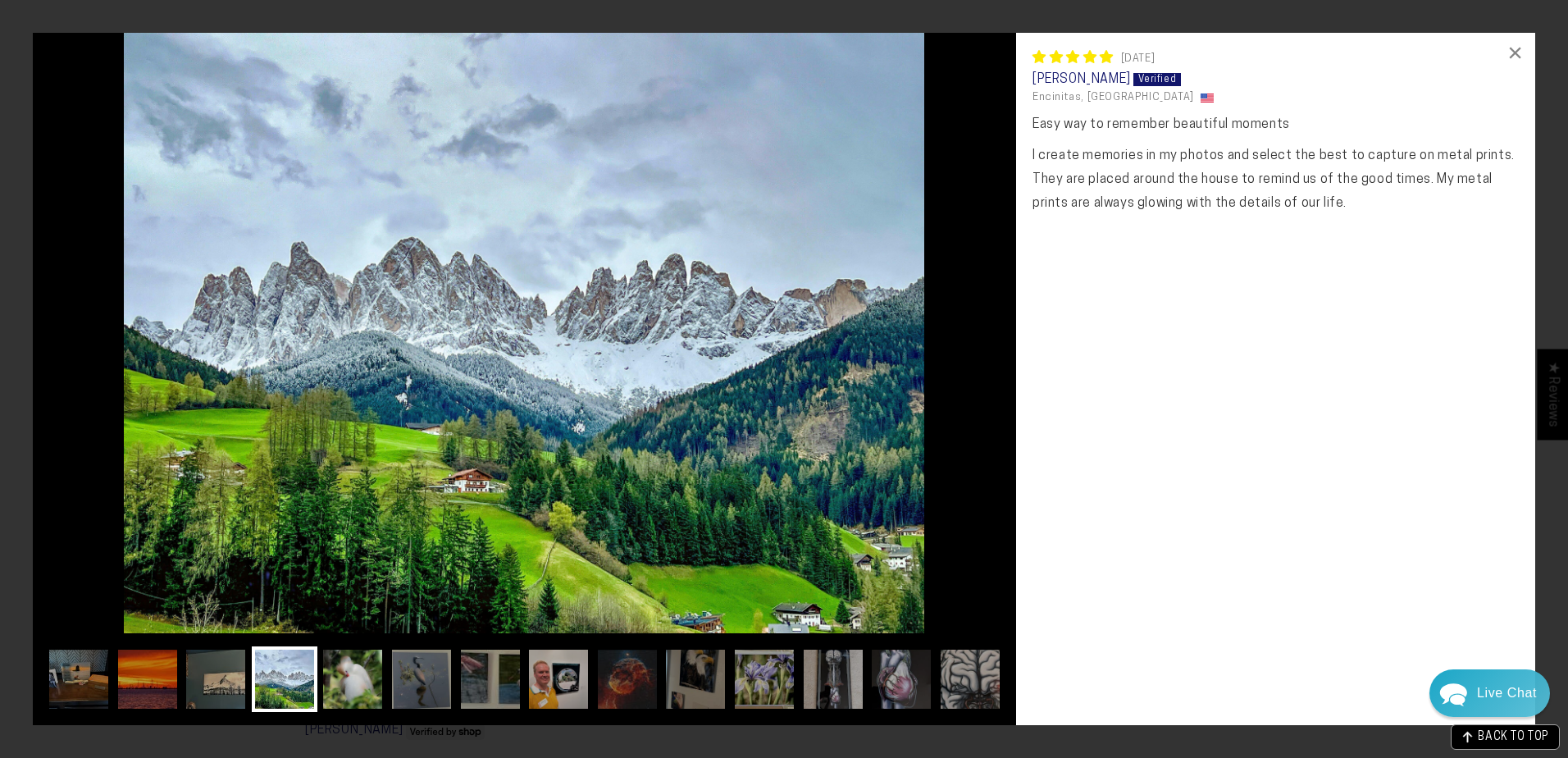
click at [346, 671] on img at bounding box center [353, 679] width 66 height 66
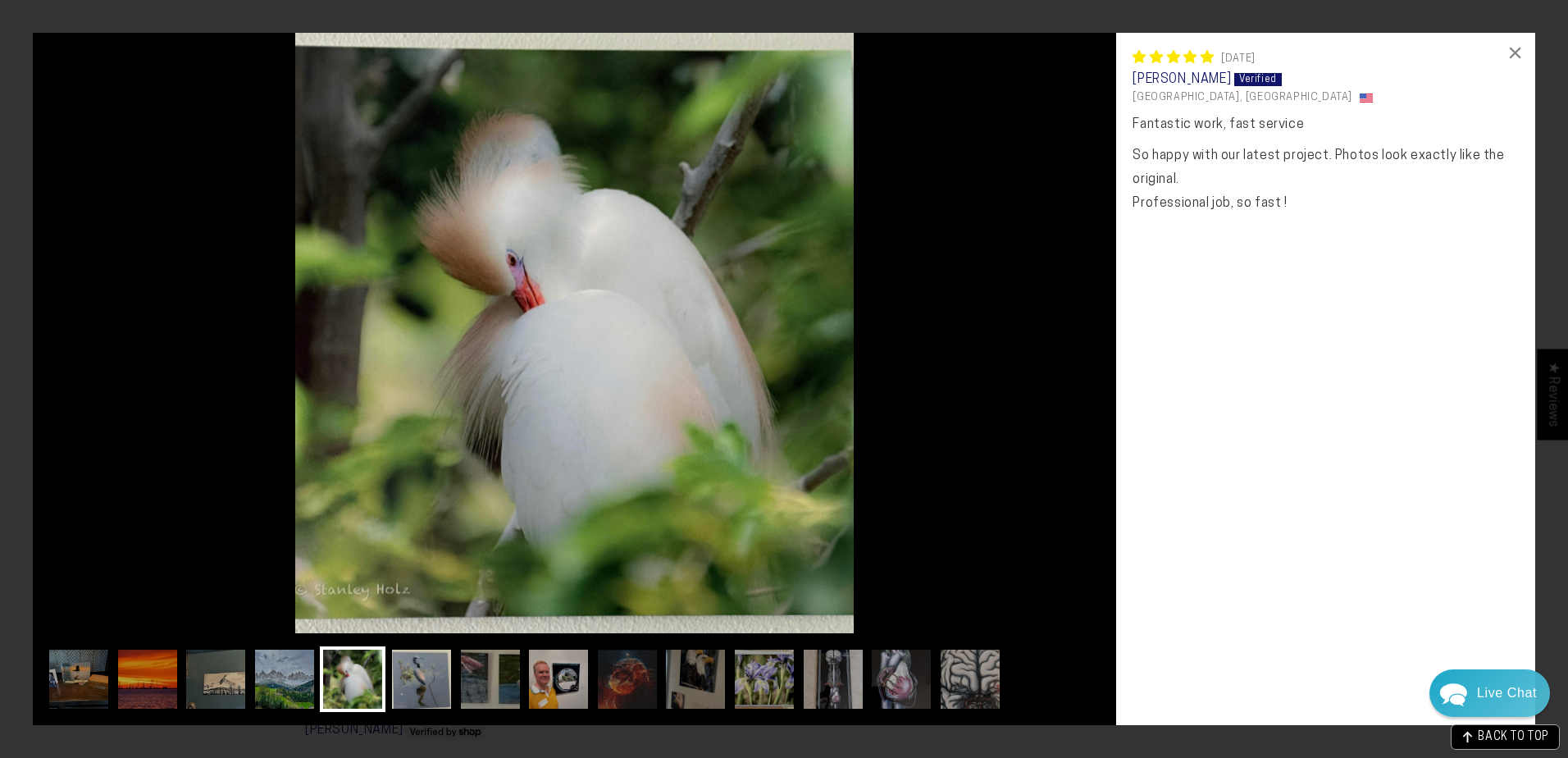
click at [405, 670] on img at bounding box center [422, 679] width 66 height 66
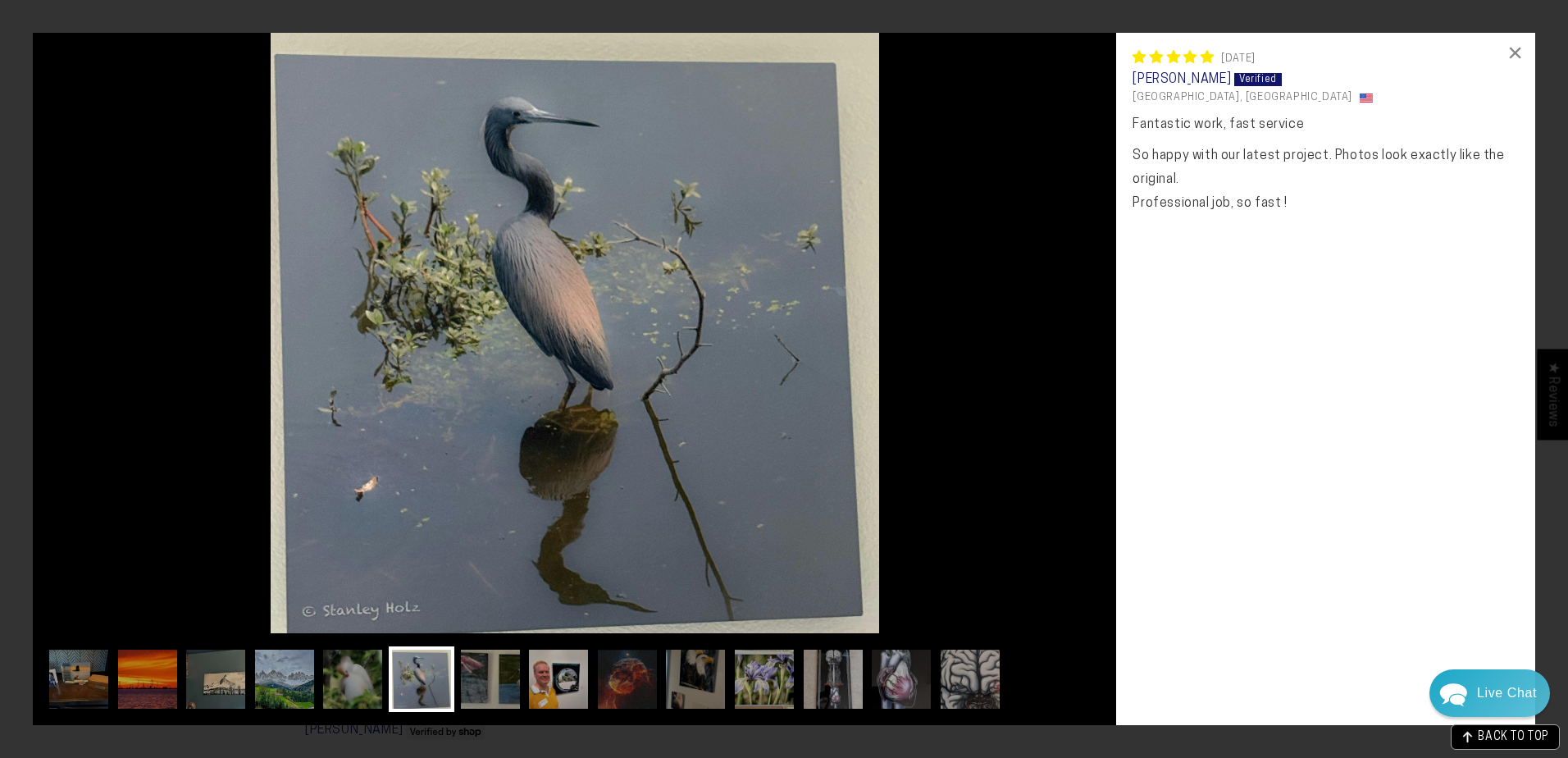
click at [447, 669] on img at bounding box center [422, 679] width 66 height 66
click at [490, 669] on img at bounding box center [491, 679] width 66 height 66
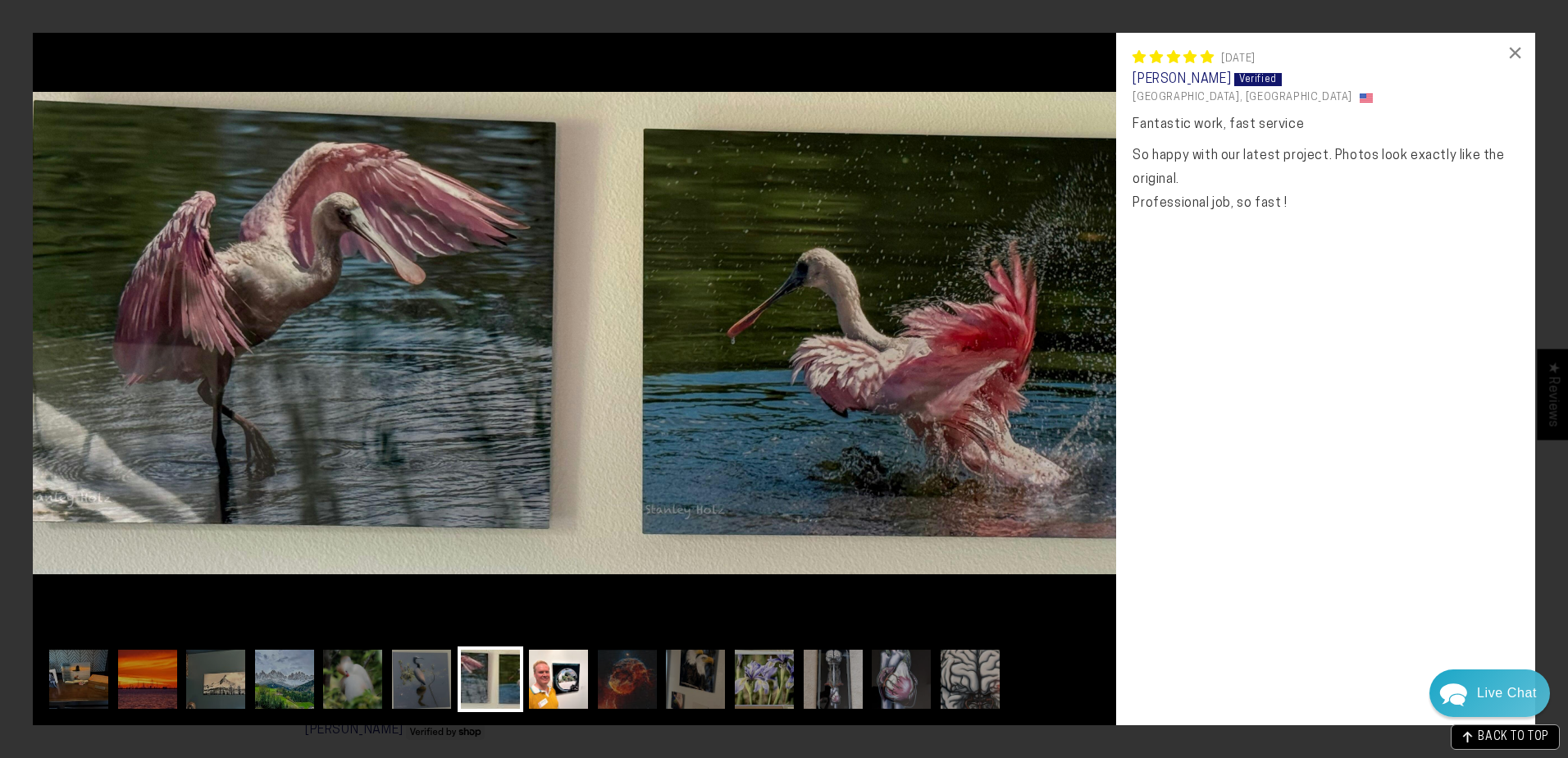
click at [542, 665] on img at bounding box center [559, 679] width 66 height 66
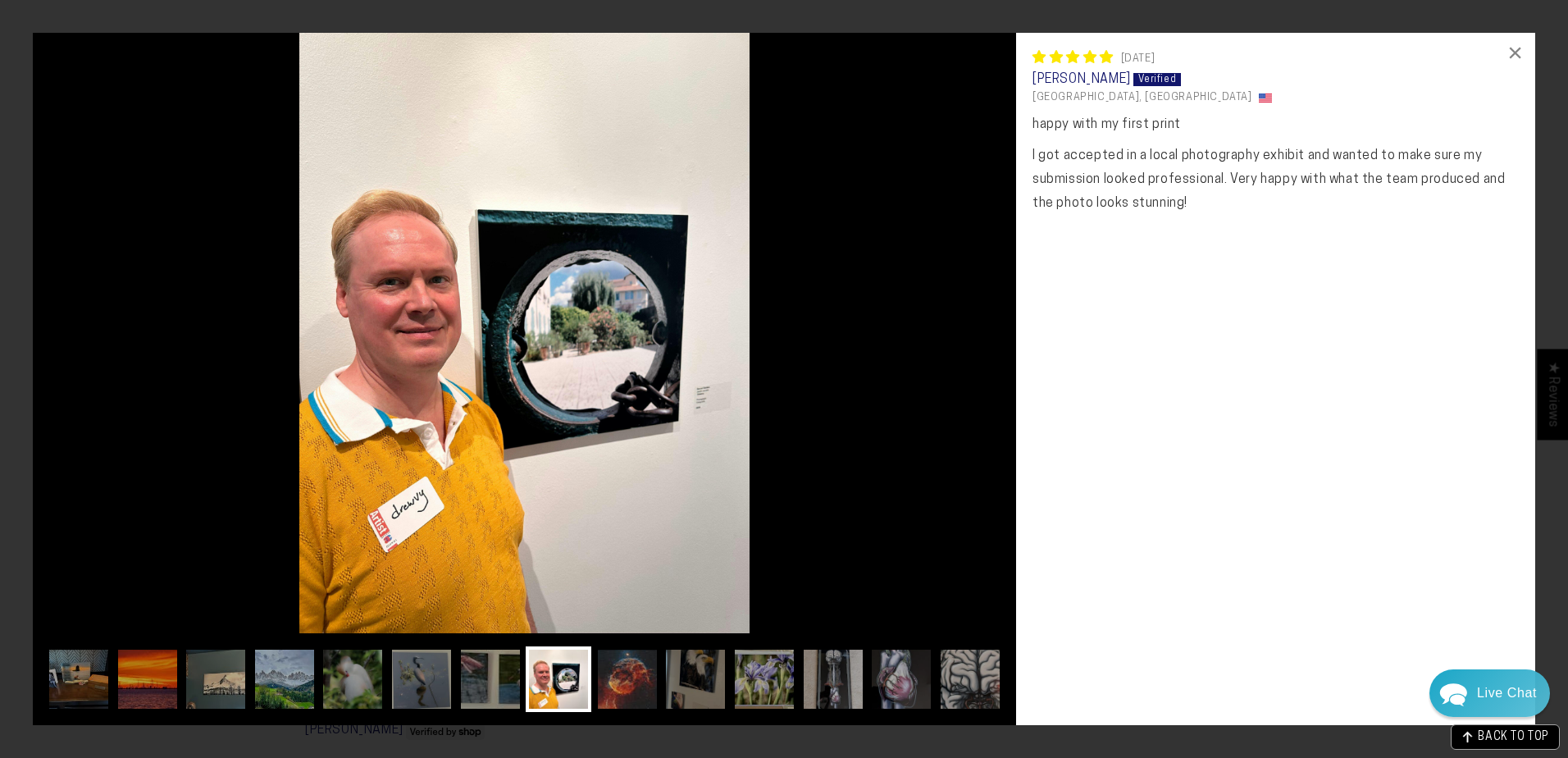
click at [620, 667] on img at bounding box center [628, 679] width 66 height 66
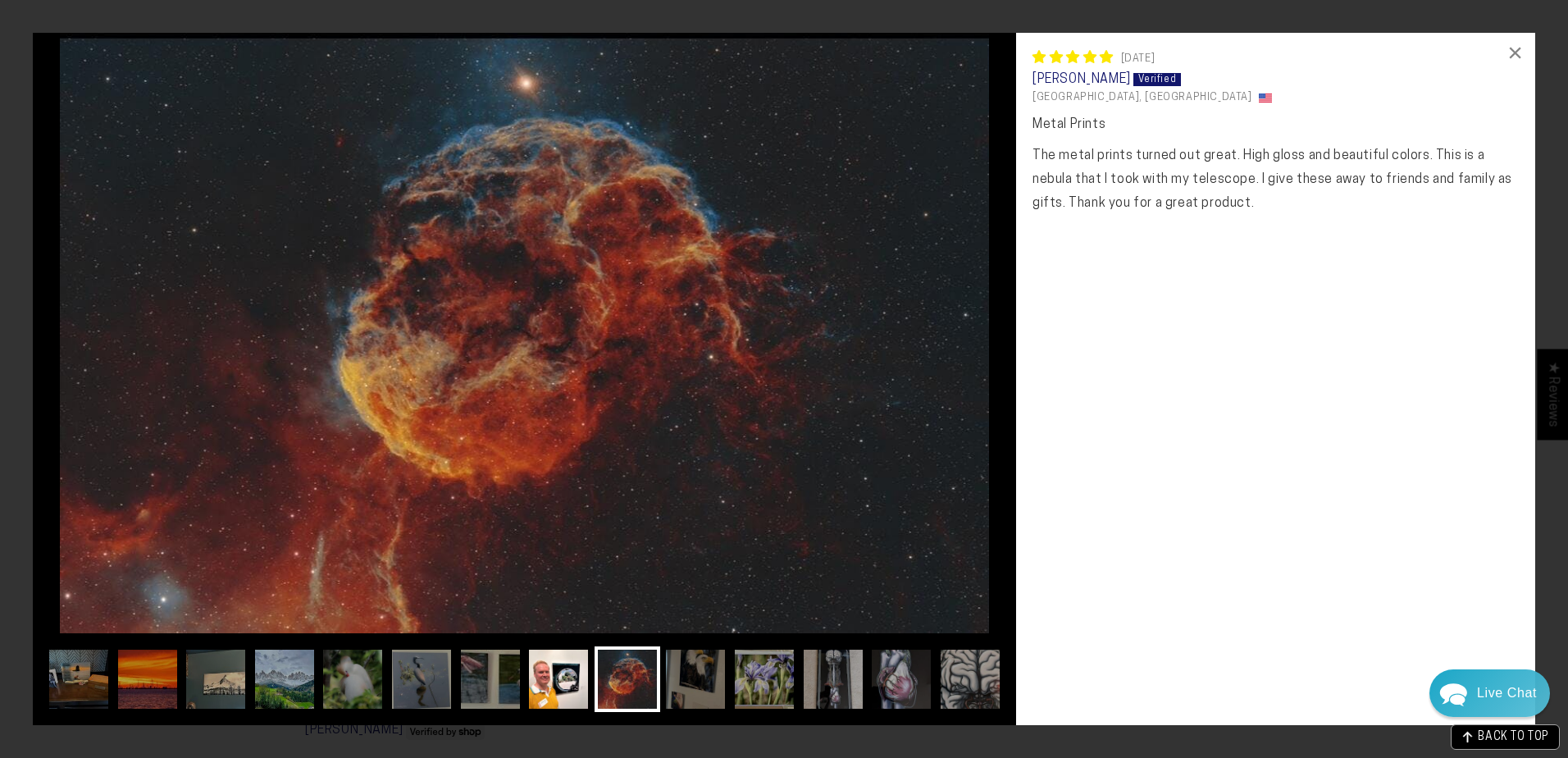
click at [529, 678] on img at bounding box center [559, 679] width 66 height 66
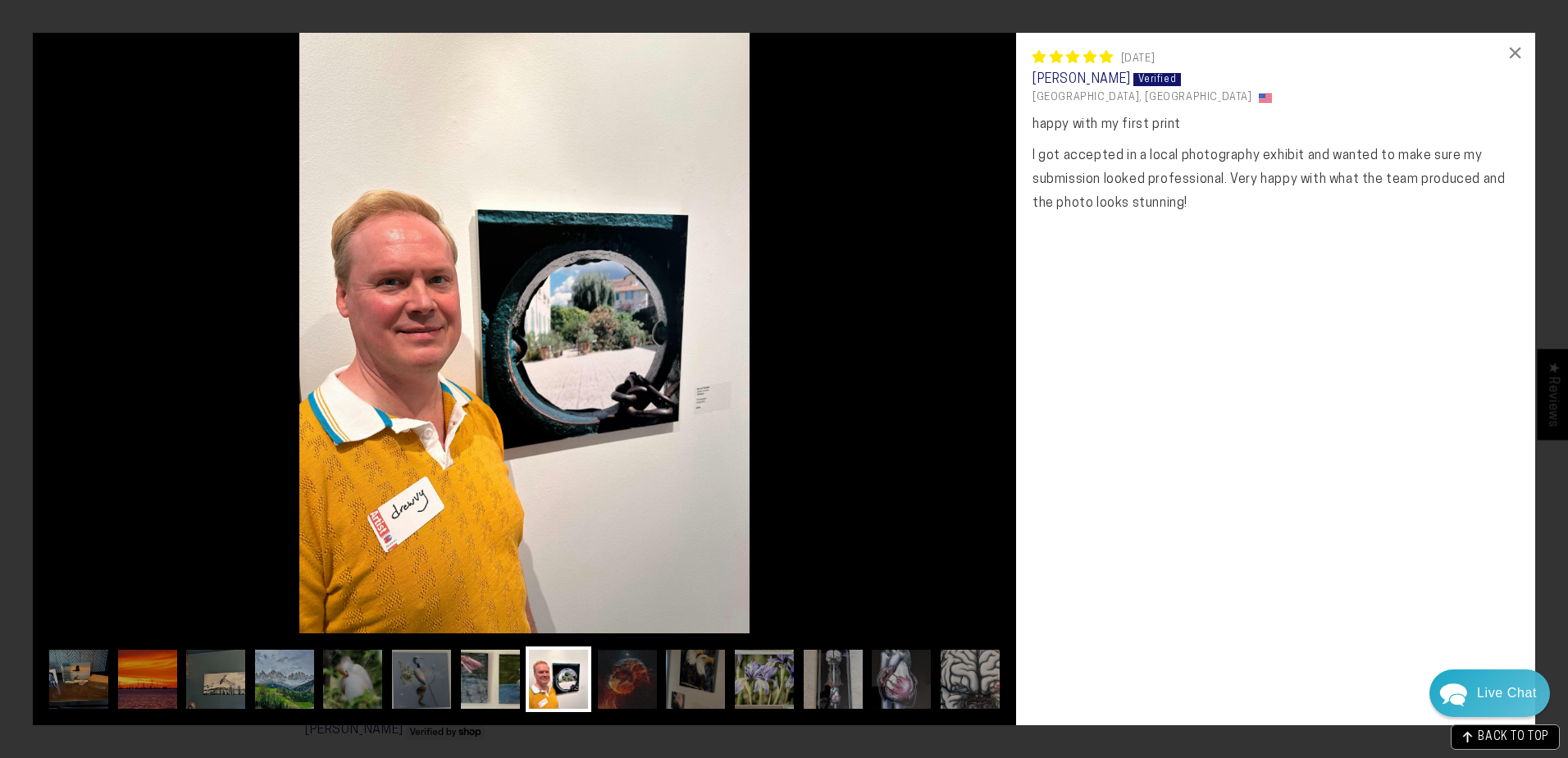
click at [488, 680] on img at bounding box center [491, 679] width 66 height 66
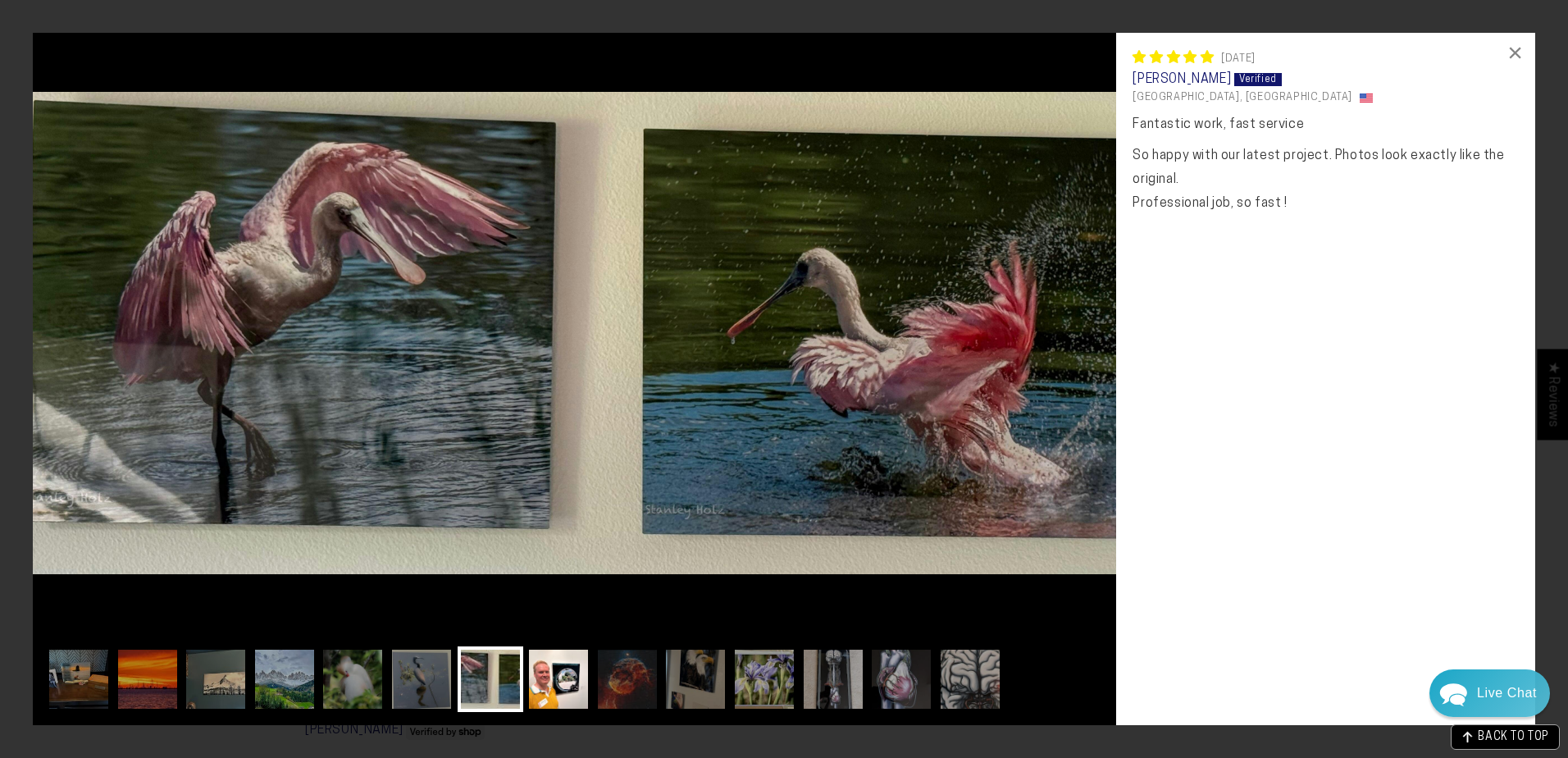
click at [571, 674] on img at bounding box center [559, 679] width 66 height 66
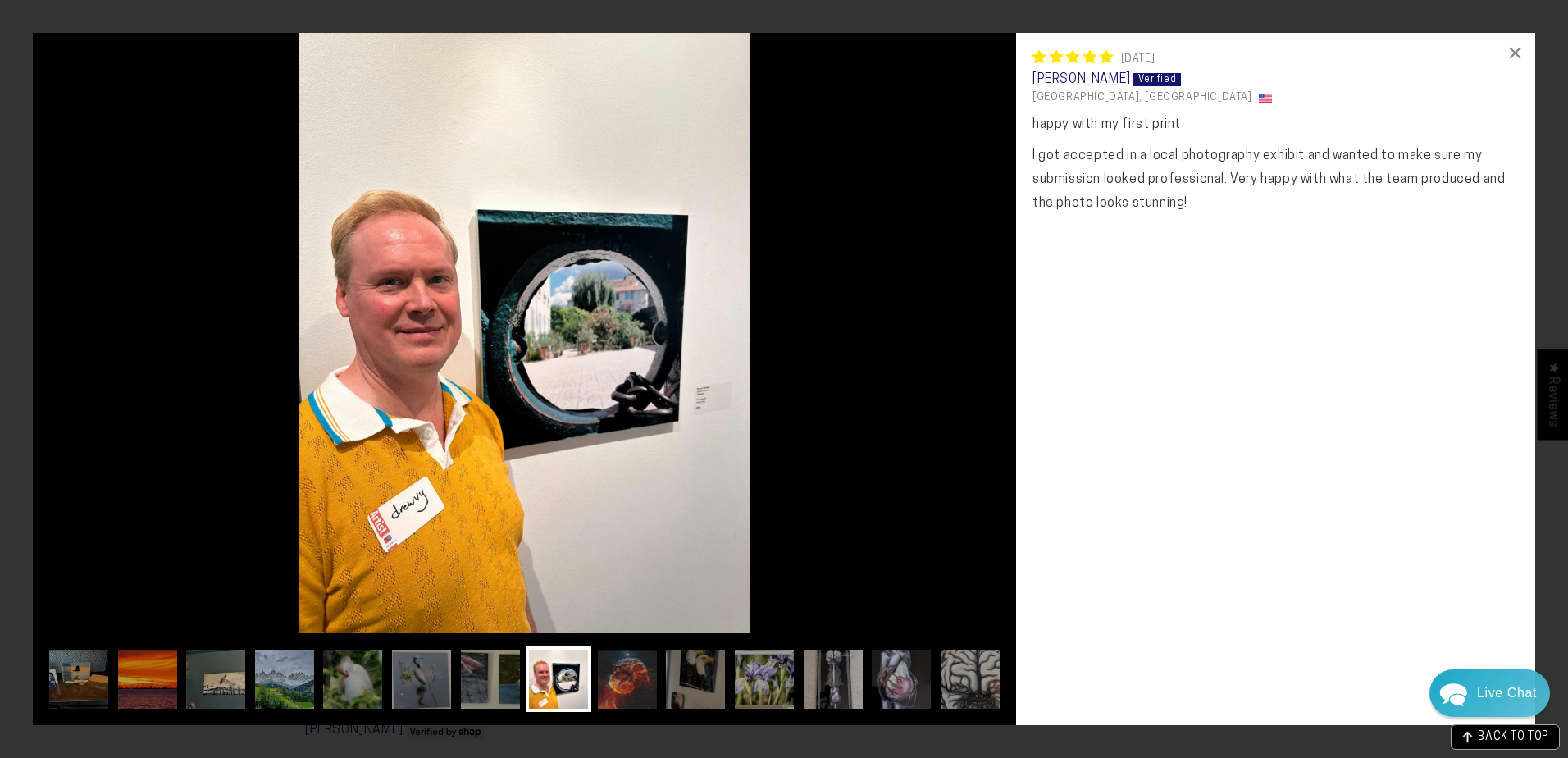
click at [623, 674] on img at bounding box center [628, 679] width 66 height 66
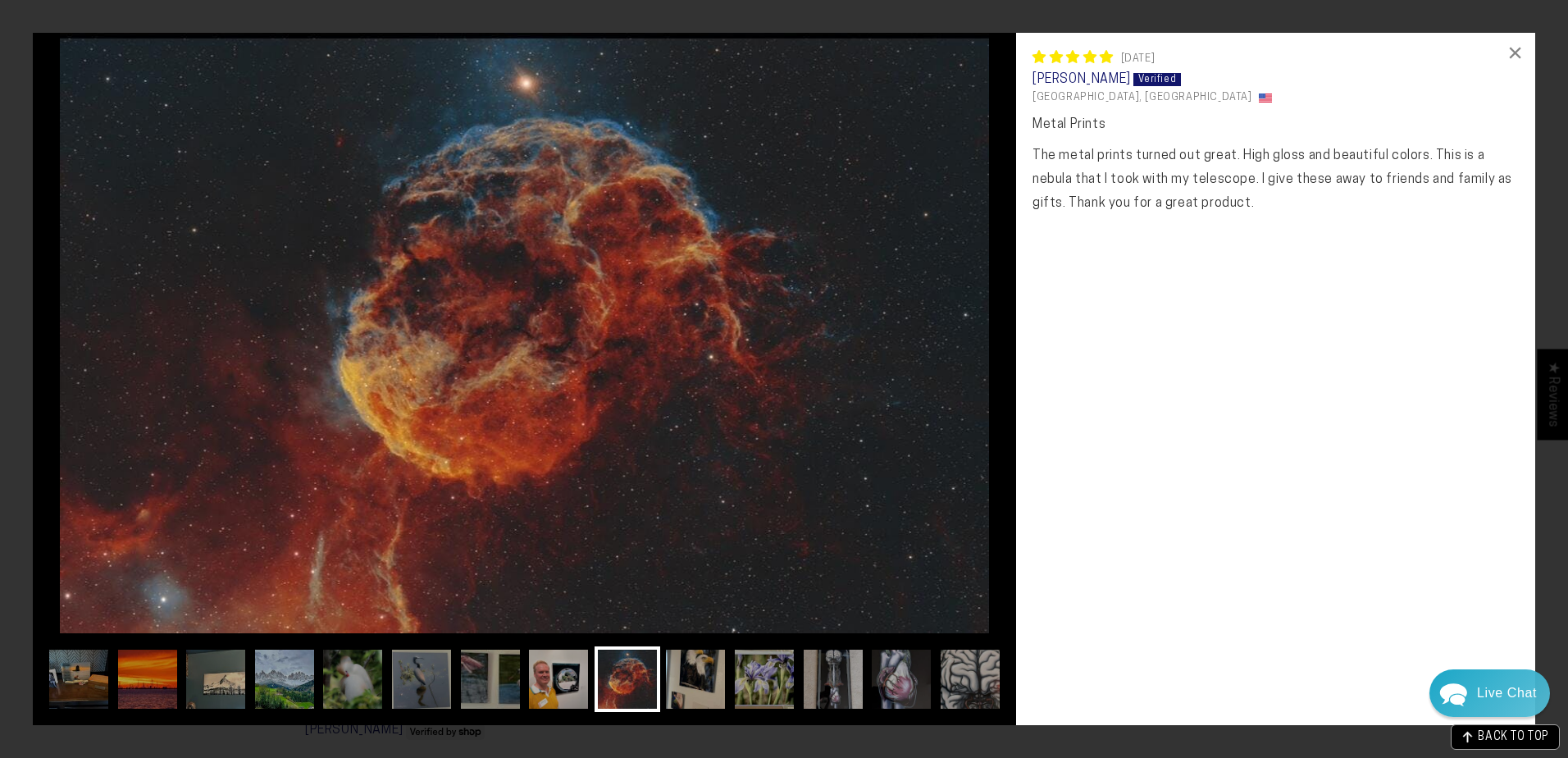
drag, startPoint x: 687, startPoint y: 673, endPoint x: 727, endPoint y: 674, distance: 40.0
click at [688, 673] on img at bounding box center [696, 679] width 66 height 66
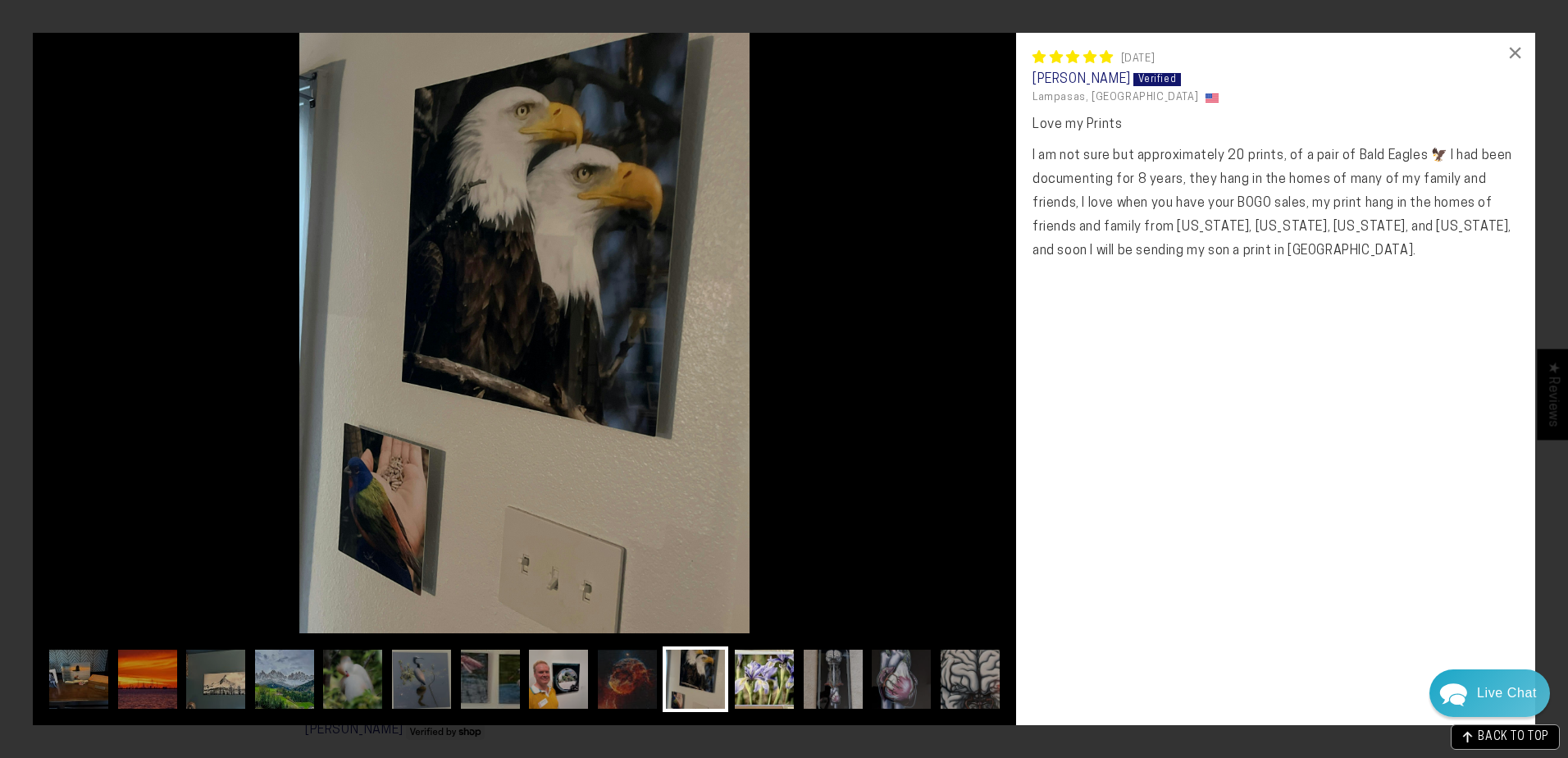
click at [745, 669] on img at bounding box center [765, 679] width 66 height 66
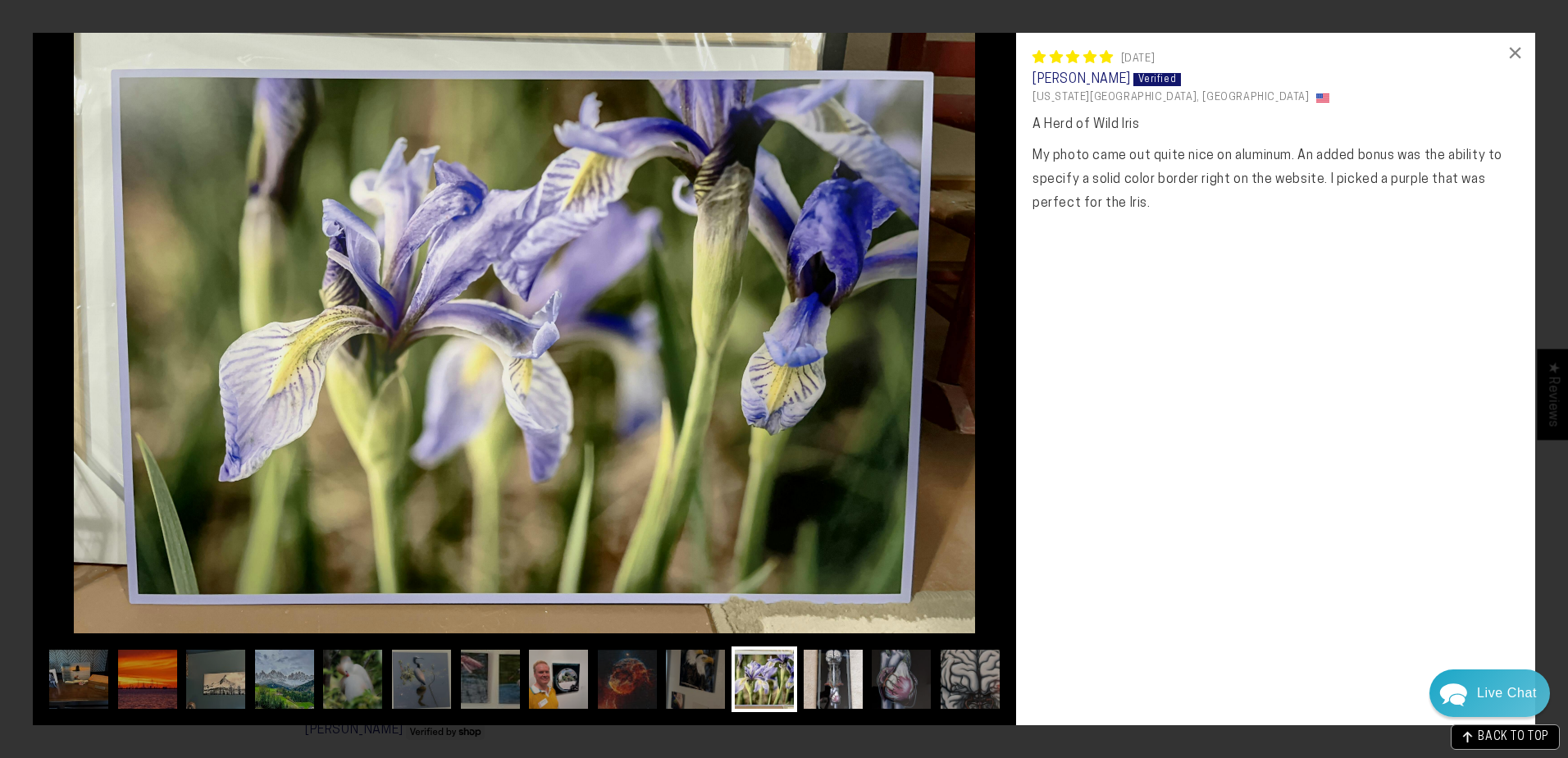
click at [824, 669] on img at bounding box center [833, 679] width 66 height 66
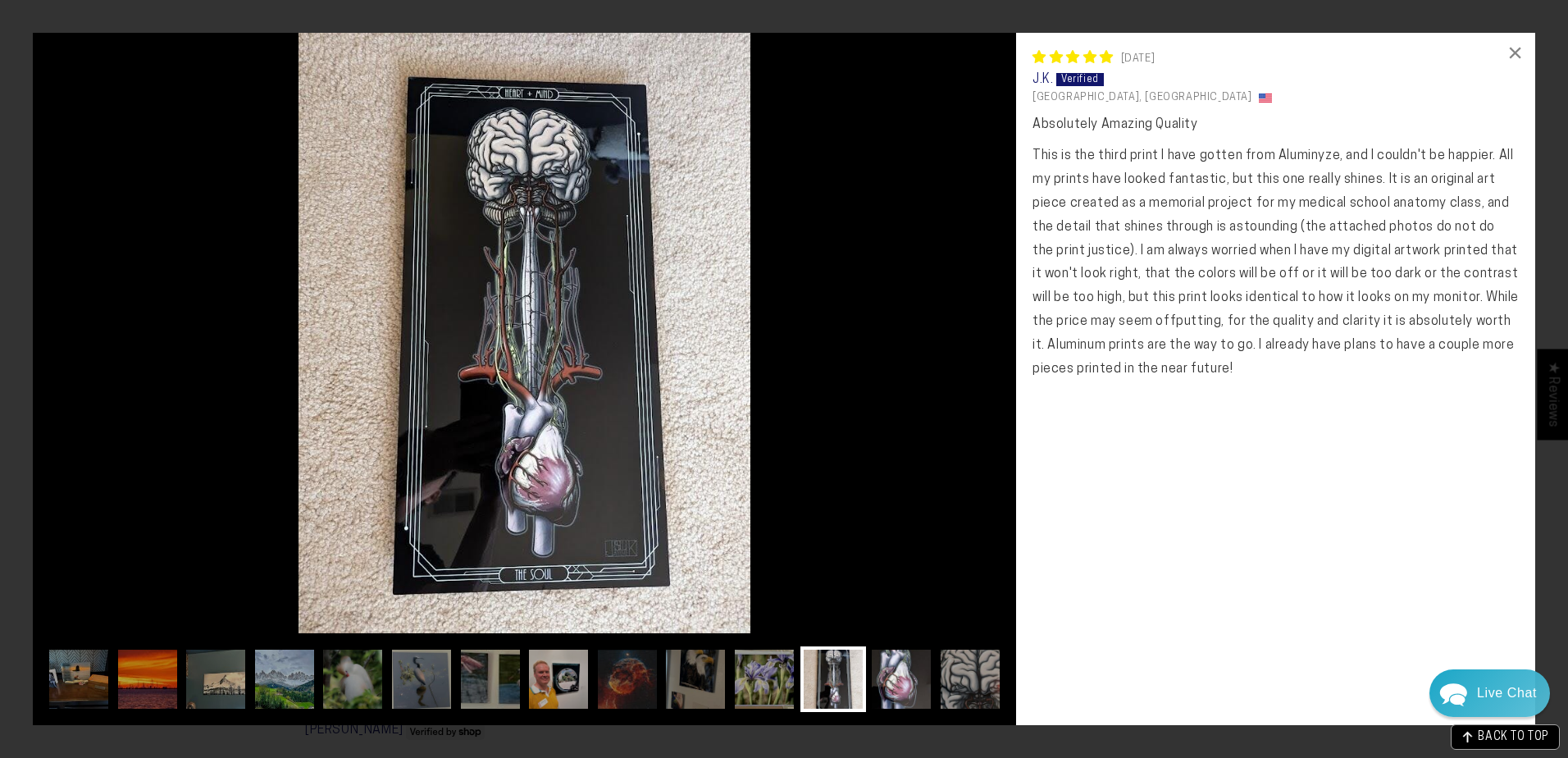
click at [890, 676] on img at bounding box center [901, 679] width 66 height 66
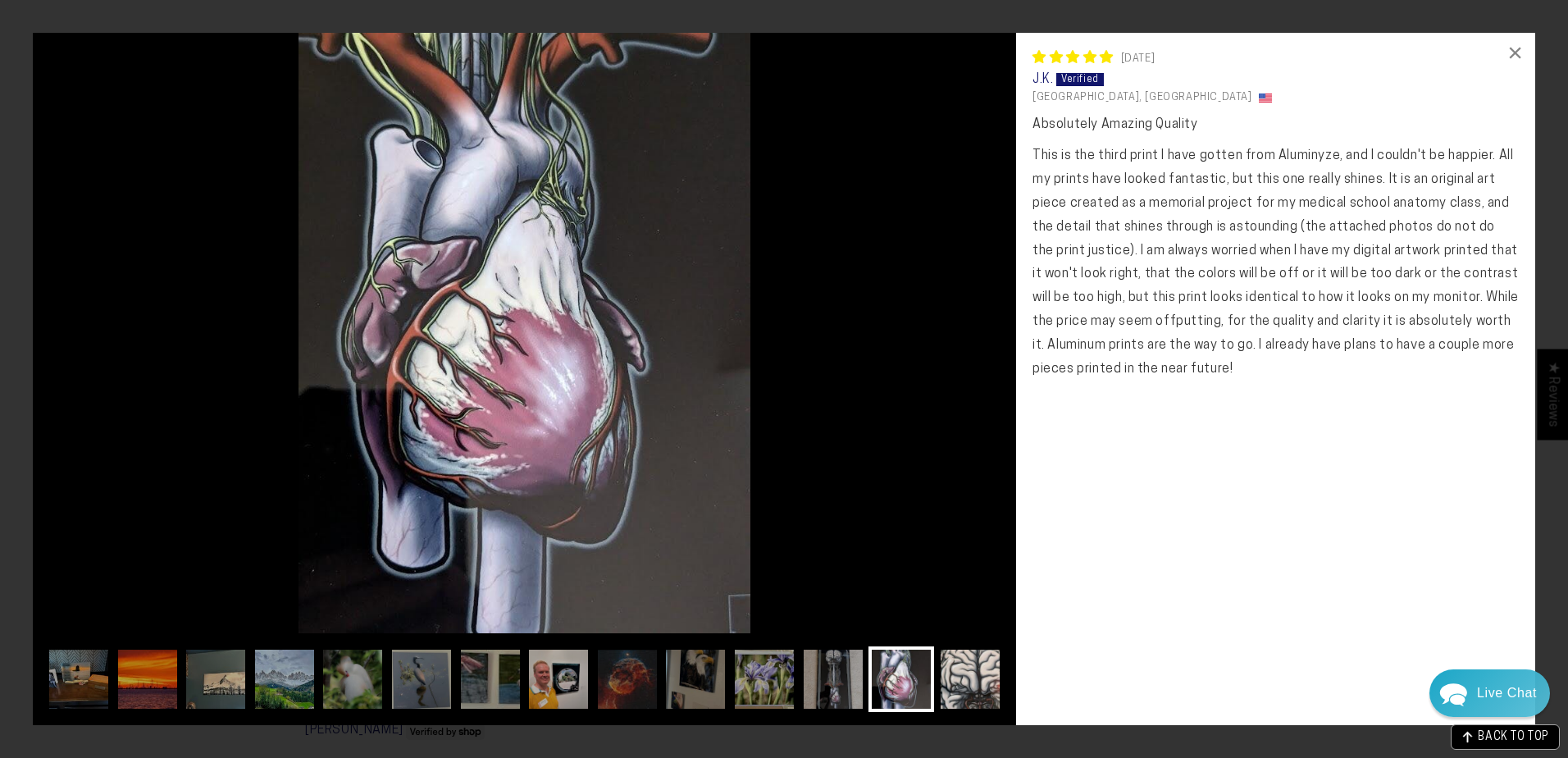
click at [952, 676] on img at bounding box center [970, 679] width 66 height 66
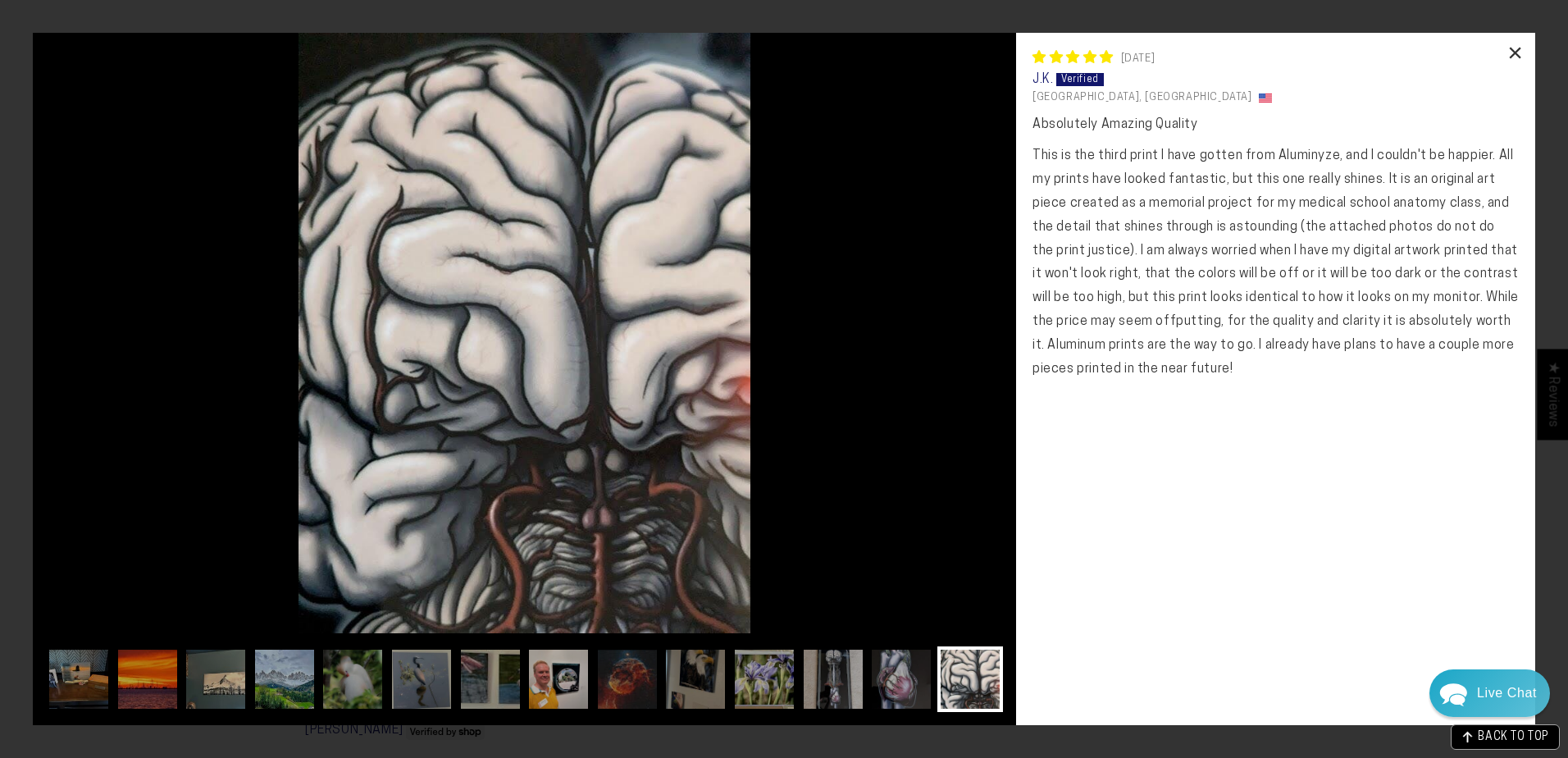
click at [1512, 49] on div "×" at bounding box center [1515, 52] width 40 height 40
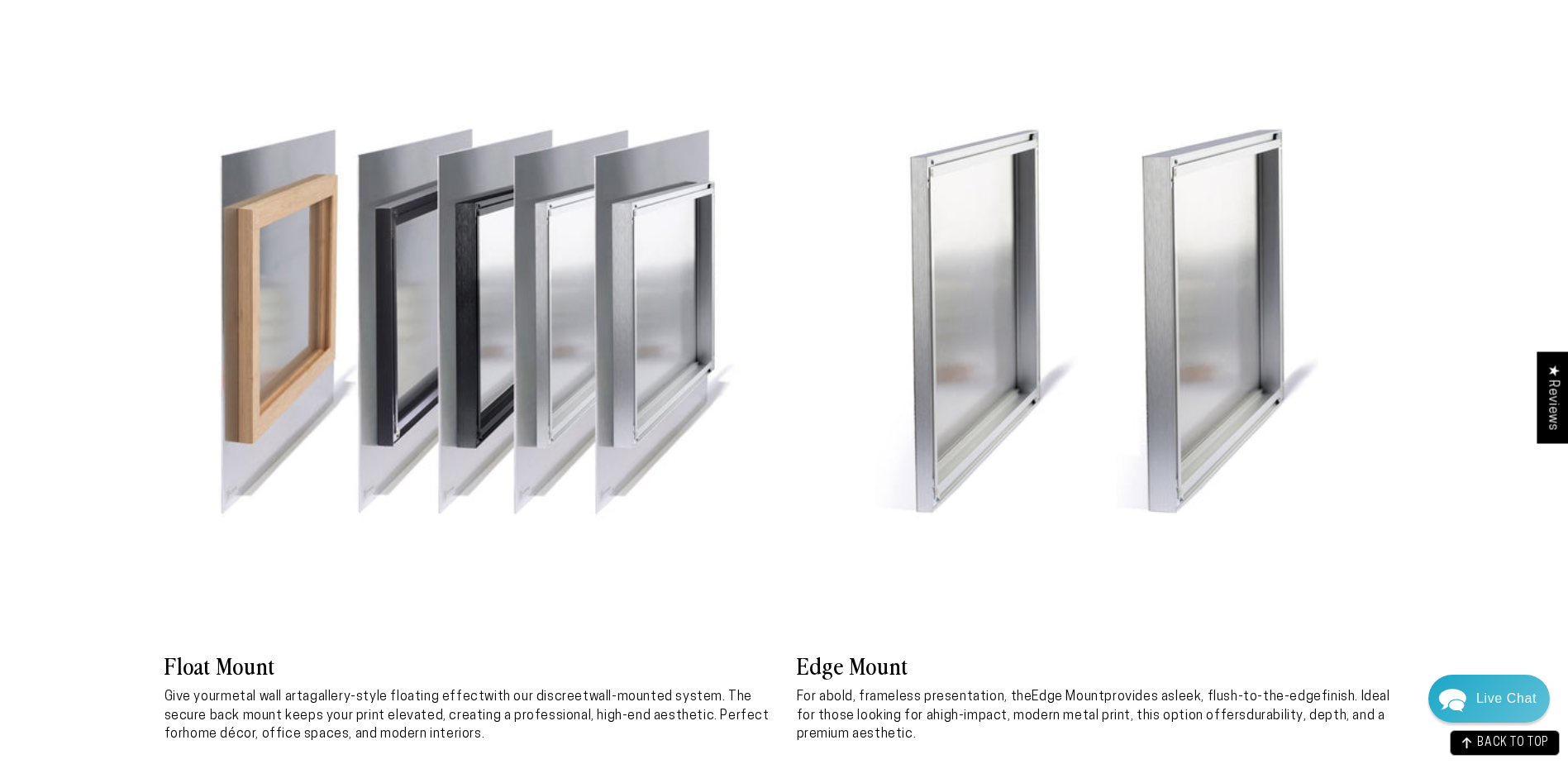
scroll to position [5704, 0]
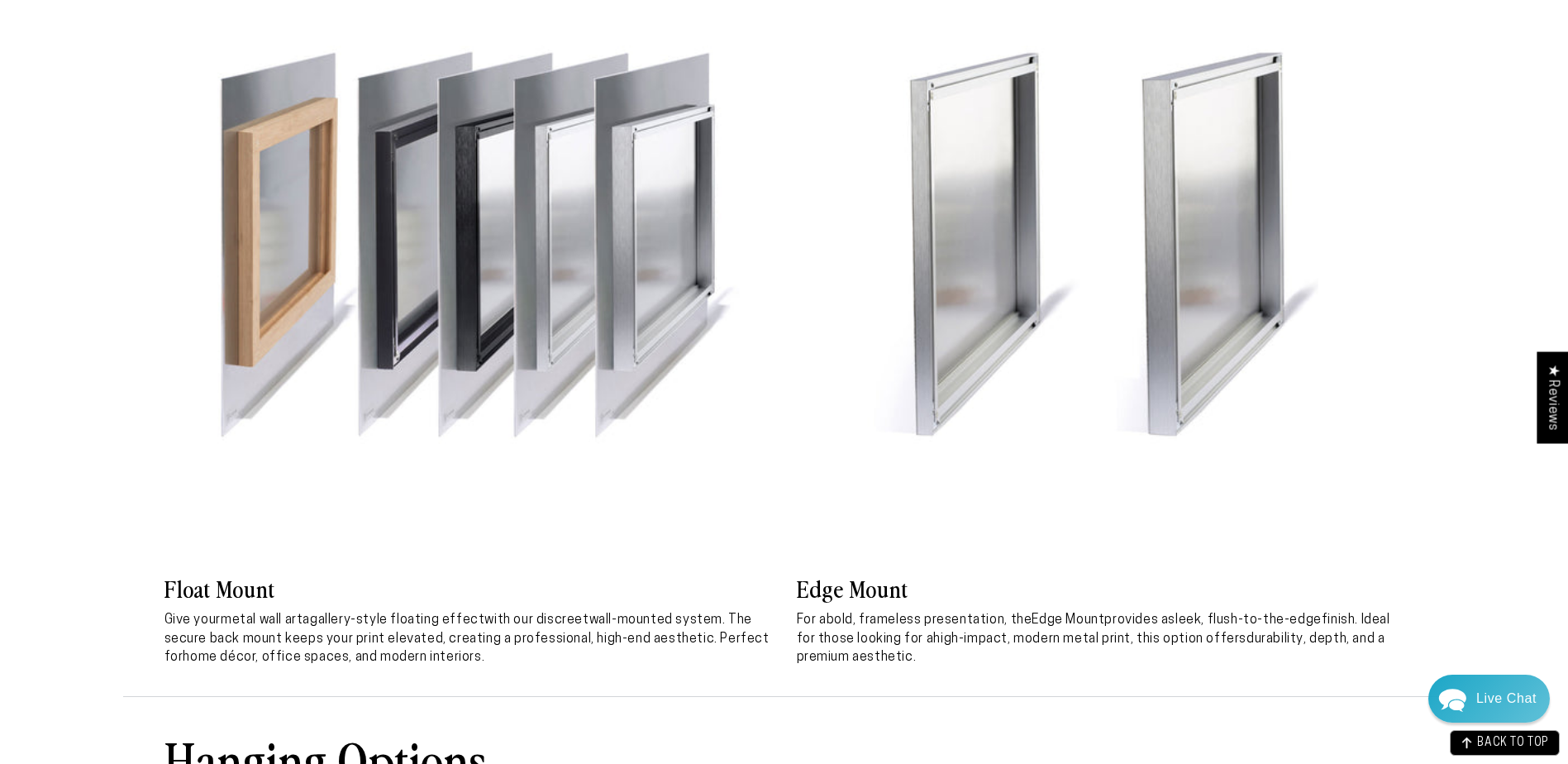
drag, startPoint x: 510, startPoint y: 664, endPoint x: 526, endPoint y: 666, distance: 16.1
click at [526, 666] on p "Give your metal wall art a gallery-style floating effect with our discreet wall…" at bounding box center [468, 639] width 607 height 56
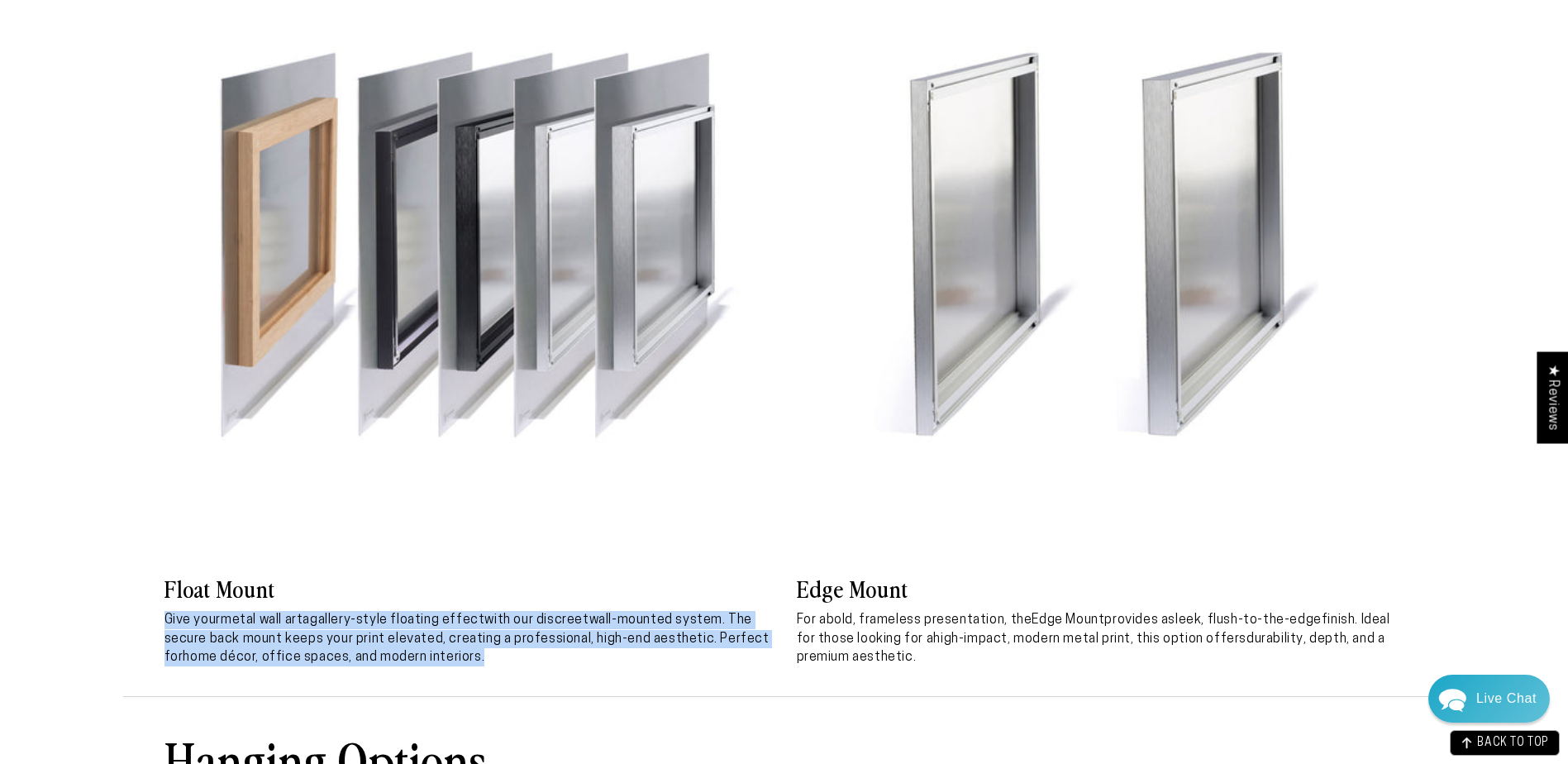
drag, startPoint x: 523, startPoint y: 670, endPoint x: 515, endPoint y: 608, distance: 62.5
click at [515, 608] on div "Float Mount Give your metal wall art a gallery-style floating effect with our d…" at bounding box center [468, 620] width 607 height 94
drag, startPoint x: 515, startPoint y: 608, endPoint x: 522, endPoint y: 636, distance: 28.9
click at [521, 636] on p "Give your metal wall art a gallery-style floating effect with our discreet wall…" at bounding box center [468, 639] width 607 height 56
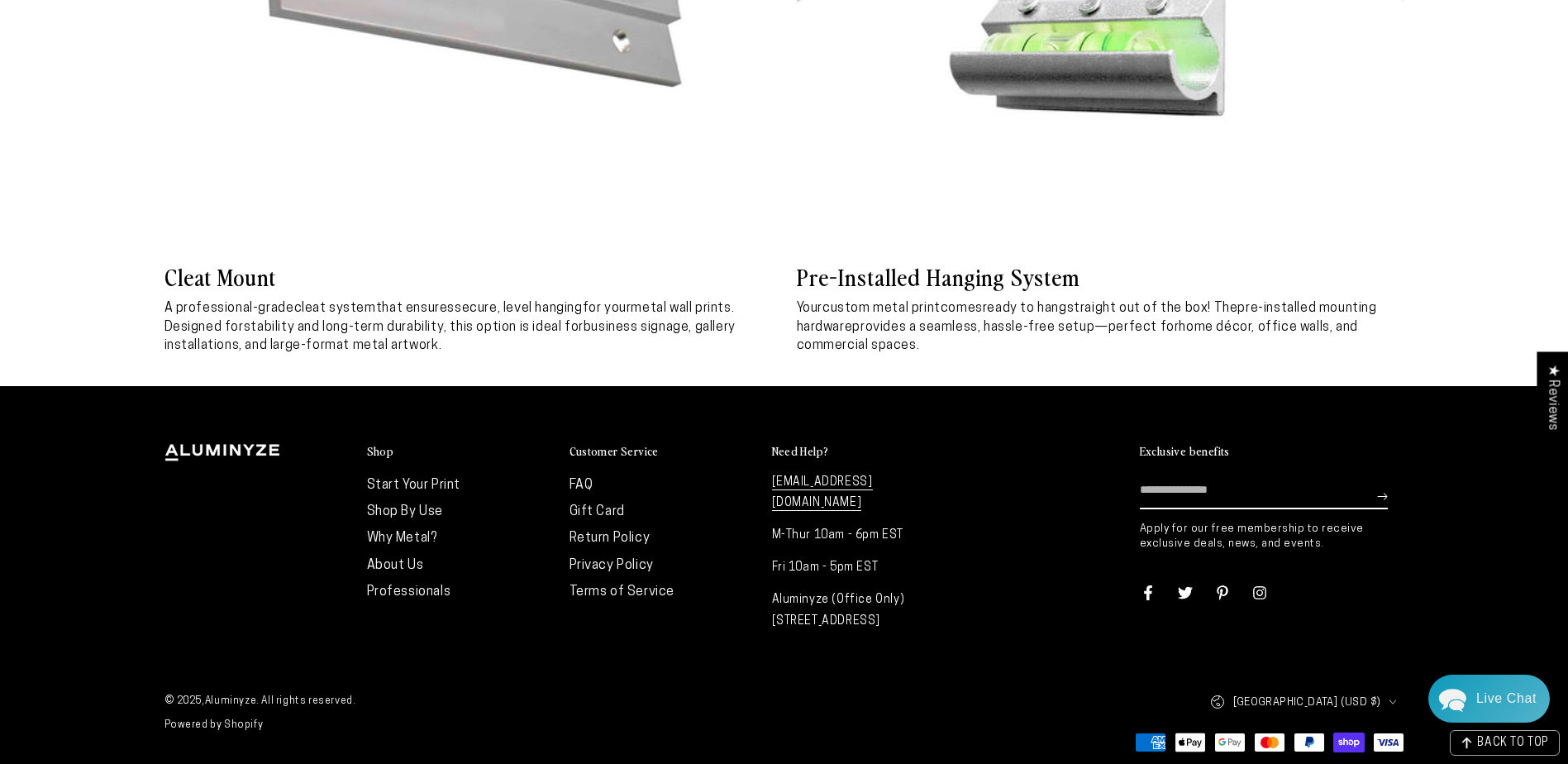
scroll to position [7312, 0]
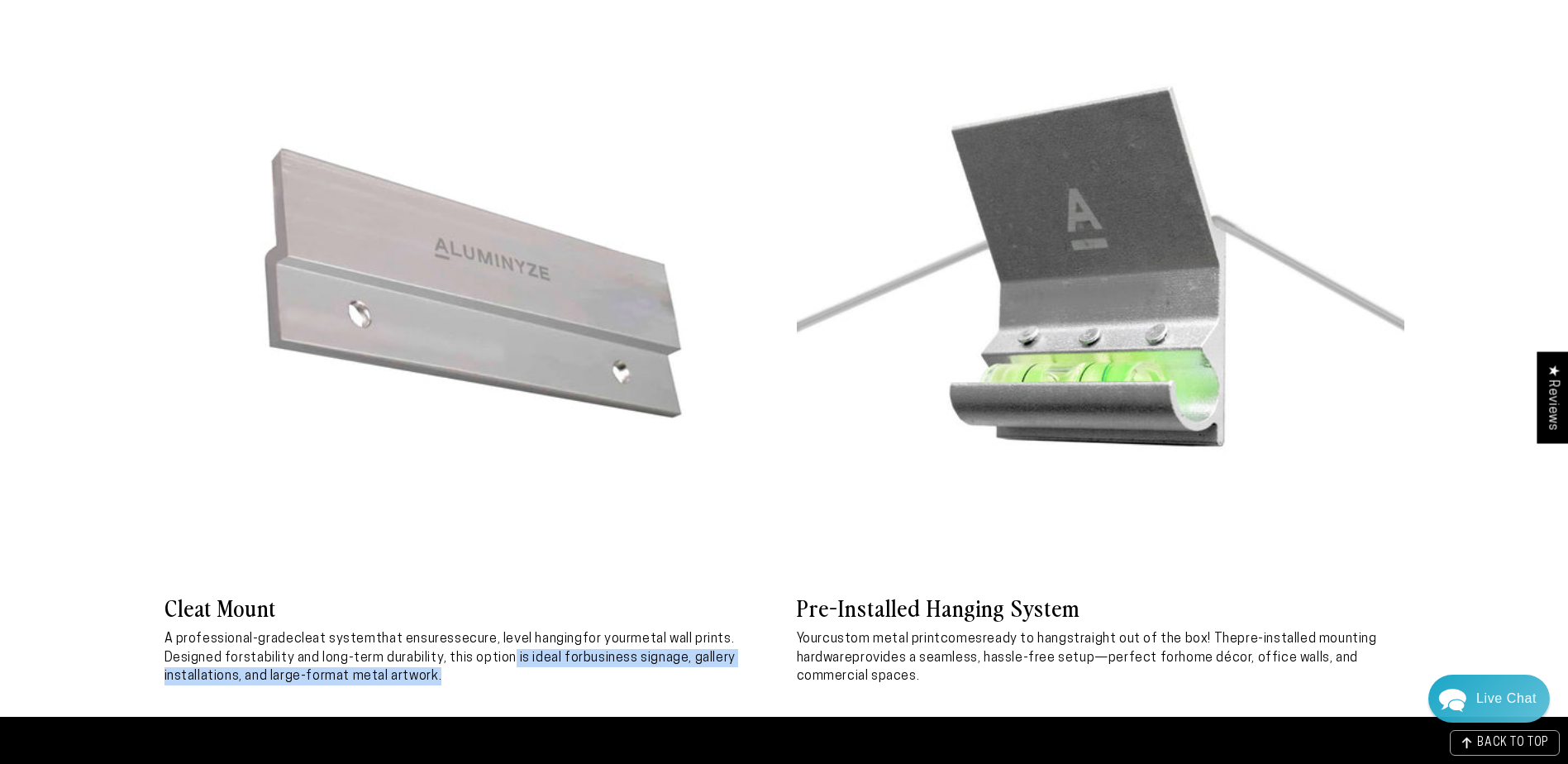
drag, startPoint x: 520, startPoint y: 675, endPoint x: 531, endPoint y: 688, distance: 17.0
click at [531, 686] on p "A professional-grade cleat system that ensures secure, level hanging for your m…" at bounding box center [468, 657] width 607 height 56
drag, startPoint x: 531, startPoint y: 688, endPoint x: 419, endPoint y: 665, distance: 114.3
click at [419, 664] on strong "stability and long-term durability" at bounding box center [343, 658] width 201 height 14
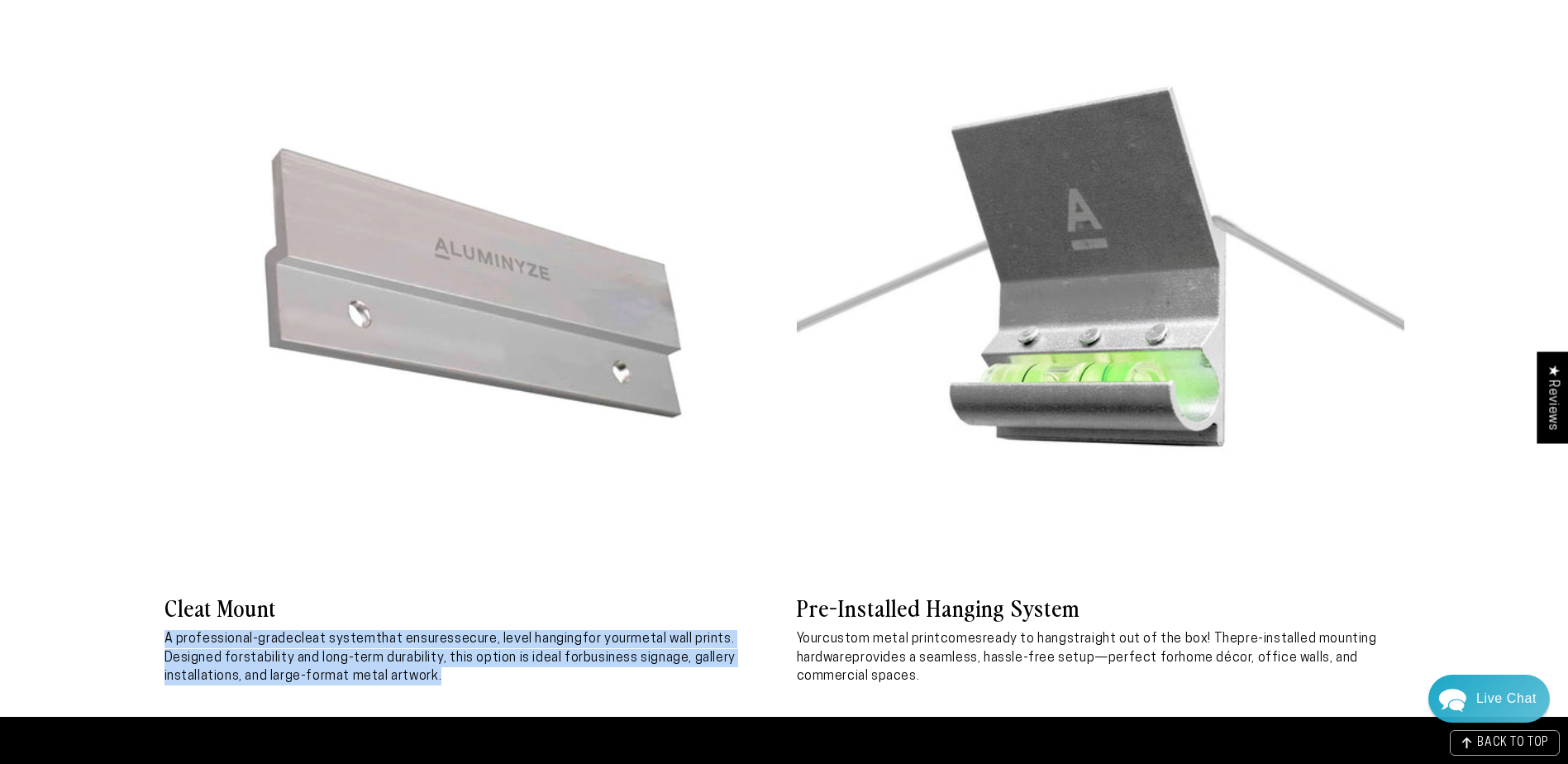
drag, startPoint x: 416, startPoint y: 622, endPoint x: 509, endPoint y: 689, distance: 114.6
click at [509, 686] on div "Cleat Mount A professional-grade cleat system that ensures secure, level hangin…" at bounding box center [468, 639] width 607 height 94
click at [509, 686] on p "A professional-grade cleat system that ensures secure, level hanging for your m…" at bounding box center [468, 657] width 607 height 56
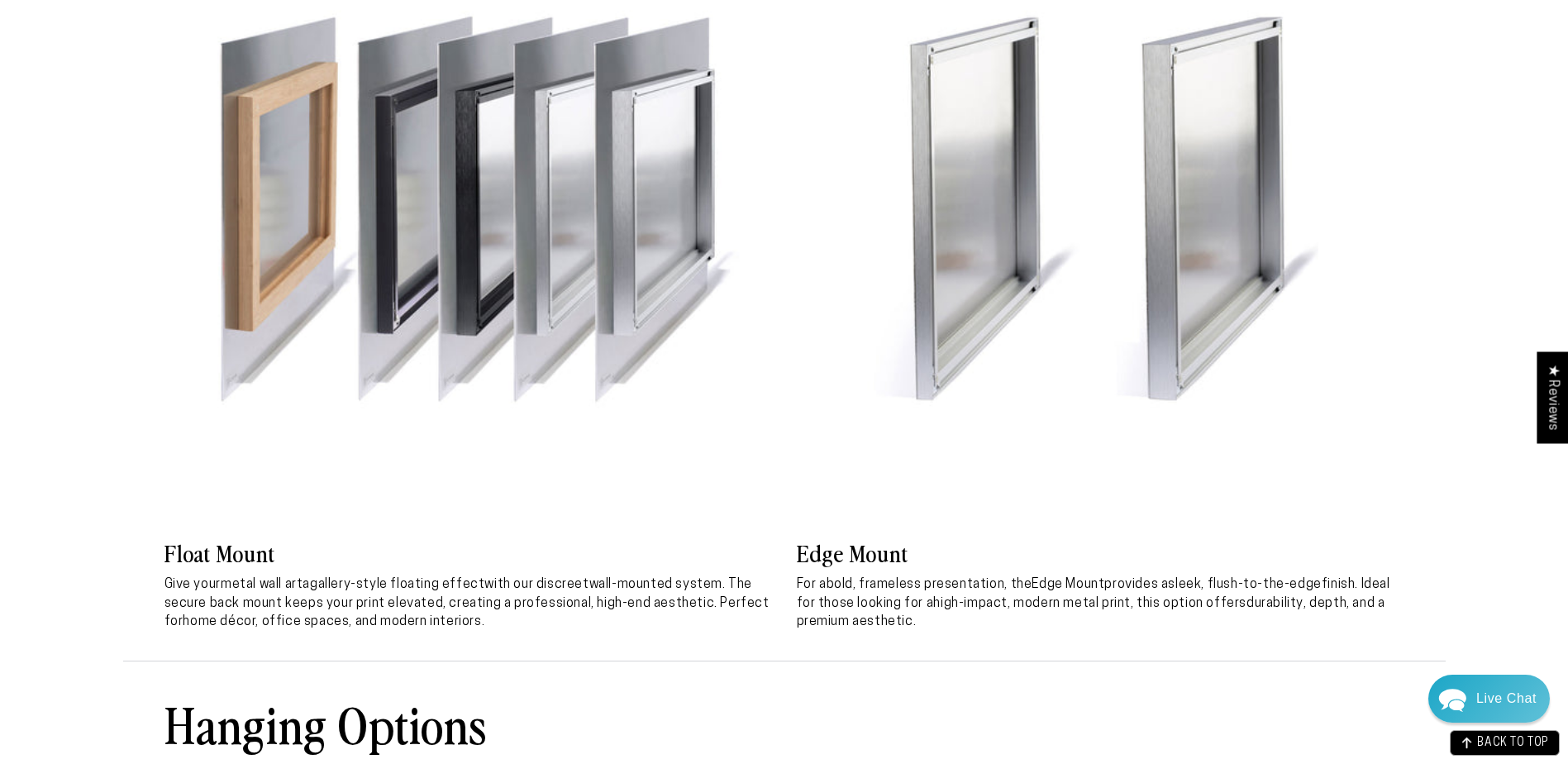
scroll to position [5741, 0]
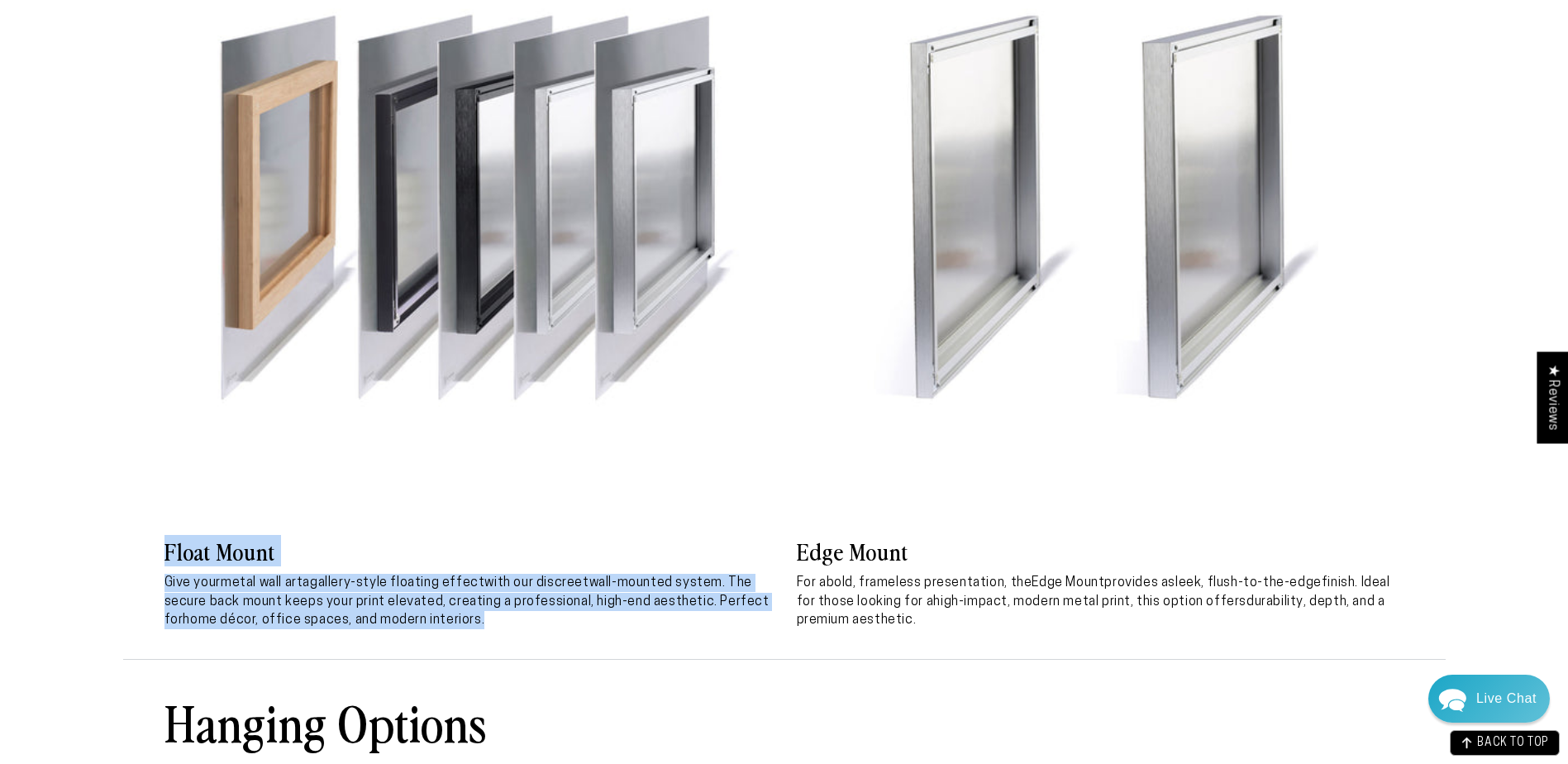
drag, startPoint x: 531, startPoint y: 627, endPoint x: 127, endPoint y: 570, distance: 408.0
drag, startPoint x: 127, startPoint y: 570, endPoint x: 460, endPoint y: 598, distance: 334.2
click at [459, 599] on p "Give your metal wall art a gallery-style floating effect with our discreet wall…" at bounding box center [468, 602] width 607 height 56
click at [517, 551] on h3 "Float Mount" at bounding box center [468, 551] width 607 height 29
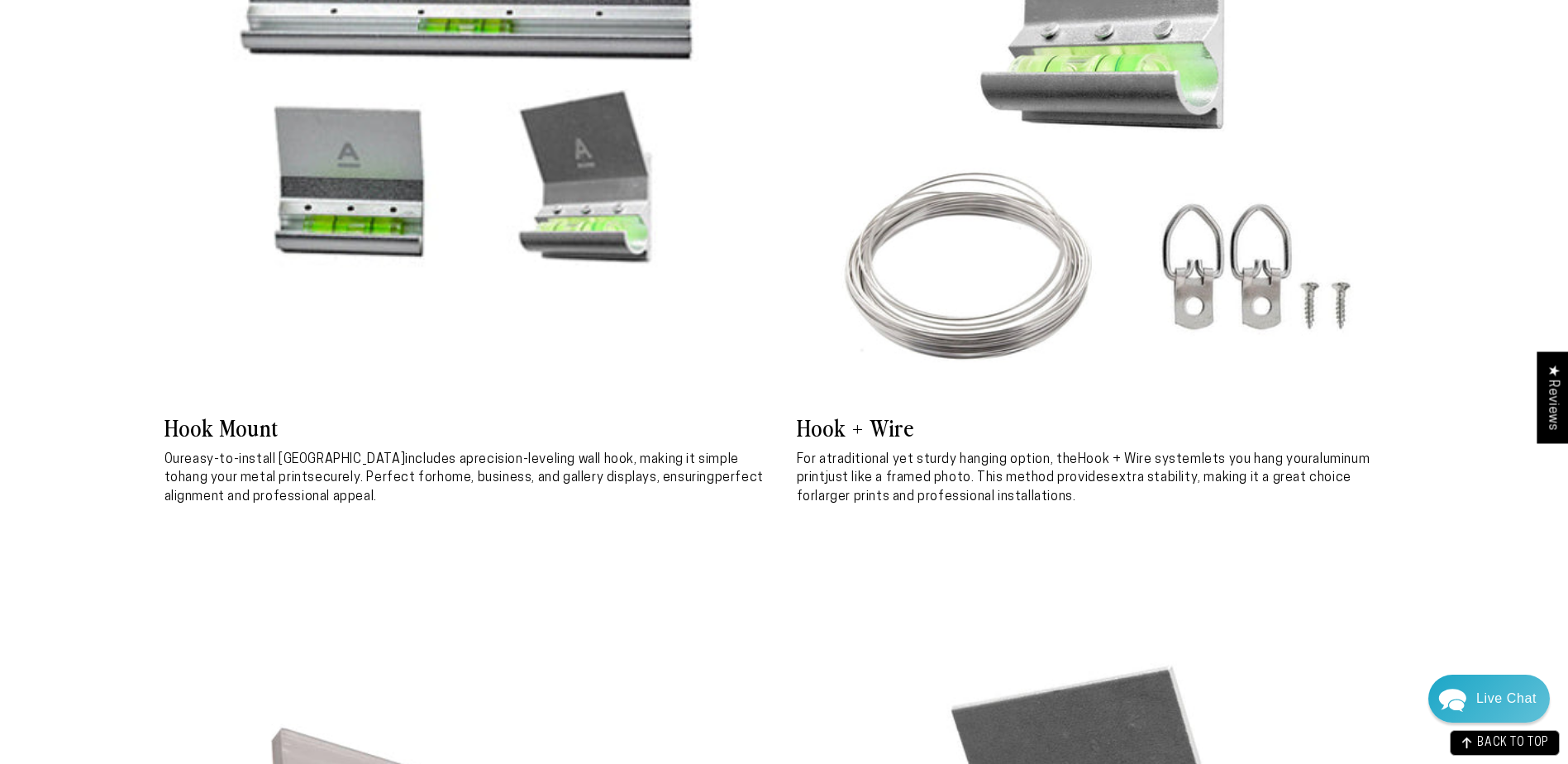
scroll to position [6733, 0]
drag, startPoint x: 397, startPoint y: 488, endPoint x: 426, endPoint y: 485, distance: 29.2
click at [437, 483] on strong "home, business, and gallery displays" at bounding box center [547, 477] width 220 height 14
drag, startPoint x: 426, startPoint y: 485, endPoint x: 346, endPoint y: 463, distance: 83.0
click at [346, 463] on strong "easy-to-install [GEOGRAPHIC_DATA]" at bounding box center [294, 459] width 221 height 14
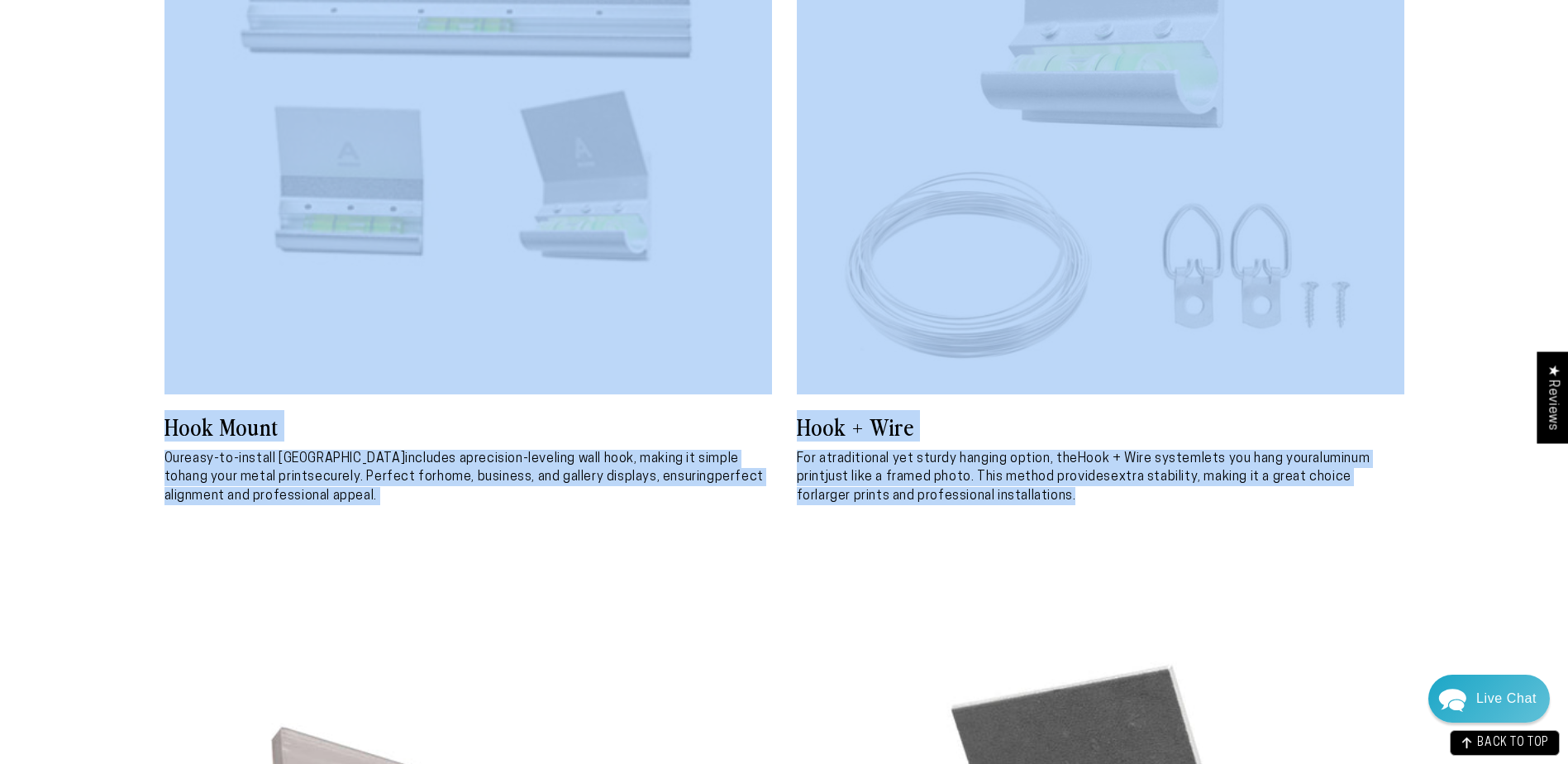
drag, startPoint x: 338, startPoint y: 408, endPoint x: 483, endPoint y: 533, distance: 191.4
click at [483, 533] on ul "Hook Mount Our easy-to-install Hook Mount includes a precision-leveling wall ho…" at bounding box center [784, 525] width 1240 height 1477
drag, startPoint x: 483, startPoint y: 533, endPoint x: 462, endPoint y: 525, distance: 22.5
click at [465, 527] on ul "Hook Mount Our easy-to-install Hook Mount includes a precision-leveling wall ho…" at bounding box center [784, 525] width 1240 height 1477
click at [439, 505] on p "Our easy-to-install Hook Mount includes a precision-leveling wall hook , making…" at bounding box center [468, 477] width 607 height 56
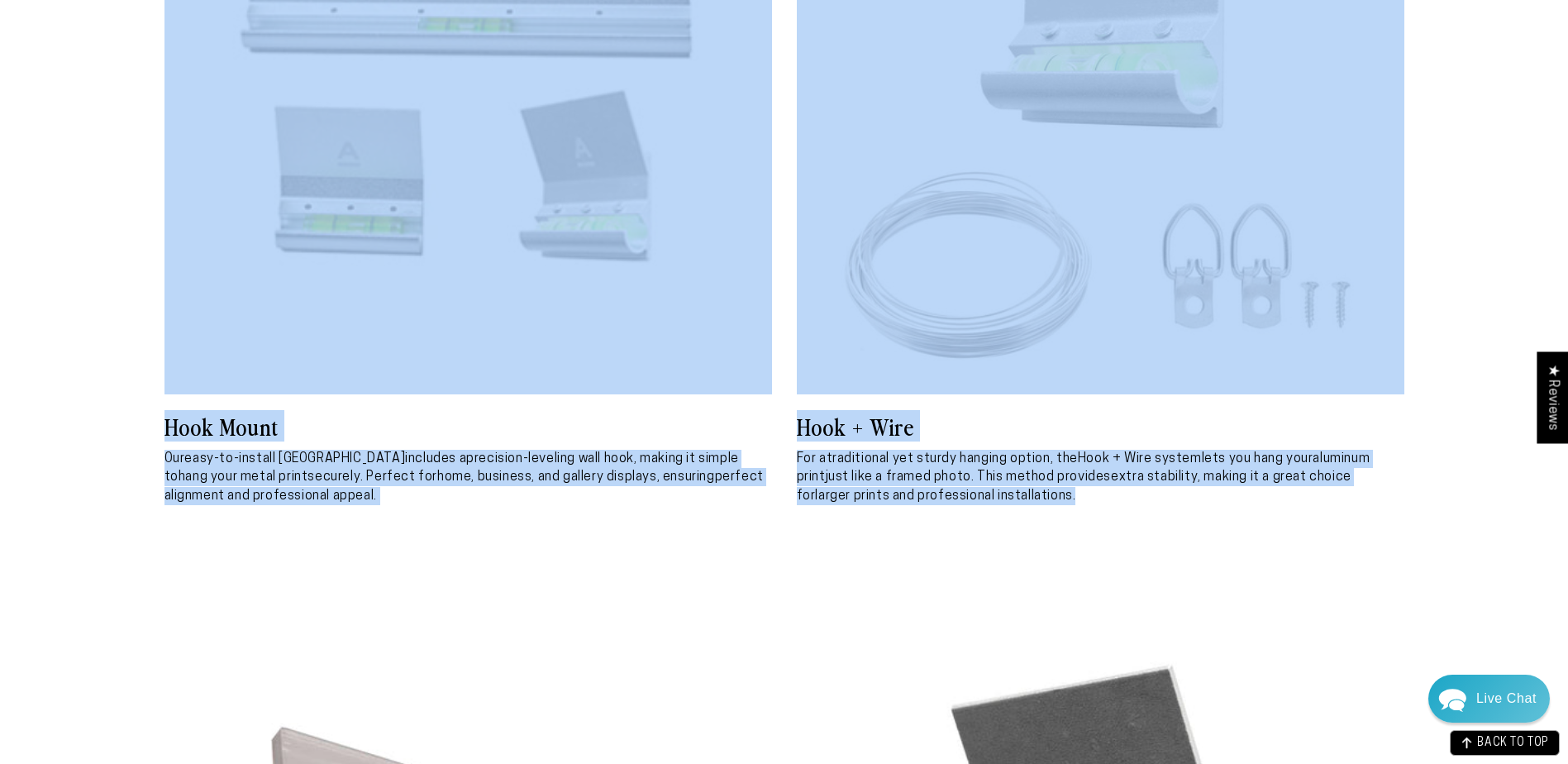
click at [413, 494] on p "Our easy-to-install Hook Mount includes a precision-leveling wall hook , making…" at bounding box center [468, 477] width 607 height 56
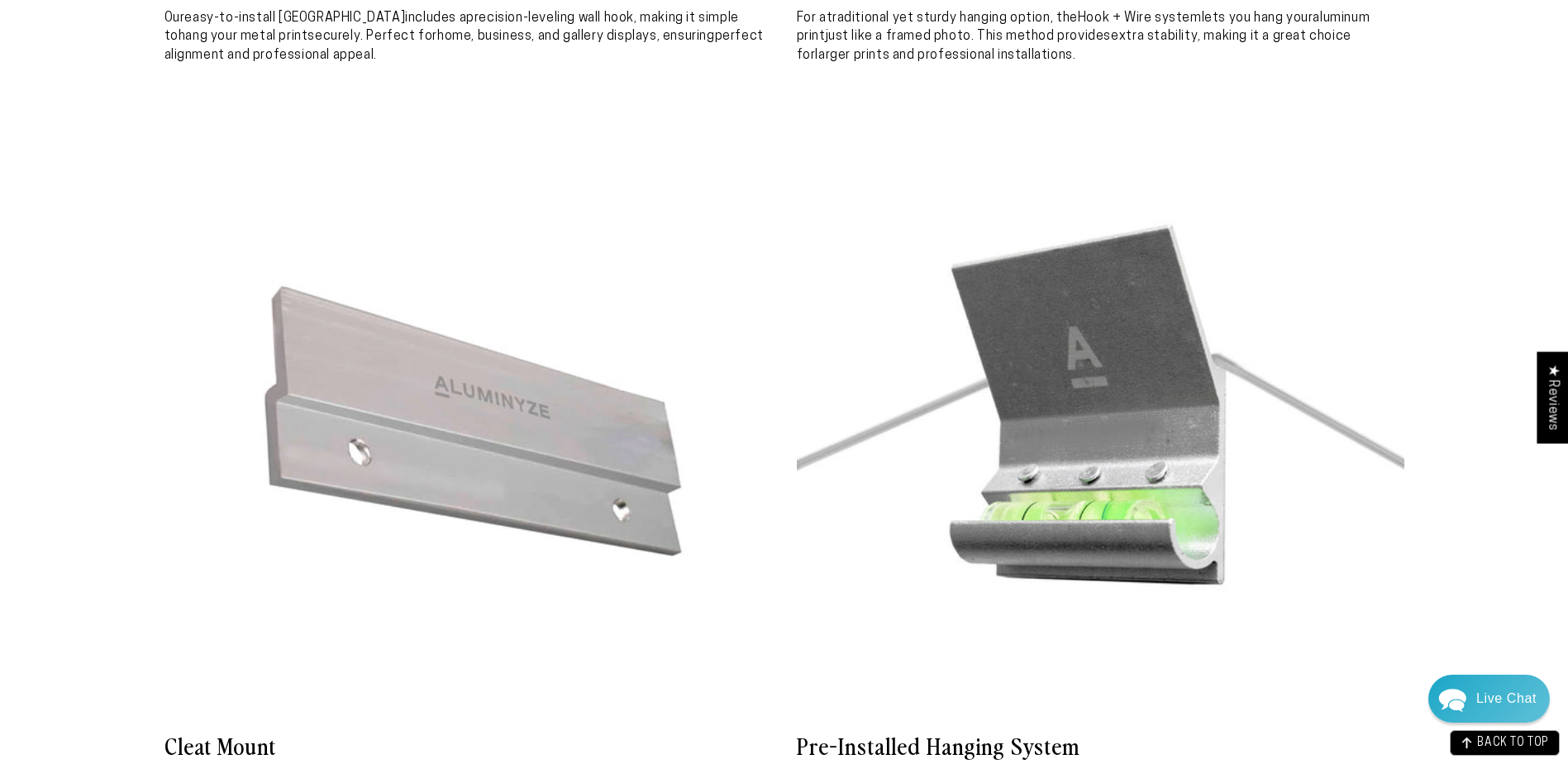
scroll to position [7478, 0]
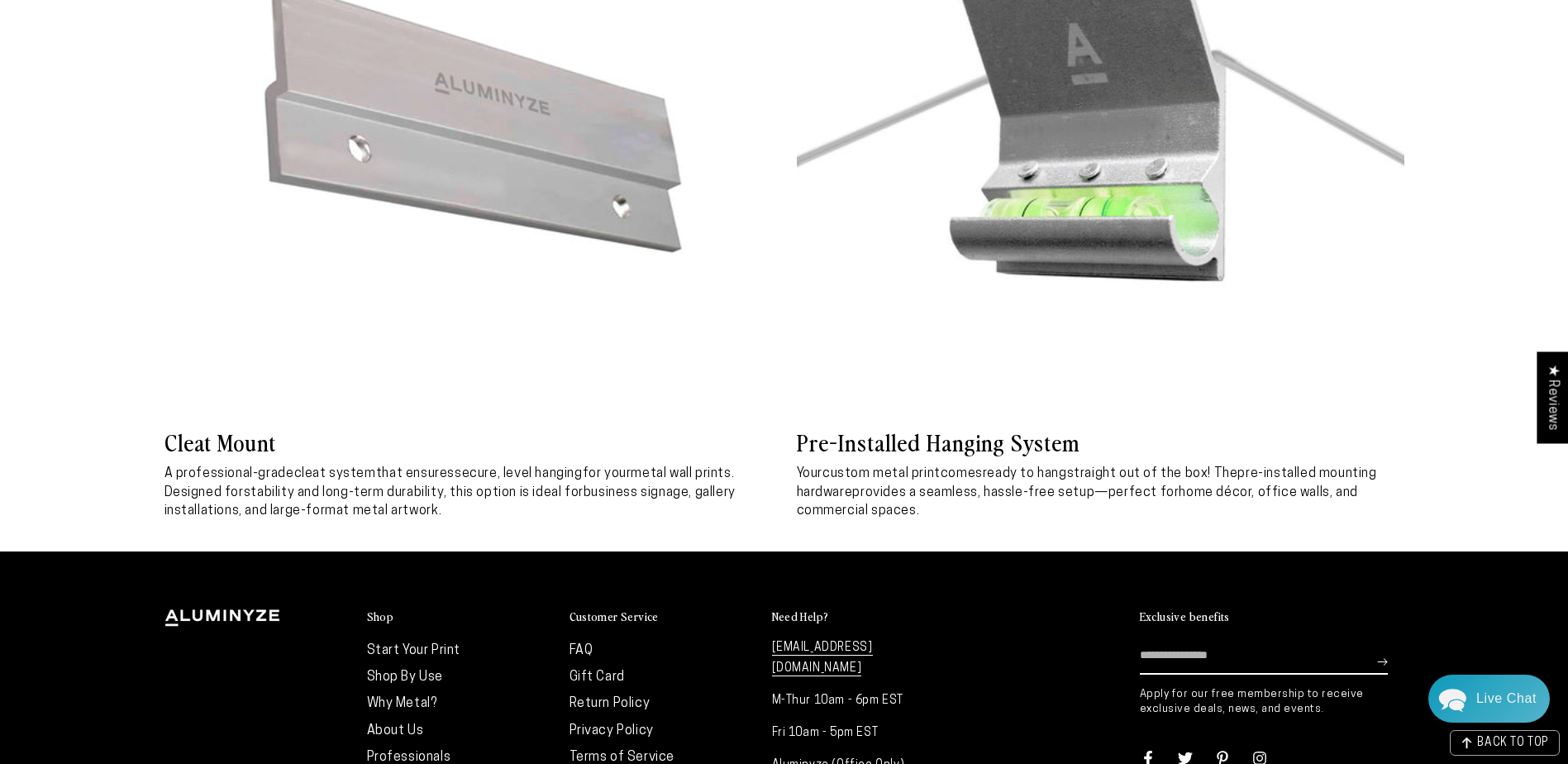
drag, startPoint x: 496, startPoint y: 529, endPoint x: 488, endPoint y: 525, distance: 8.9
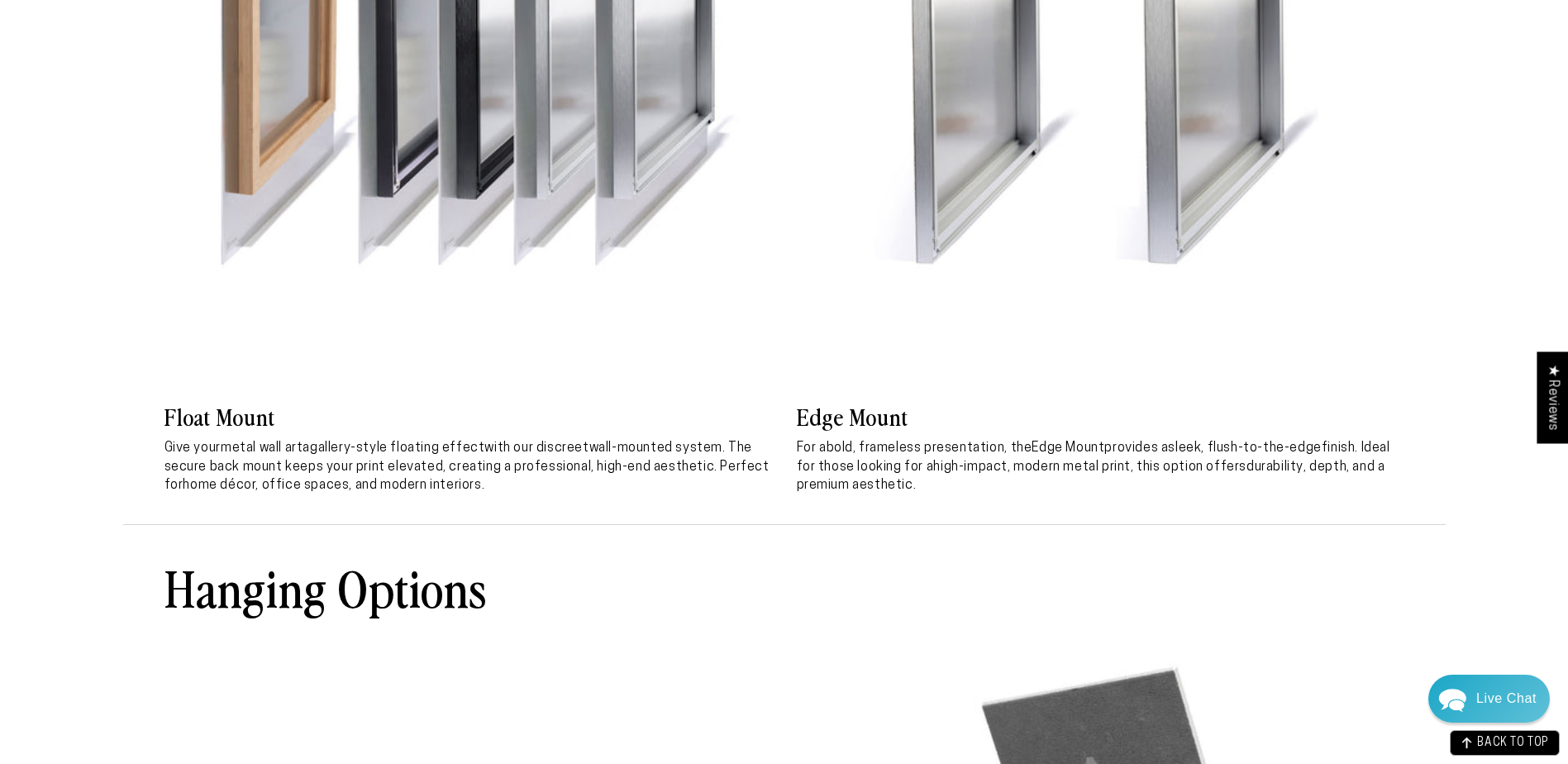
scroll to position [5659, 0]
